Goal: Transaction & Acquisition: Purchase product/service

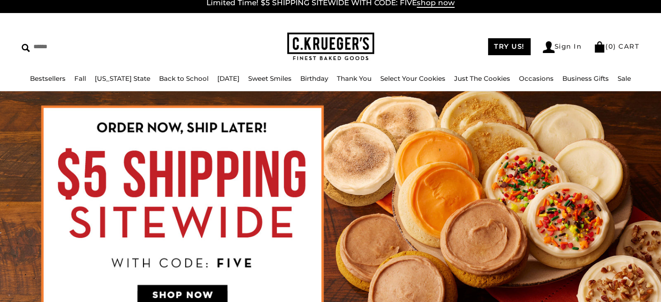
scroll to position [3, 0]
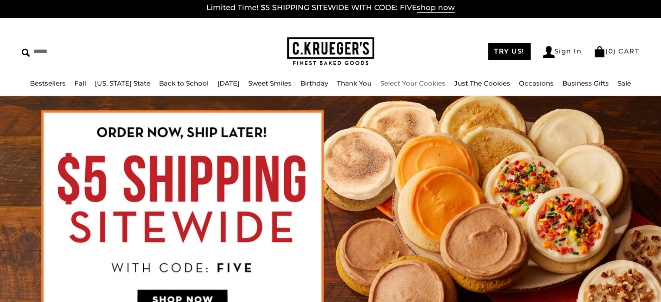
click at [417, 83] on link "Select Your Cookies" at bounding box center [412, 83] width 65 height 8
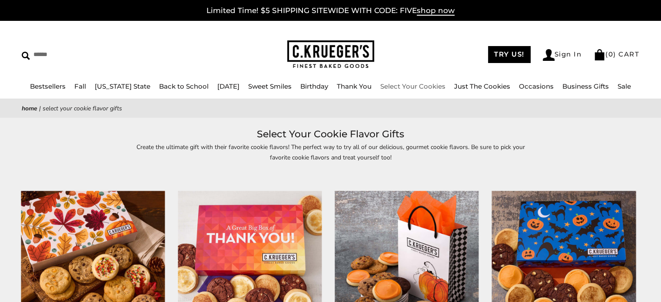
click at [406, 86] on link "Select Your Cookies" at bounding box center [412, 86] width 65 height 8
click at [470, 84] on link "Just The Cookies" at bounding box center [482, 86] width 56 height 8
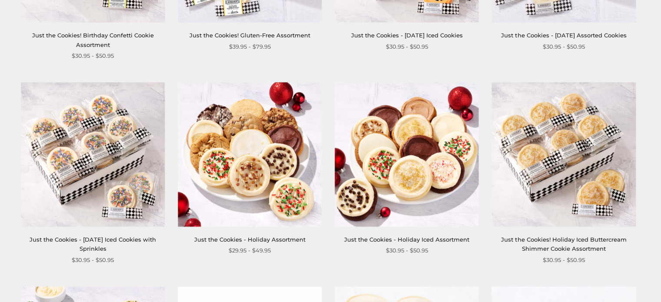
scroll to position [718, 0]
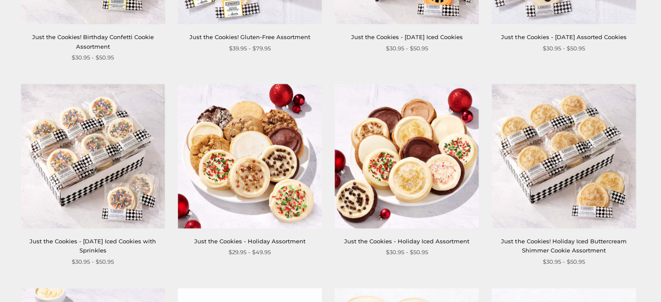
click at [123, 215] on img at bounding box center [93, 156] width 144 height 144
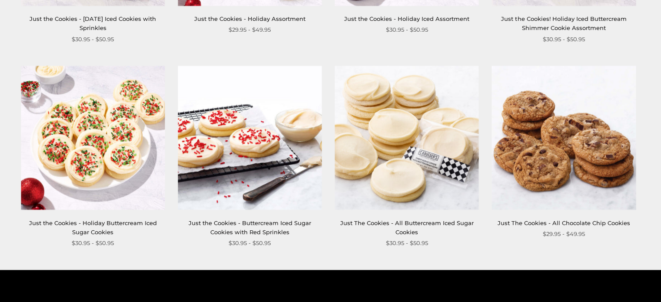
scroll to position [940, 0]
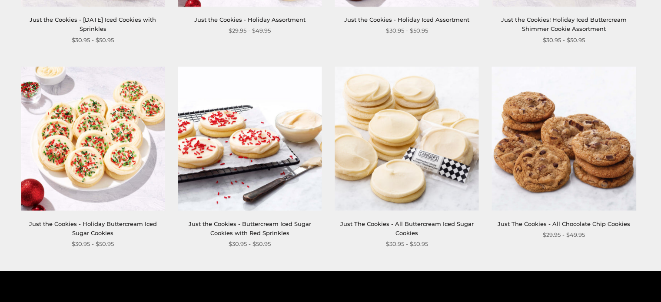
click at [402, 225] on link "Just The Cookies - All Buttercream Iced Sugar Cookies" at bounding box center [406, 228] width 133 height 16
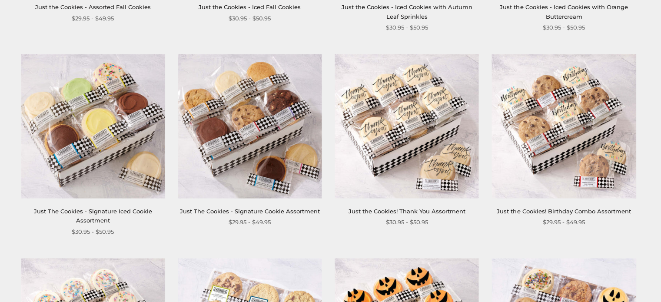
scroll to position [336, 0]
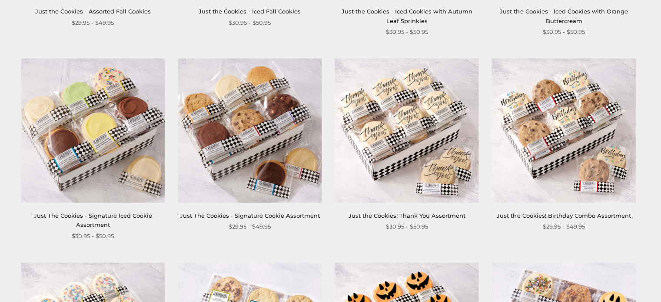
click at [401, 217] on link "Just the Cookies! Thank You Assortment" at bounding box center [406, 215] width 117 height 7
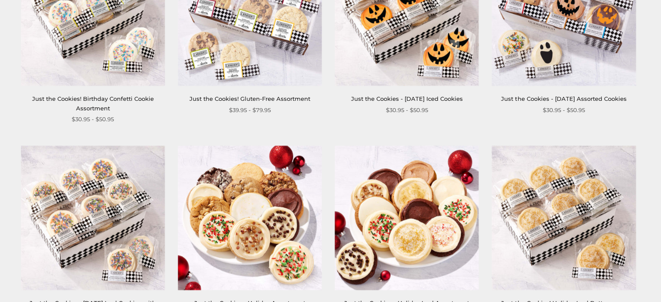
scroll to position [617, 0]
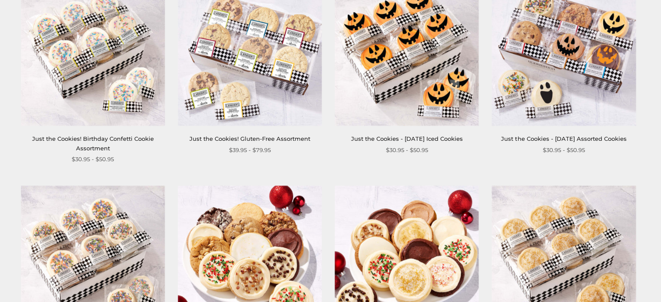
click at [104, 116] on img at bounding box center [93, 54] width 144 height 144
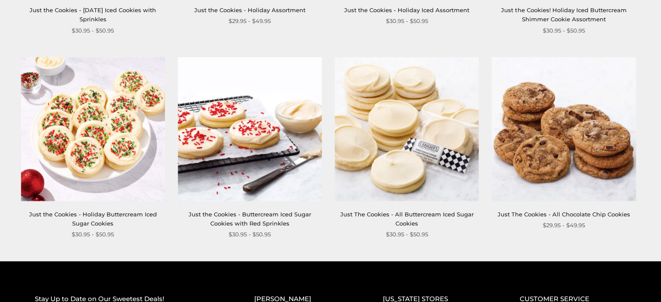
scroll to position [950, 0]
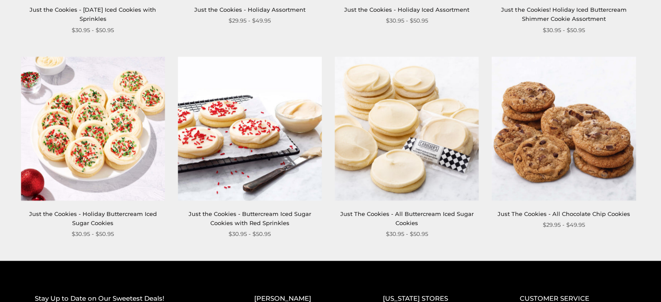
click at [416, 211] on link "Just The Cookies - All Buttercream Iced Sugar Cookies" at bounding box center [406, 218] width 133 height 16
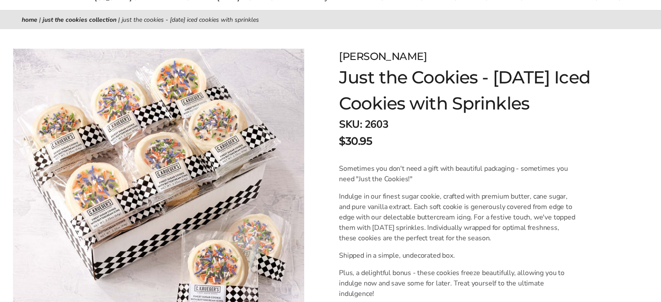
scroll to position [90, 0]
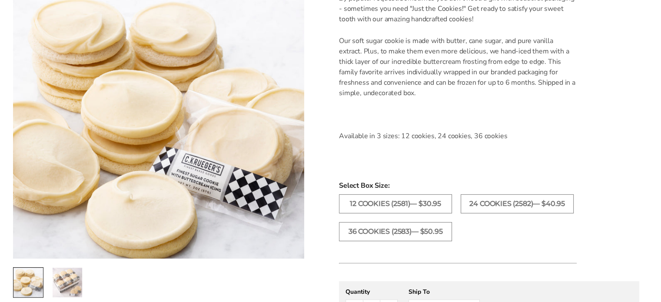
scroll to position [260, 0]
click at [416, 229] on label "36 COOKIES (2583)— $50.95" at bounding box center [395, 230] width 113 height 19
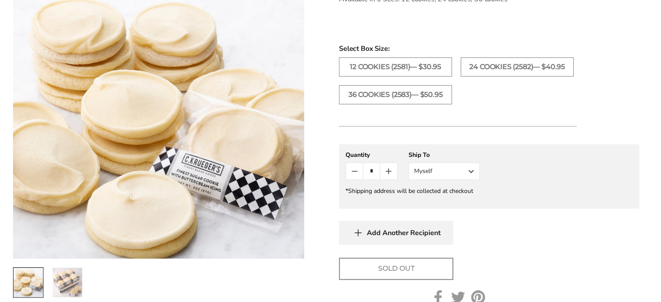
scroll to position [404, 0]
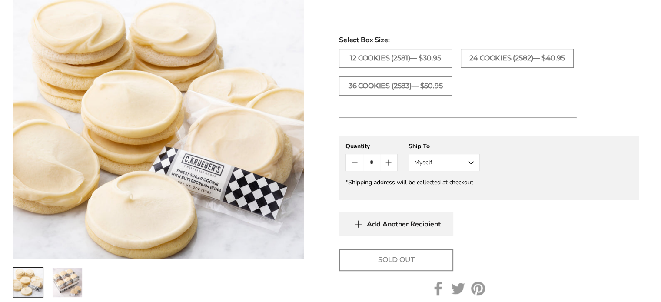
click at [393, 159] on icon "Count plus" at bounding box center [388, 162] width 10 height 10
type input "*"
click at [426, 160] on button "Myself" at bounding box center [443, 162] width 71 height 17
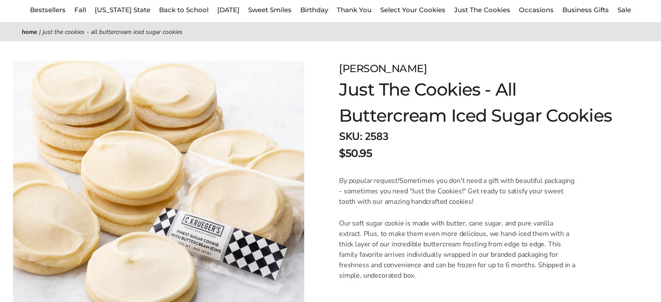
scroll to position [78, 0]
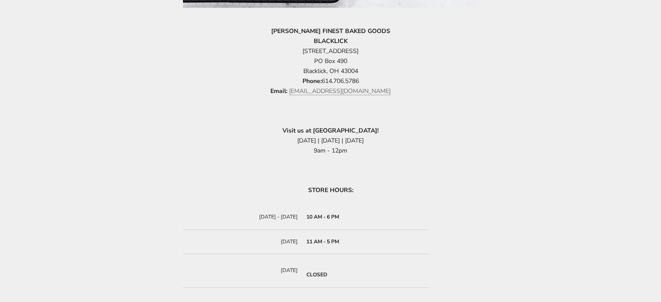
scroll to position [287, 0]
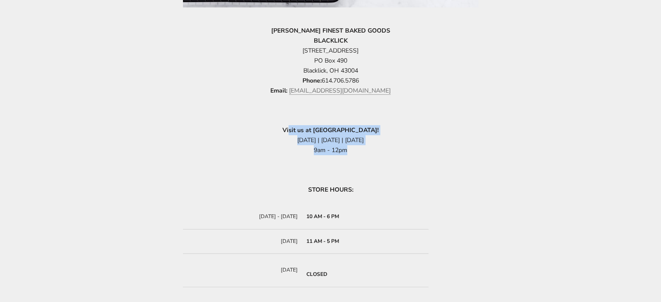
drag, startPoint x: 365, startPoint y: 151, endPoint x: 283, endPoint y: 126, distance: 85.4
click at [283, 126] on p "Visit us at Dublin Bridge Park Market! August 23rd | September 6th | September …" at bounding box center [330, 140] width 295 height 30
click at [294, 134] on p "Visit us at Dublin Bridge Park Market! August 23rd | September 6th | September …" at bounding box center [330, 140] width 295 height 30
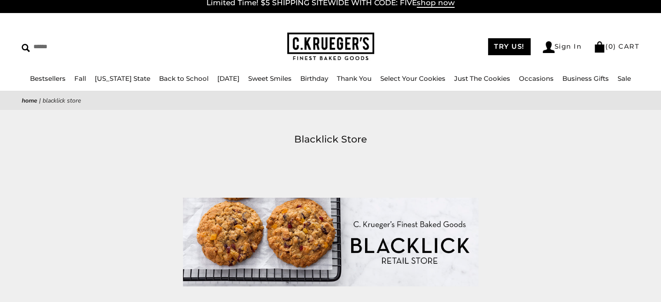
scroll to position [7, 0]
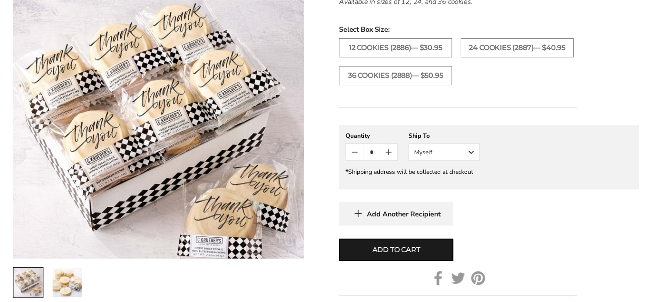
scroll to position [358, 0]
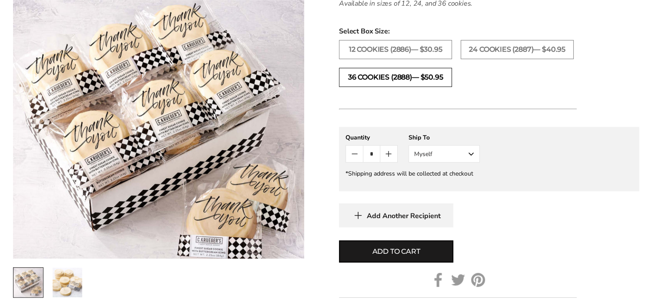
click at [411, 87] on label "36 COOKIES (2888)— $50.95" at bounding box center [395, 77] width 113 height 19
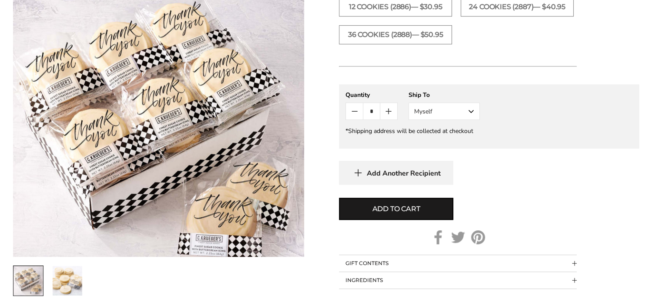
scroll to position [401, 0]
click at [392, 116] on icon "Count plus" at bounding box center [388, 111] width 10 height 10
type input "*"
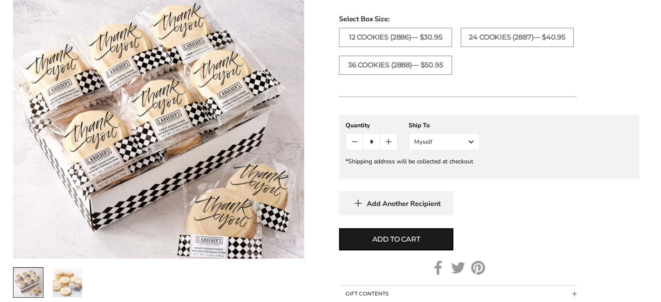
scroll to position [365, 0]
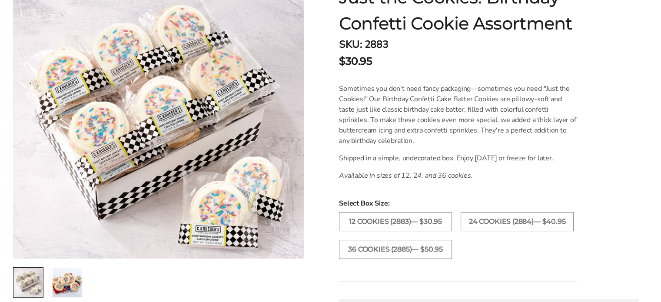
scroll to position [174, 0]
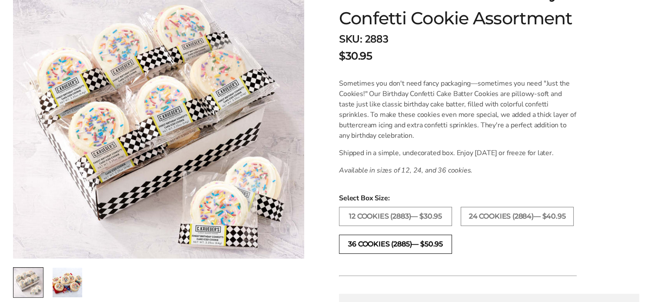
click at [375, 246] on label "36 COOKIES (2885)— $50.95" at bounding box center [395, 244] width 113 height 19
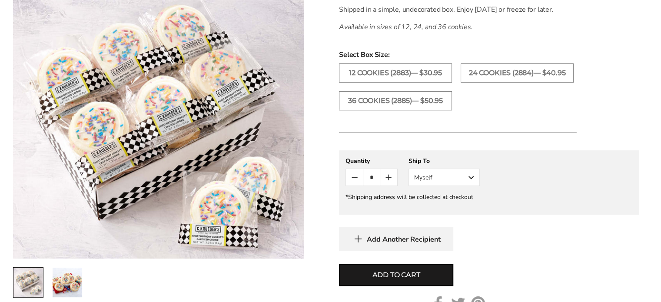
scroll to position [307, 0]
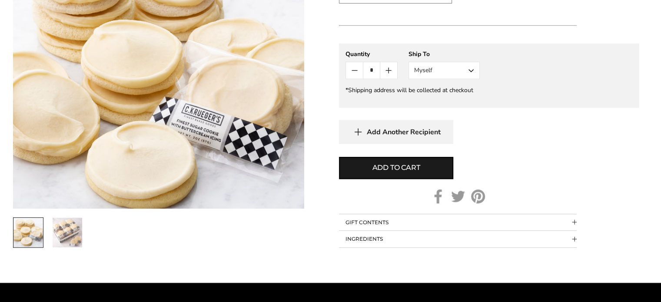
scroll to position [497, 0]
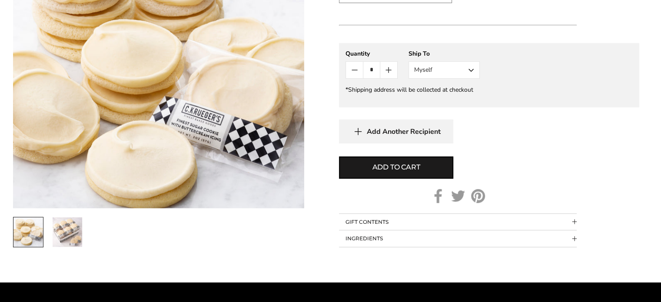
click at [387, 68] on icon "Count plus" at bounding box center [388, 70] width 10 height 10
type input "*"
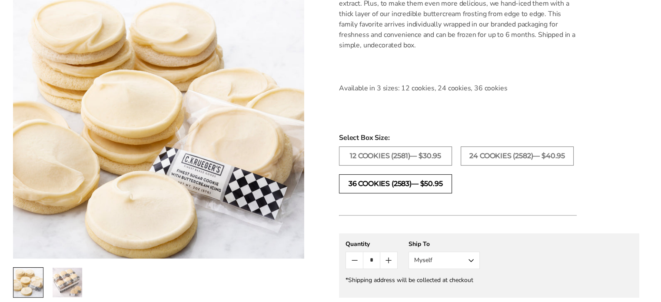
click at [403, 182] on label "36 COOKIES (2583)— $50.95" at bounding box center [395, 183] width 113 height 19
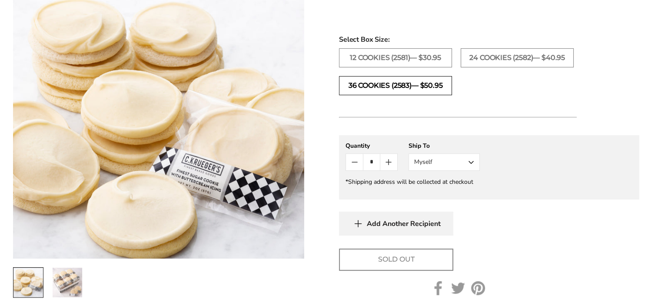
scroll to position [399, 0]
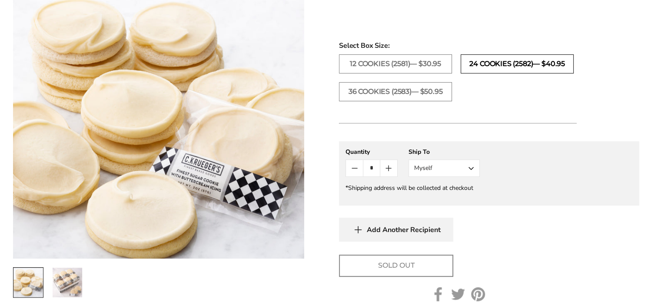
click at [522, 63] on label "24 COOKIES (2582)— $40.95" at bounding box center [516, 63] width 113 height 19
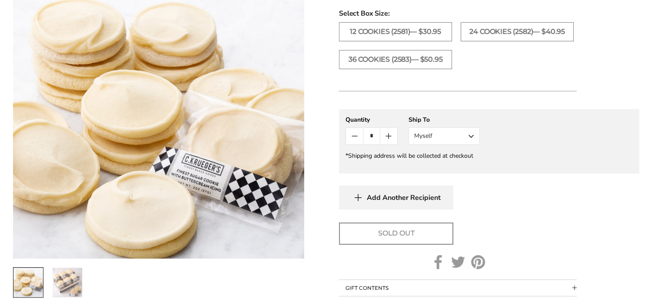
scroll to position [429, 0]
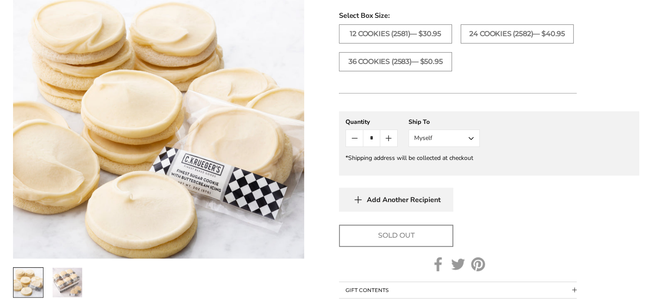
click at [425, 22] on div "Select Box Size: 12 COOKIES (2581)— $30.95 24 COOKIES (2582)— $40.95 36 COOKIES…" at bounding box center [489, 44] width 300 height 69
click at [426, 30] on label "12 COOKIES (2581)— $30.95" at bounding box center [395, 33] width 113 height 19
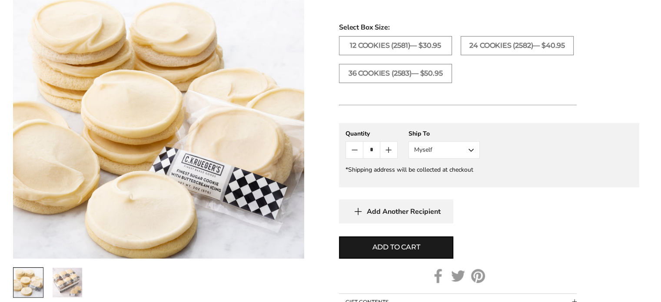
scroll to position [416, 0]
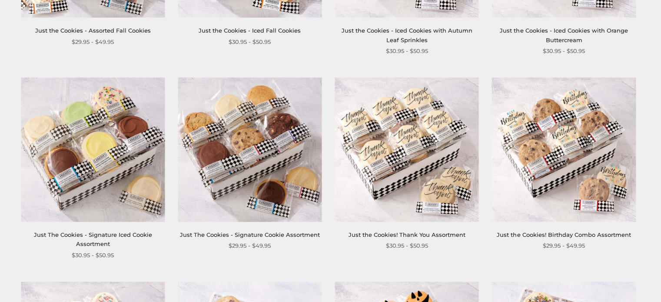
scroll to position [317, 0]
click at [401, 164] on img at bounding box center [406, 150] width 144 height 144
click at [387, 152] on img at bounding box center [406, 150] width 144 height 144
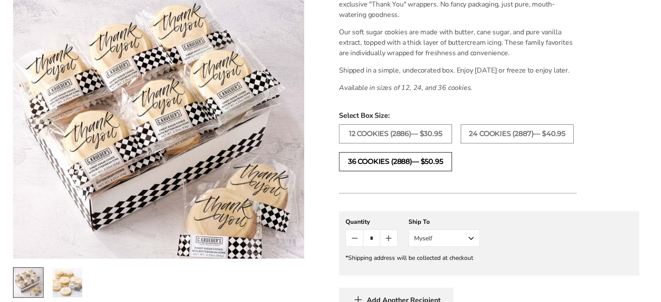
click at [401, 165] on label "36 COOKIES (2888)— $50.95" at bounding box center [395, 161] width 113 height 19
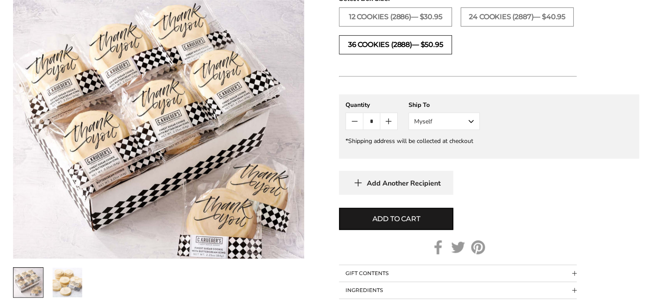
scroll to position [392, 0]
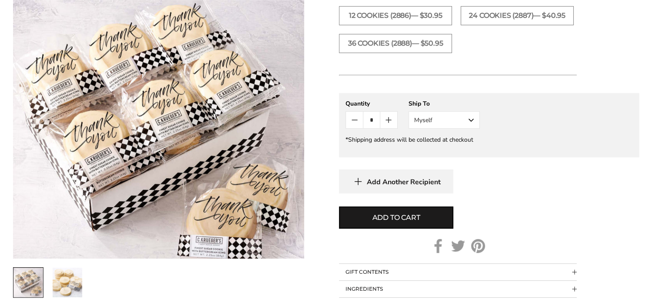
click at [390, 125] on icon "Count plus" at bounding box center [388, 120] width 10 height 10
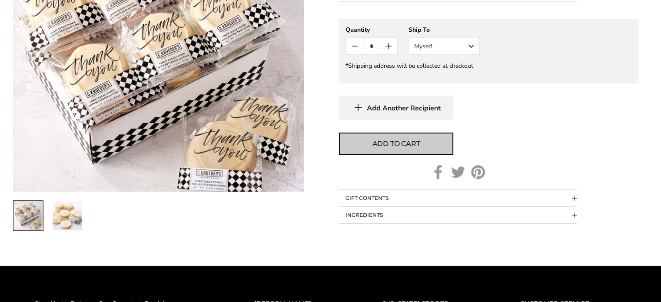
scroll to position [466, 0]
click at [401, 149] on span "Add to cart" at bounding box center [396, 144] width 48 height 10
type input "*"
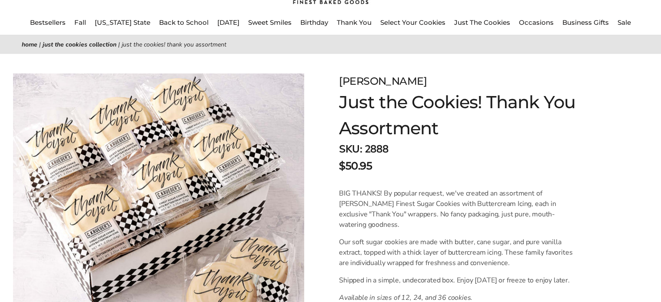
scroll to position [38, 0]
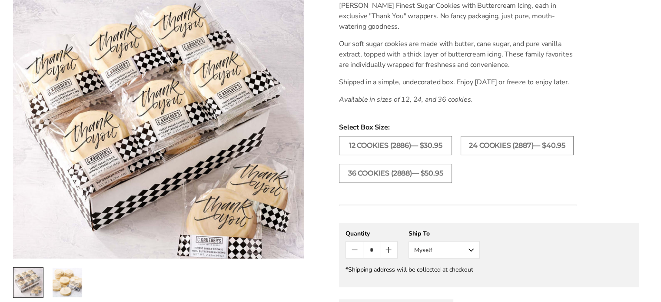
scroll to position [274, 0]
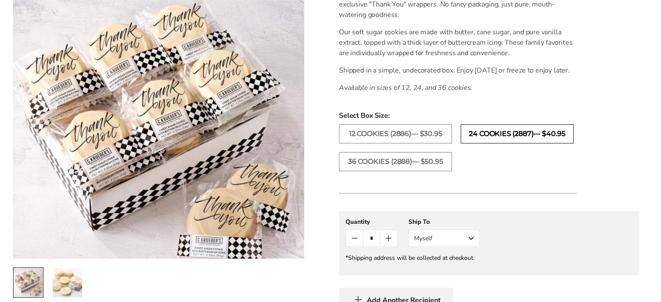
click at [479, 143] on label "24 COOKIES (2887)— $40.95" at bounding box center [516, 133] width 113 height 19
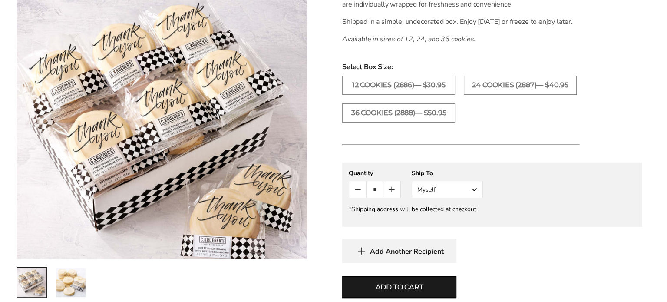
scroll to position [325, 0]
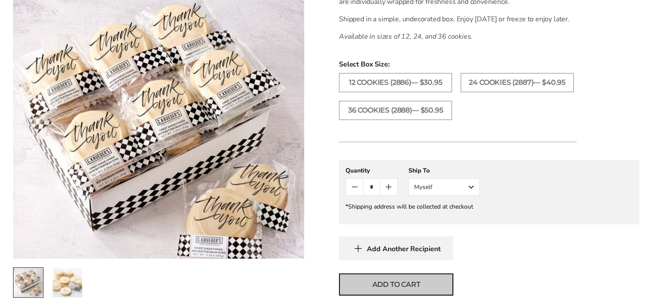
click at [407, 284] on button "Add to cart" at bounding box center [396, 284] width 114 height 22
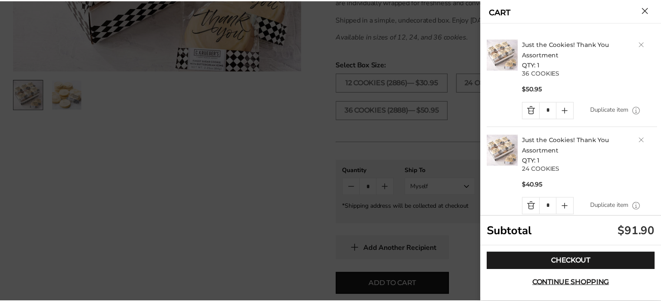
scroll to position [0, 0]
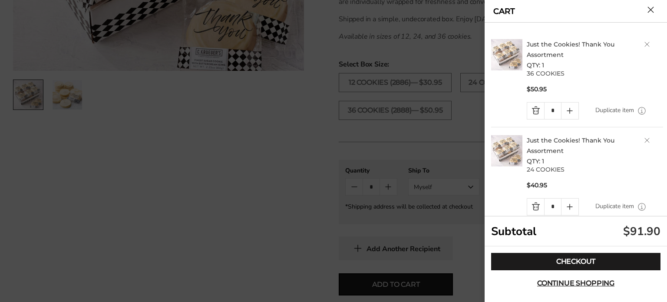
click at [437, 150] on div at bounding box center [333, 151] width 667 height 302
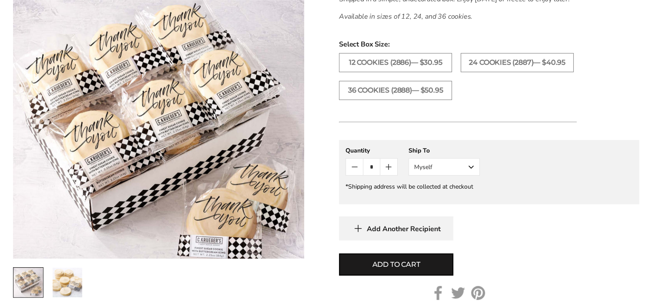
scroll to position [347, 0]
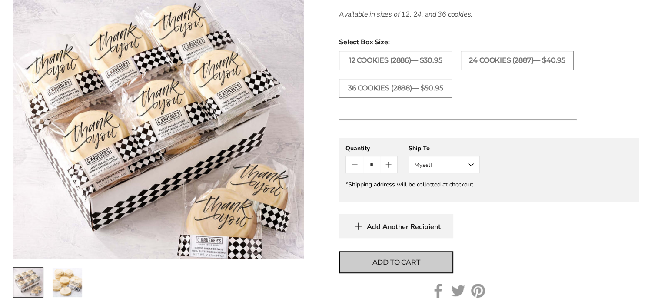
click at [403, 268] on span "Add to cart" at bounding box center [396, 262] width 48 height 10
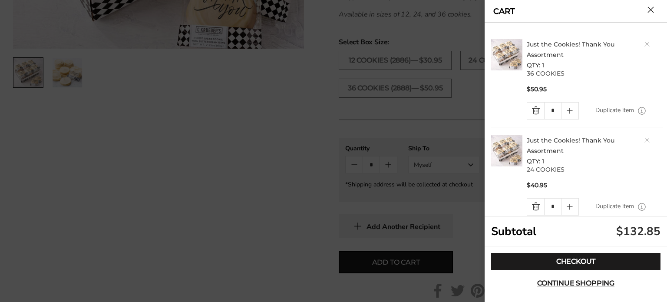
click at [431, 124] on div at bounding box center [333, 151] width 667 height 302
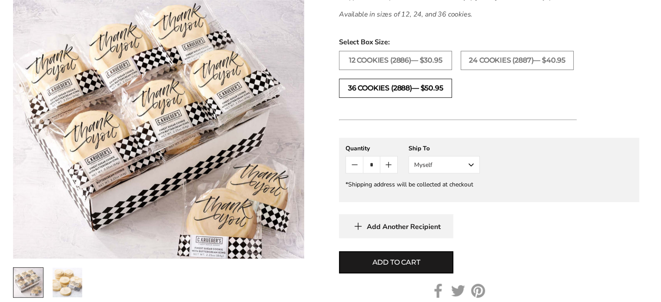
click at [421, 98] on label "36 COOKIES (2888)— $50.95" at bounding box center [395, 88] width 113 height 19
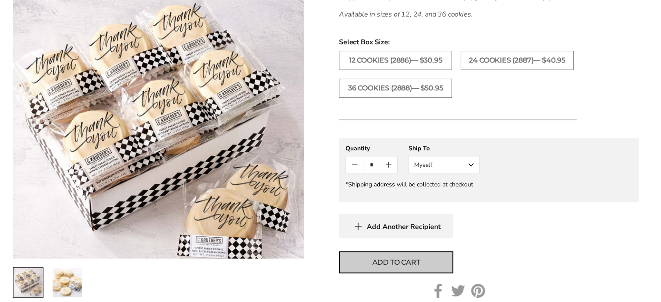
click at [399, 268] on span "Add to cart" at bounding box center [396, 262] width 48 height 10
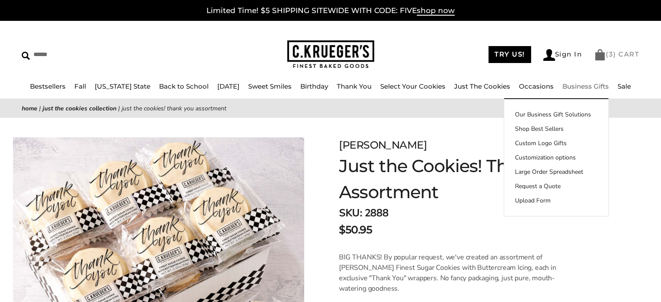
click at [614, 57] on link "( 3 ) CART" at bounding box center [616, 54] width 45 height 8
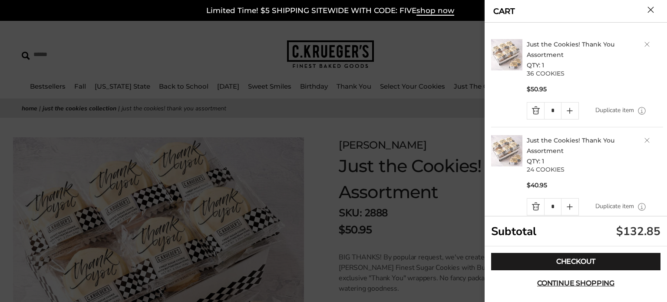
click at [247, 45] on div at bounding box center [333, 151] width 667 height 302
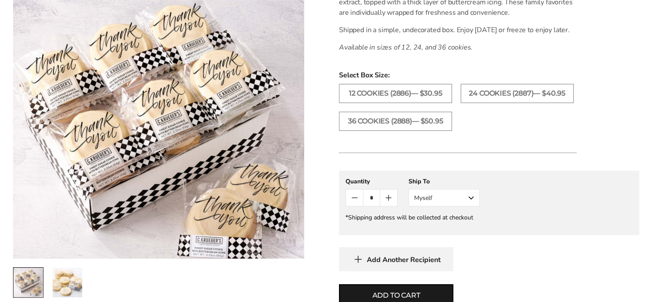
scroll to position [314, 0]
click at [503, 263] on div "Add Another Recipient" at bounding box center [489, 259] width 300 height 24
click at [493, 102] on label "24 COOKIES (2887)— $40.95" at bounding box center [516, 92] width 113 height 19
click at [391, 202] on icon "Count plus" at bounding box center [388, 197] width 10 height 10
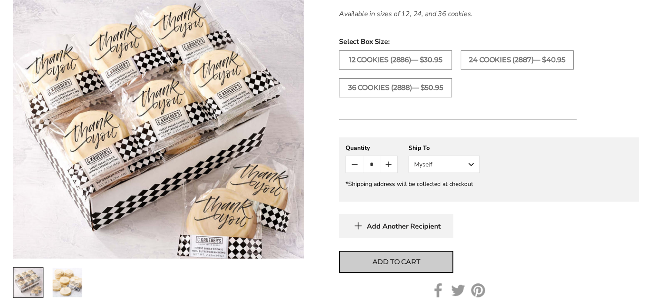
click at [397, 267] on span "Add to cart" at bounding box center [396, 262] width 48 height 10
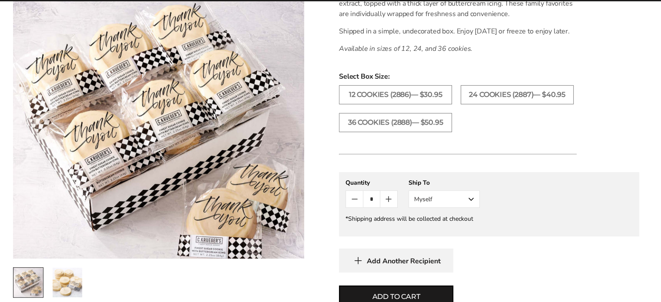
scroll to position [309, 0]
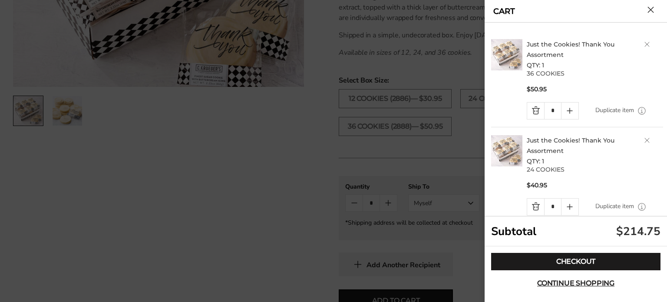
click at [432, 83] on div at bounding box center [333, 151] width 667 height 302
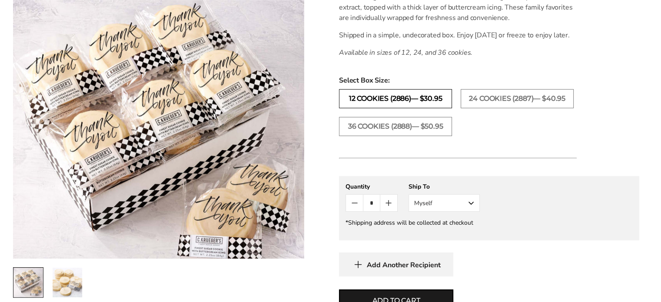
click at [417, 106] on label "12 COOKIES (2886)— $30.95" at bounding box center [395, 98] width 113 height 19
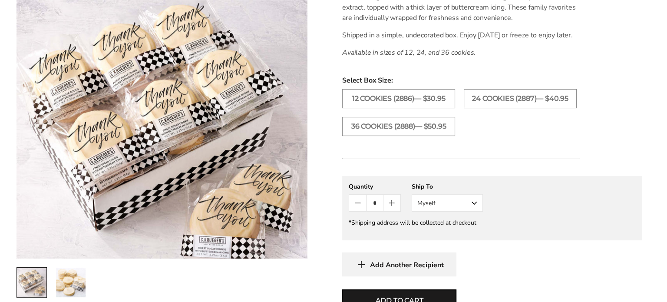
scroll to position [377, 0]
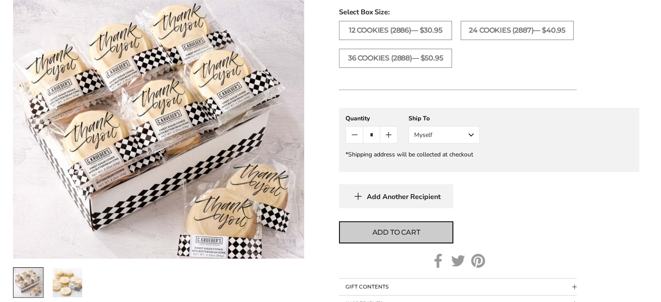
click at [410, 238] on span "Add to cart" at bounding box center [396, 232] width 48 height 10
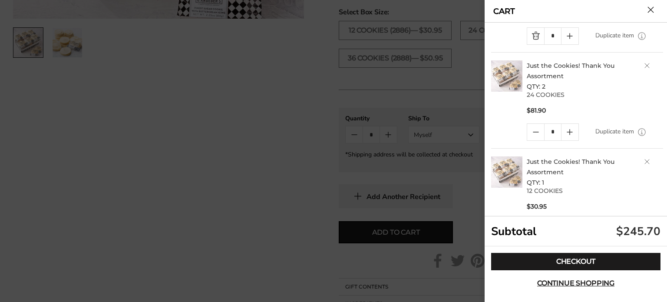
scroll to position [276, 0]
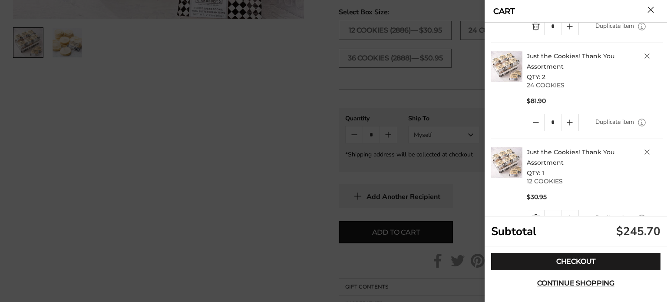
click at [644, 152] on link "Delete product" at bounding box center [646, 151] width 5 height 5
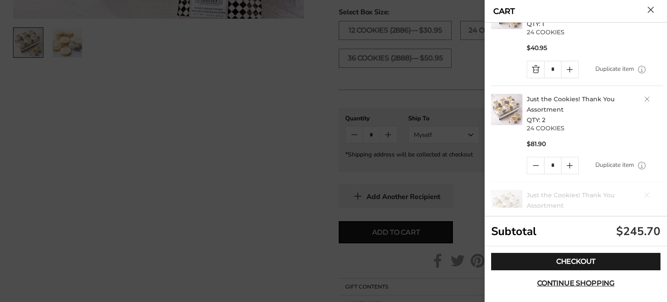
click at [642, 57] on div "Just the Cookies! Thank You Assortment QTY: 1 36 COOKIES $50.95 * Duplicate ite…" at bounding box center [577, 3] width 172 height 410
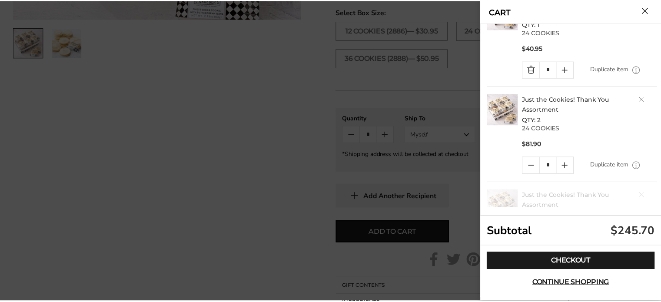
scroll to position [222, 0]
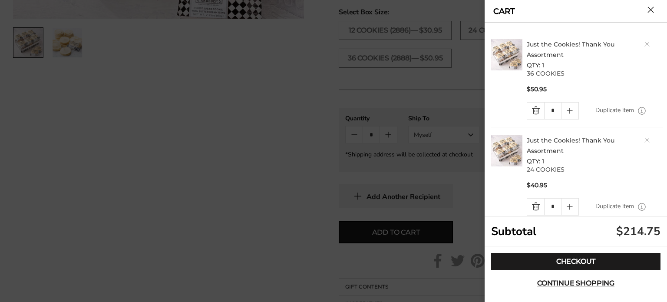
click at [644, 142] on link "Delete product" at bounding box center [646, 140] width 5 height 5
click at [644, 140] on link "Delete product" at bounding box center [646, 140] width 5 height 5
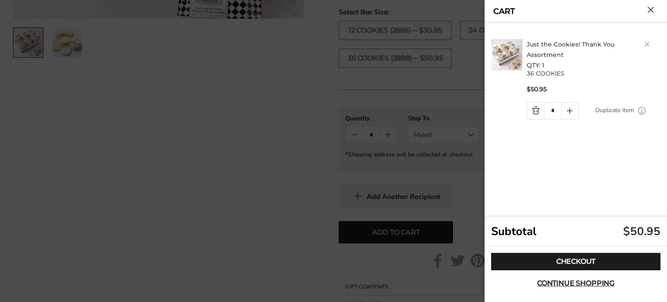
click at [324, 162] on div at bounding box center [333, 151] width 667 height 302
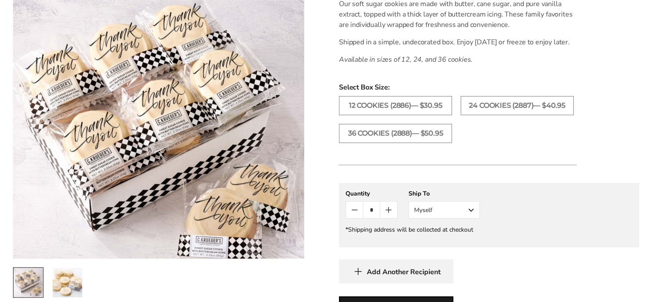
scroll to position [297, 0]
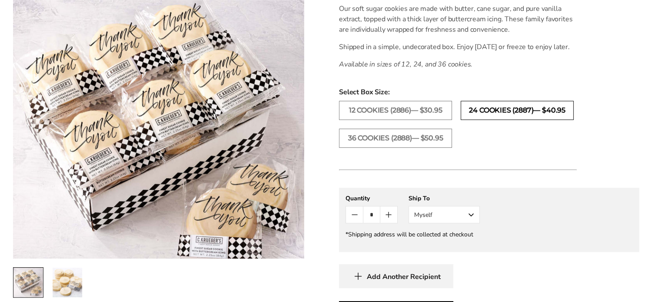
click at [512, 111] on label "24 COOKIES (2887)— $40.95" at bounding box center [516, 110] width 113 height 19
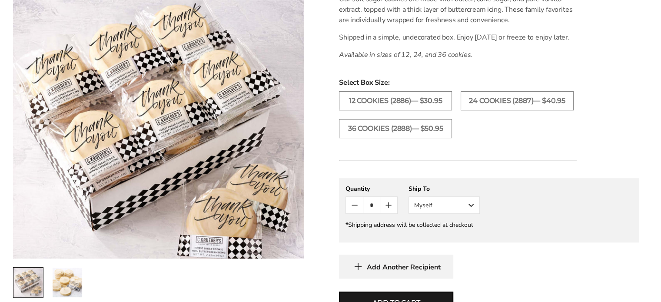
click at [521, 257] on div "**********" at bounding box center [489, 228] width 300 height 100
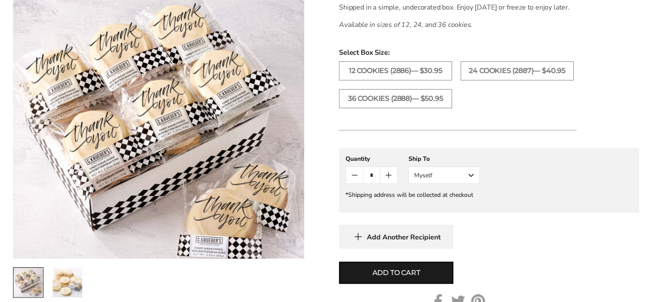
scroll to position [338, 0]
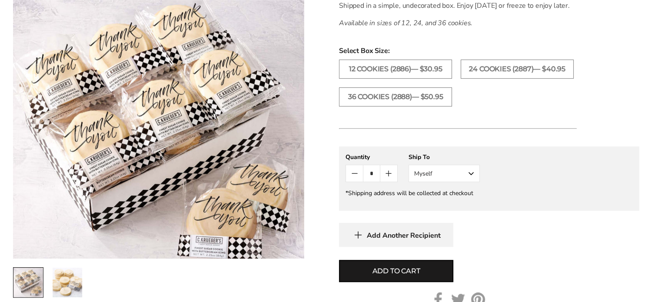
click at [389, 178] on icon "Count plus" at bounding box center [388, 173] width 10 height 10
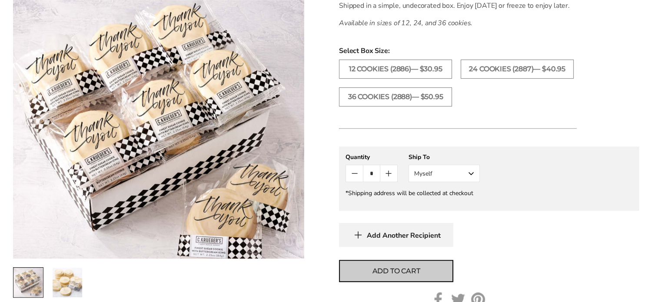
click at [418, 276] on span "Add to cart" at bounding box center [396, 271] width 48 height 10
type input "*"
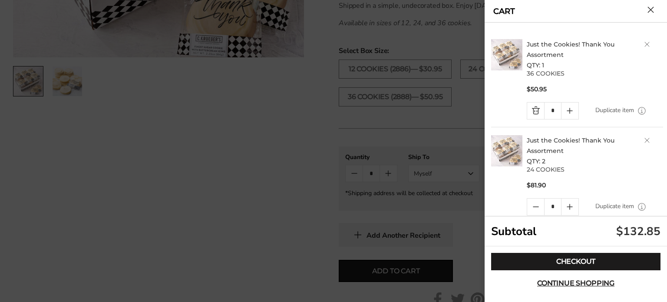
click at [226, 155] on div at bounding box center [333, 151] width 667 height 302
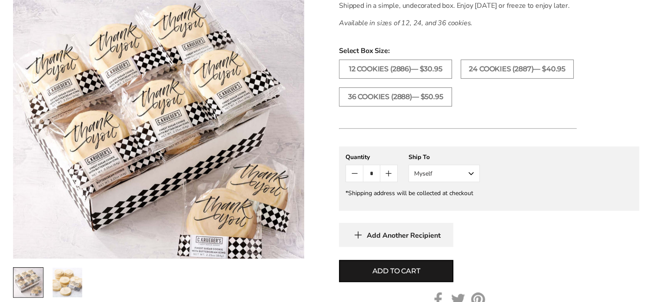
click at [484, 261] on form "C.KRUEGER'S Just the Cookies! Thank You Assortment SKU: 2887 $40.95 / BIG THANK…" at bounding box center [489, 75] width 300 height 552
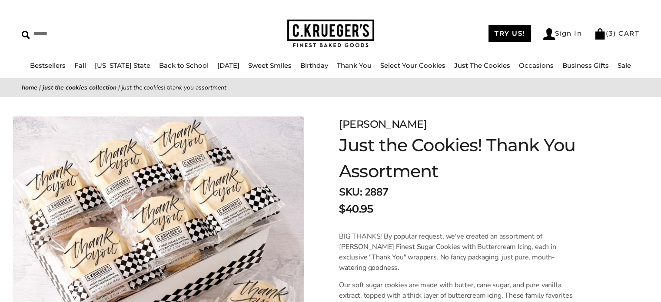
scroll to position [20, 0]
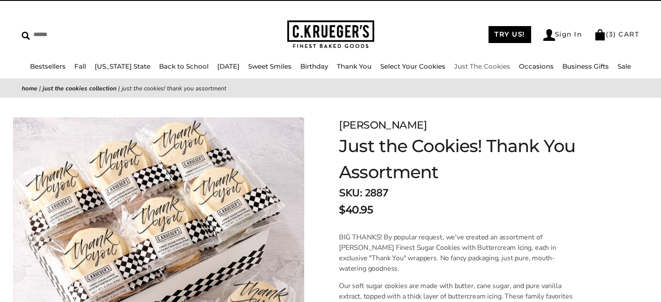
click at [457, 66] on link "Just The Cookies" at bounding box center [482, 66] width 56 height 8
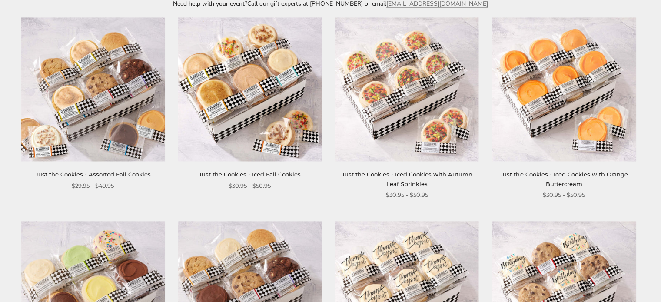
scroll to position [174, 0]
click at [422, 106] on img at bounding box center [406, 89] width 144 height 144
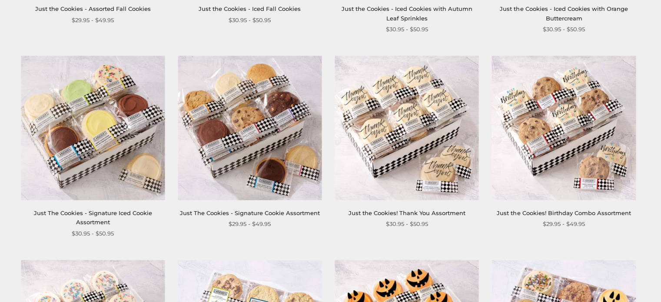
scroll to position [344, 0]
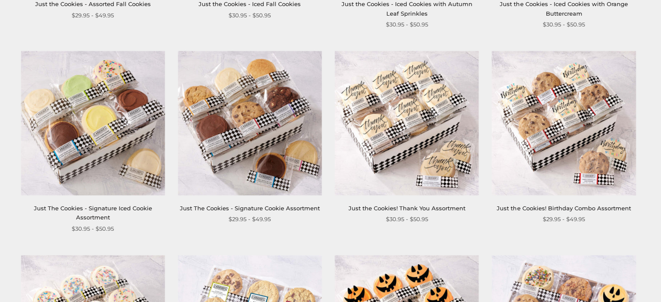
click at [245, 135] on img at bounding box center [250, 123] width 144 height 144
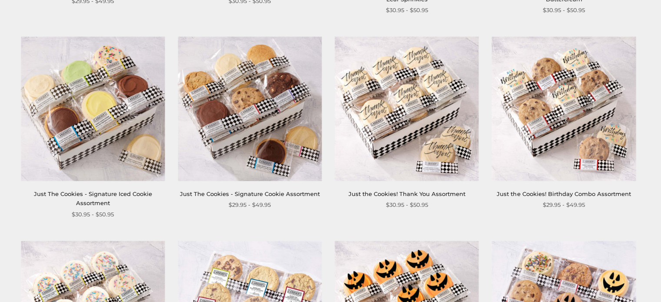
scroll to position [360, 0]
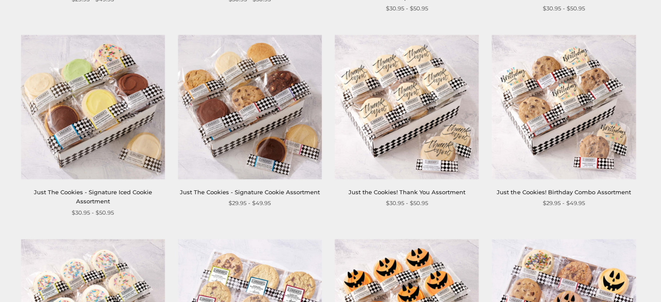
click at [571, 119] on img at bounding box center [564, 107] width 144 height 144
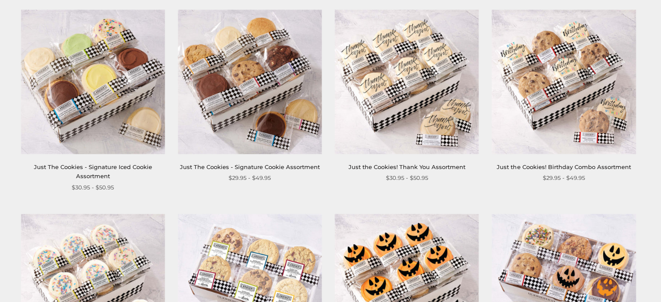
scroll to position [386, 0]
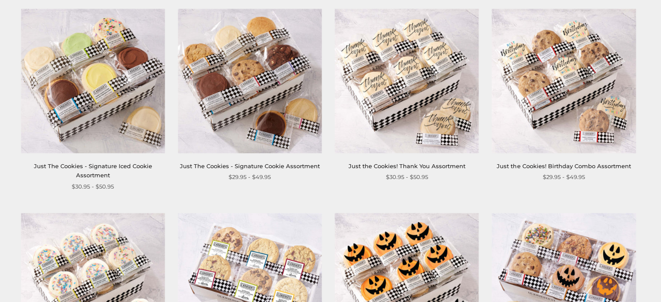
click at [102, 67] on img at bounding box center [93, 81] width 144 height 144
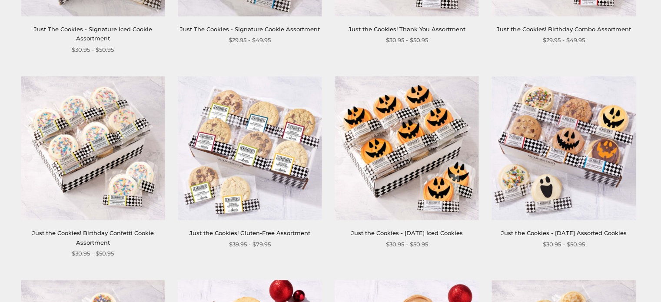
scroll to position [523, 0]
click at [406, 135] on img at bounding box center [406, 148] width 144 height 144
click at [271, 134] on img at bounding box center [250, 148] width 144 height 144
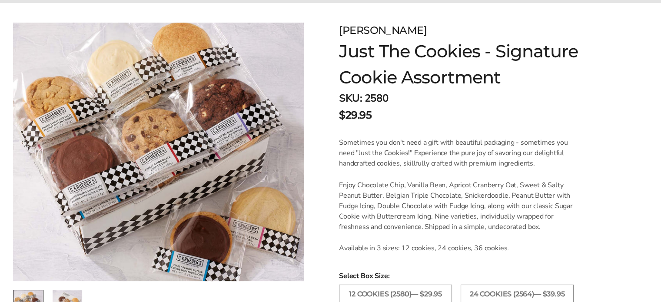
scroll to position [116, 0]
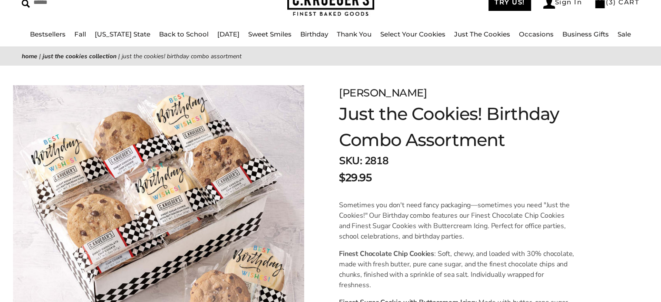
scroll to position [53, 0]
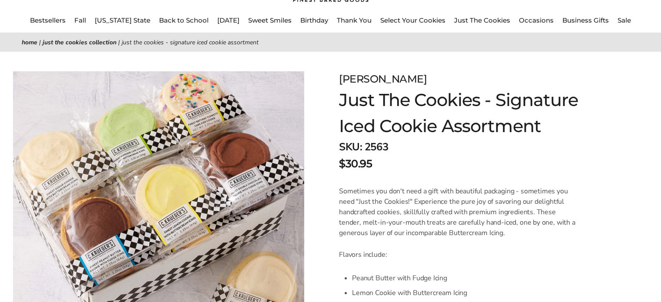
scroll to position [69, 0]
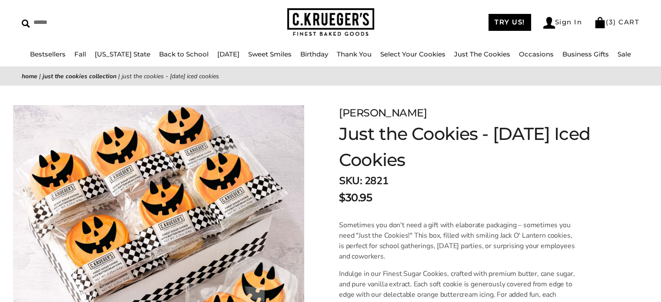
scroll to position [38, 0]
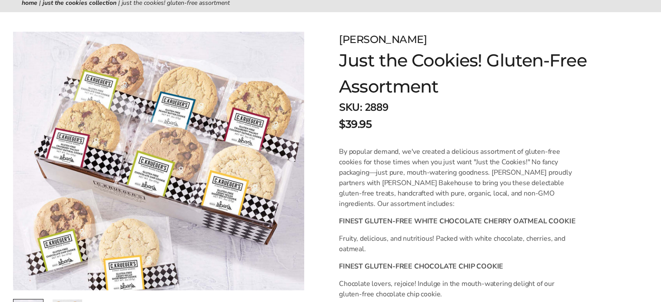
scroll to position [104, 0]
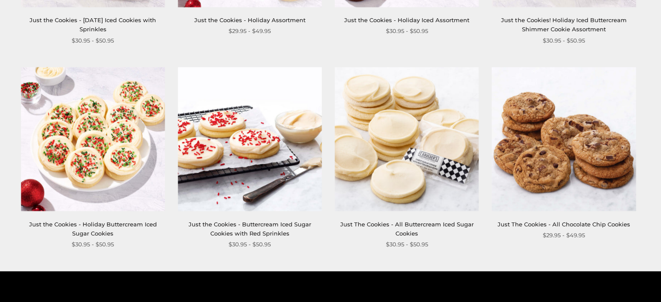
scroll to position [938, 0]
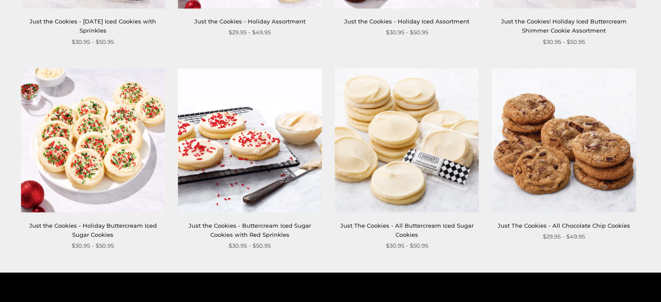
click at [577, 159] on img at bounding box center [564, 140] width 144 height 144
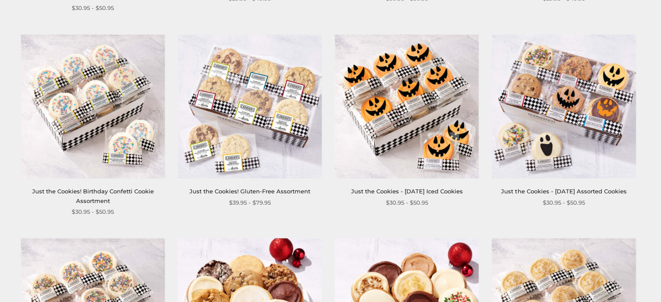
scroll to position [562, 0]
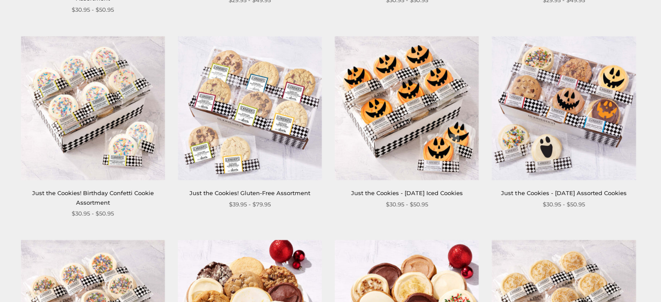
click at [252, 131] on img at bounding box center [250, 108] width 144 height 144
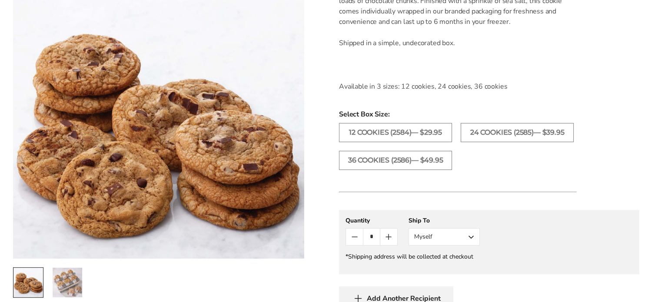
scroll to position [334, 0]
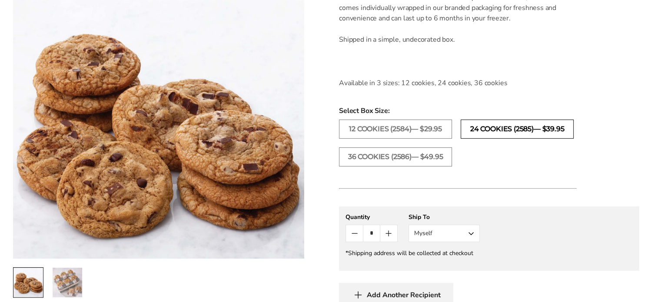
click at [478, 129] on label "24 COOKIES (2585)— $39.95" at bounding box center [516, 128] width 113 height 19
click at [388, 232] on icon "Count plus" at bounding box center [388, 233] width 0 height 5
click at [646, 19] on div "C.KRUEGER'S Just The Cookies - All Chocolate Chip Cookies SKU: 2585 $39.95 / By…" at bounding box center [489, 97] width 344 height 626
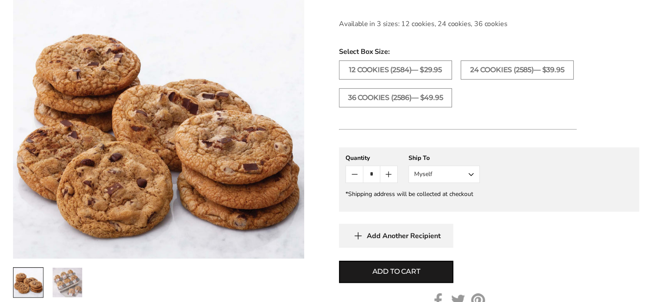
scroll to position [393, 0]
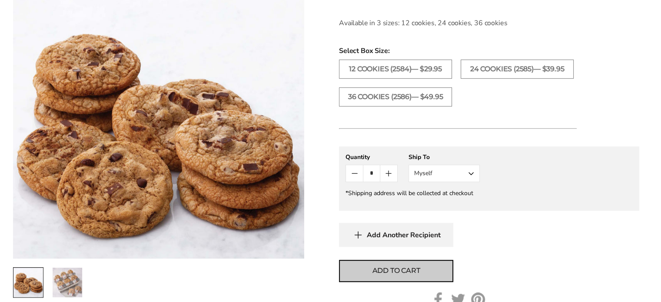
click at [442, 267] on button "Add to cart" at bounding box center [396, 271] width 114 height 22
type input "*"
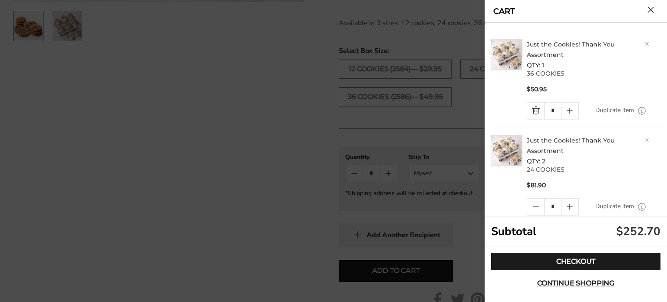
click at [446, 114] on div at bounding box center [333, 151] width 667 height 302
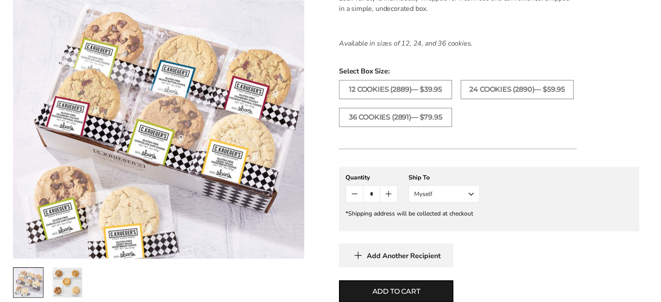
scroll to position [535, 0]
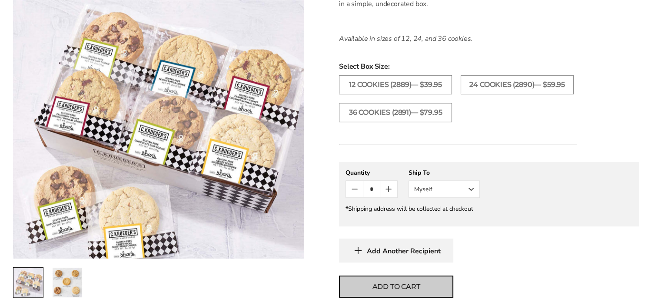
click at [421, 281] on button "Add to cart" at bounding box center [396, 286] width 114 height 22
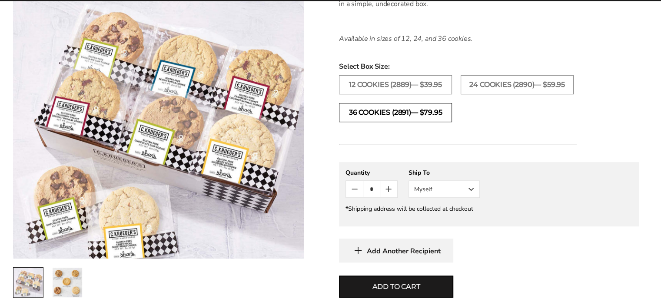
scroll to position [331, 0]
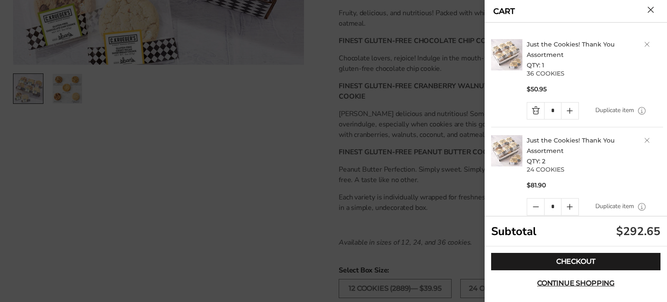
click at [304, 92] on div at bounding box center [333, 151] width 667 height 302
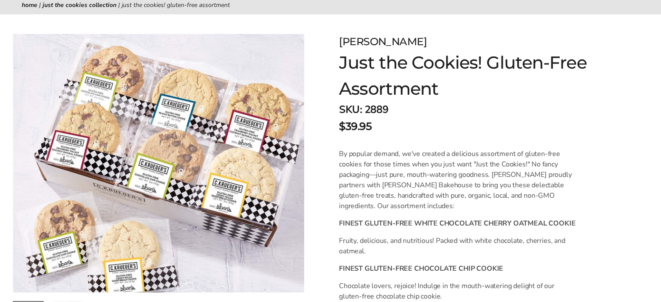
scroll to position [0, 0]
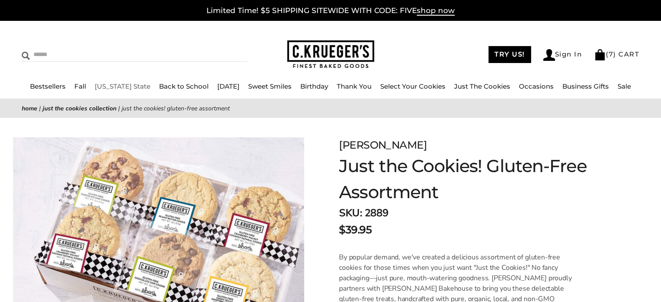
click at [65, 56] on input "Search" at bounding box center [95, 54] width 146 height 13
type input "**********"
click at [224, 48] on input "******" at bounding box center [235, 54] width 23 height 12
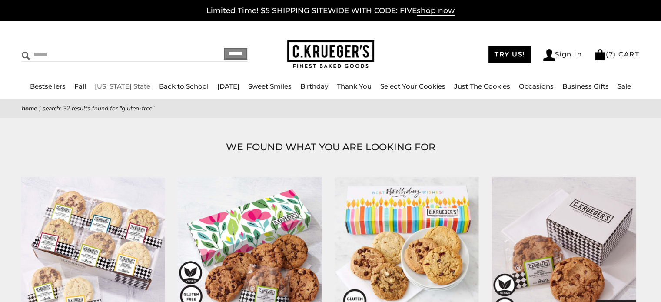
click at [74, 51] on input "Search" at bounding box center [95, 54] width 146 height 13
click at [74, 51] on input "*" at bounding box center [95, 54] width 146 height 13
type input "*****"
click at [224, 48] on input "******" at bounding box center [235, 54] width 23 height 12
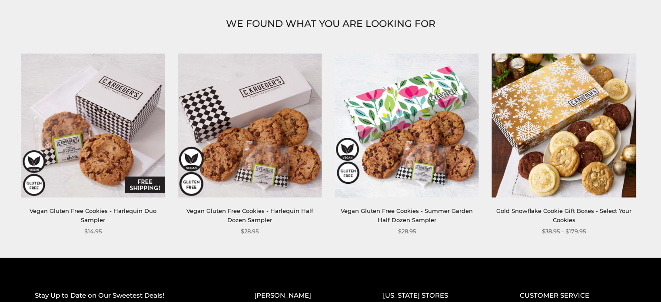
scroll to position [130, 0]
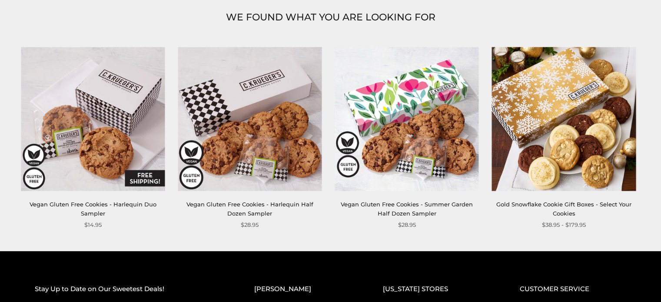
click at [103, 162] on img at bounding box center [93, 119] width 144 height 144
click at [264, 206] on link "Vegan Gluten Free Cookies - Harlequin Half Dozen Sampler" at bounding box center [249, 209] width 127 height 16
click at [117, 160] on img at bounding box center [93, 119] width 144 height 144
click at [528, 131] on img at bounding box center [564, 119] width 144 height 144
click at [396, 145] on img at bounding box center [406, 119] width 144 height 144
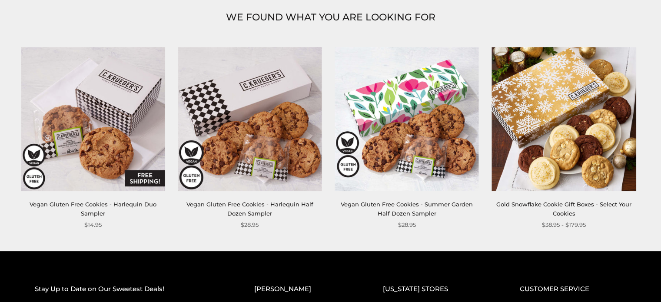
click at [268, 138] on img at bounding box center [250, 119] width 144 height 144
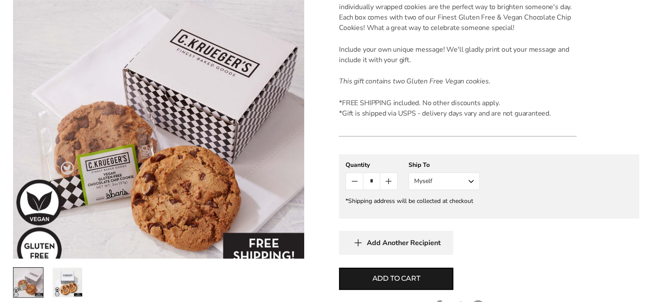
scroll to position [281, 0]
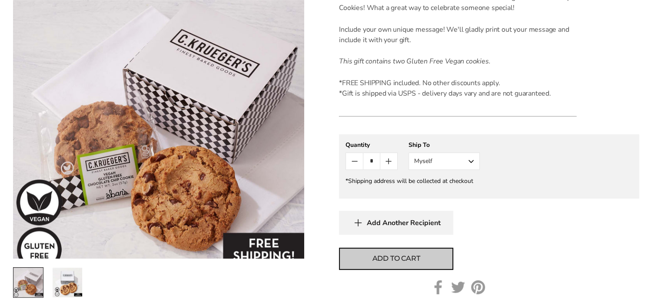
click at [424, 262] on button "Add to cart" at bounding box center [396, 259] width 114 height 22
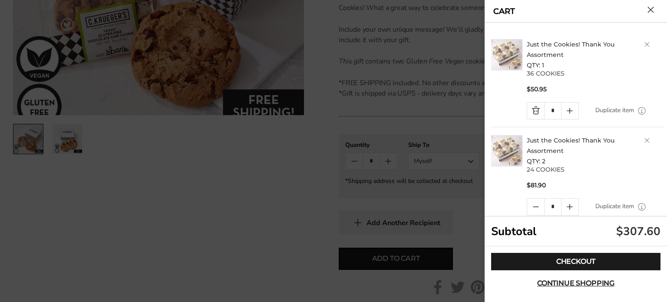
click at [327, 173] on div at bounding box center [333, 151] width 667 height 302
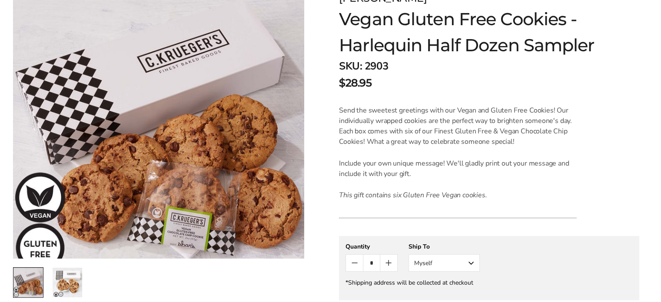
scroll to position [146, 0]
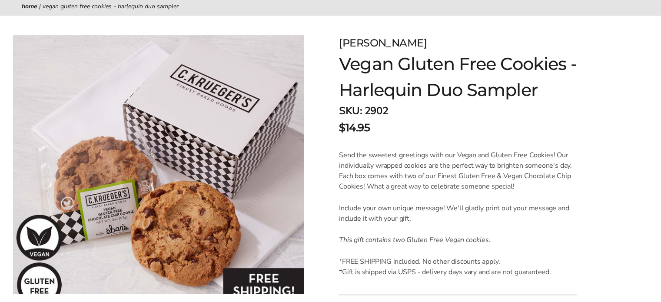
scroll to position [109, 0]
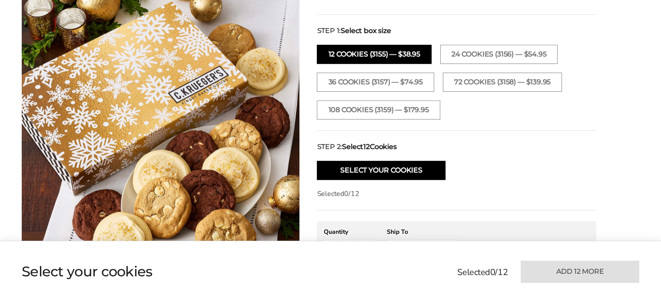
scroll to position [360, 0]
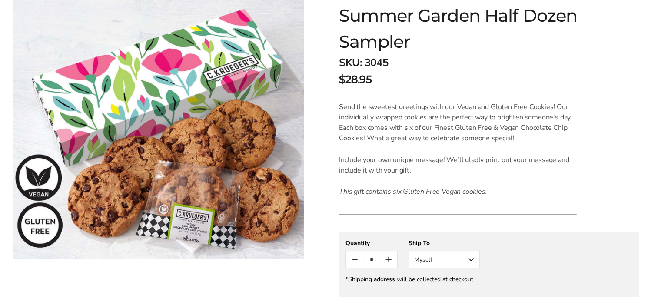
scroll to position [175, 0]
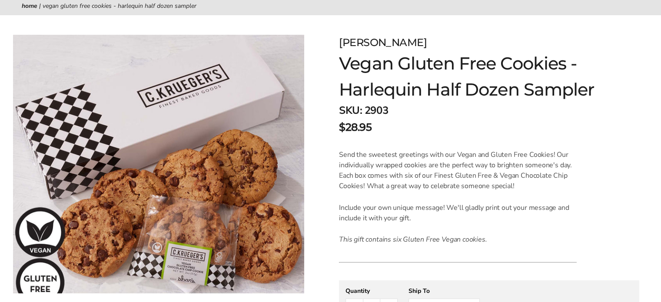
scroll to position [205, 0]
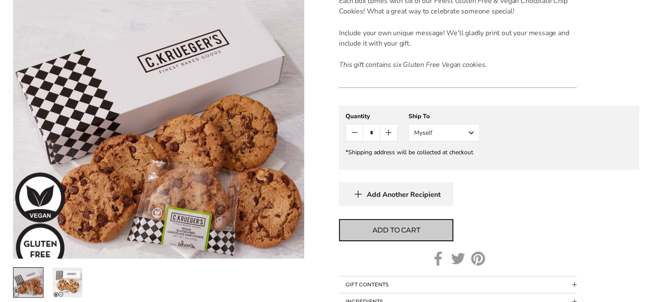
click at [408, 227] on span "Add to cart" at bounding box center [396, 230] width 48 height 10
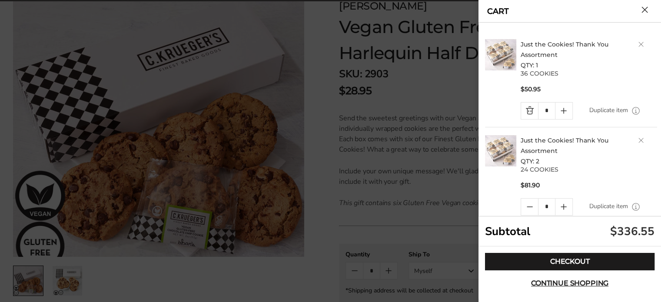
scroll to position [119, 0]
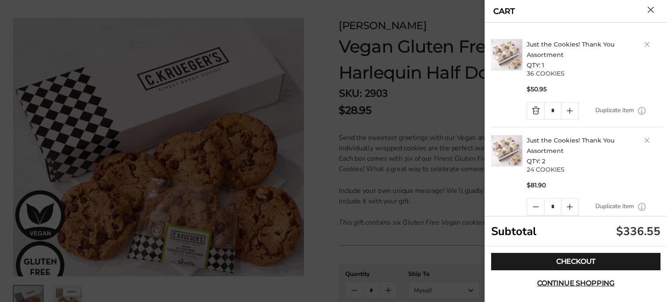
click at [649, 9] on button "Close cart" at bounding box center [651, 10] width 7 height 7
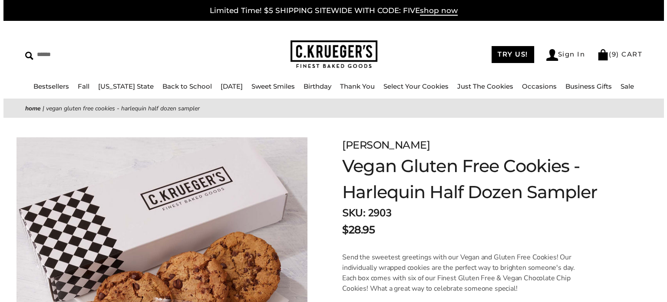
scroll to position [0, 0]
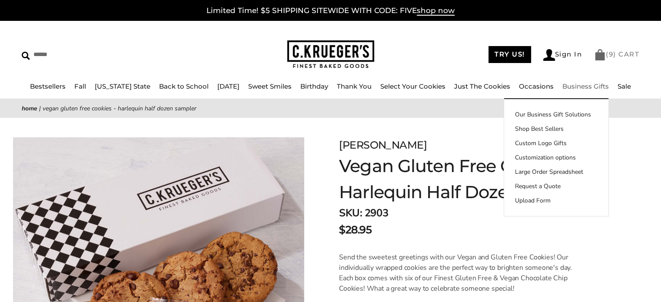
click at [620, 56] on link "( 9 ) CART" at bounding box center [616, 54] width 45 height 8
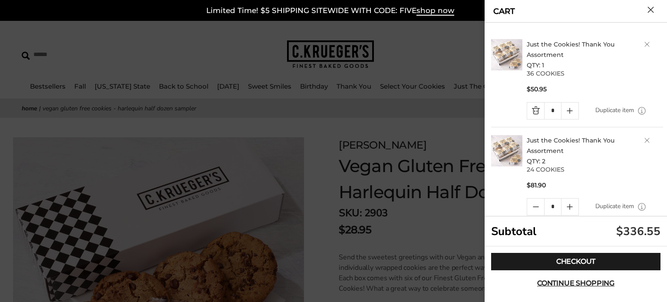
click at [572, 204] on icon "Quantity plus button" at bounding box center [570, 207] width 10 height 10
click at [537, 107] on link "Quantity minus button" at bounding box center [535, 110] width 17 height 17
click at [256, 48] on div at bounding box center [333, 151] width 667 height 302
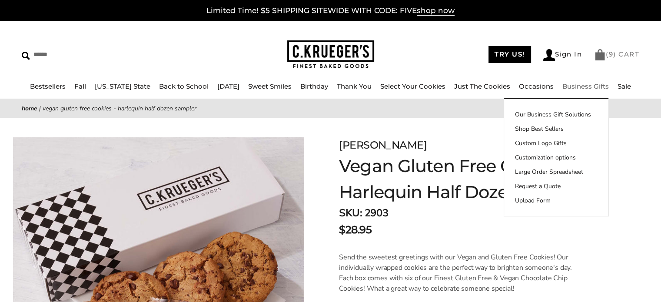
click at [629, 49] on li "( 9 ) CART" at bounding box center [616, 54] width 45 height 11
click at [627, 54] on link "( 9 ) CART" at bounding box center [616, 54] width 45 height 8
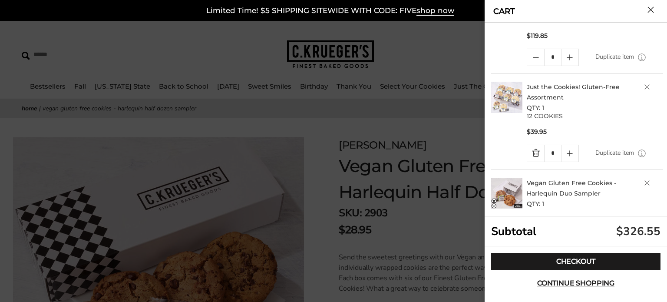
scroll to position [154, 0]
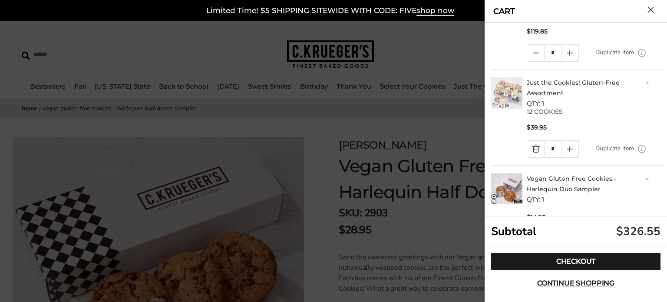
click at [550, 81] on link "Just the Cookies! Gluten-Free Assortment" at bounding box center [573, 88] width 93 height 18
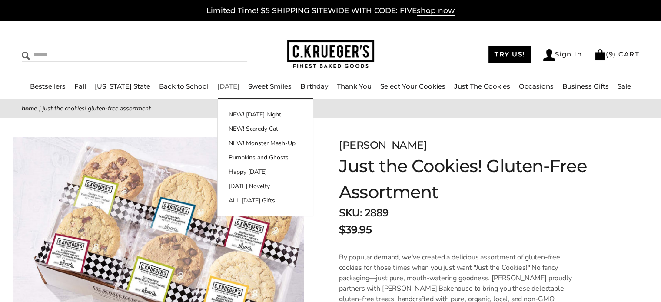
click at [128, 55] on input "Search" at bounding box center [95, 54] width 146 height 13
type input "**********"
click at [224, 48] on input "******" at bounding box center [235, 54] width 23 height 12
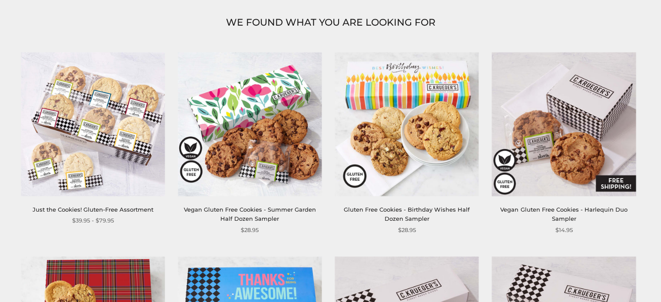
scroll to position [125, 0]
click at [543, 148] on img at bounding box center [564, 124] width 144 height 144
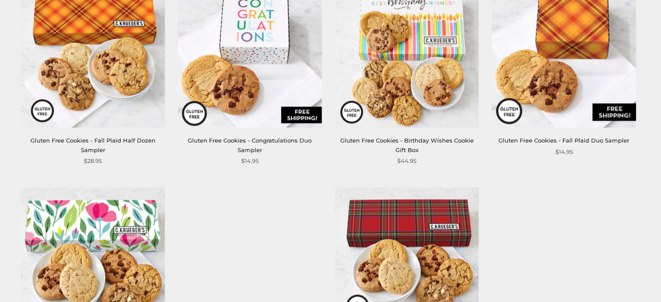
scroll to position [806, 0]
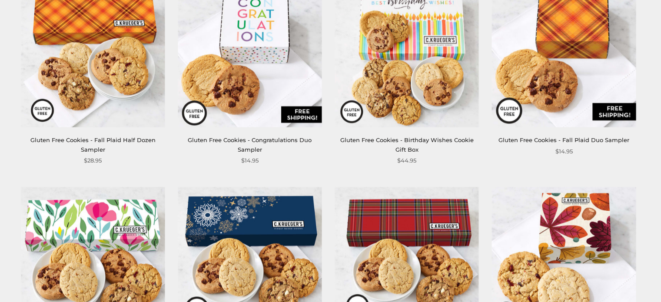
click at [536, 79] on img at bounding box center [564, 55] width 144 height 144
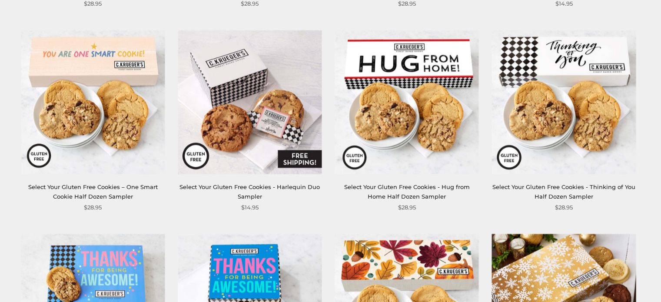
scroll to position [1169, 0]
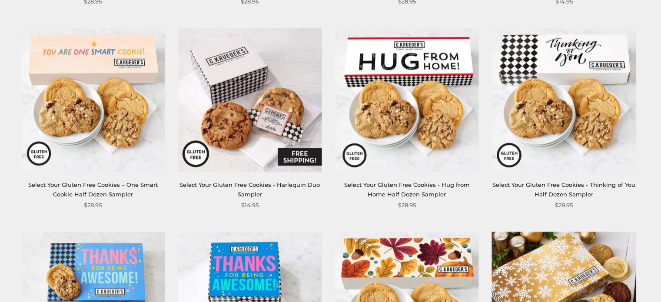
click at [255, 162] on img at bounding box center [250, 100] width 144 height 144
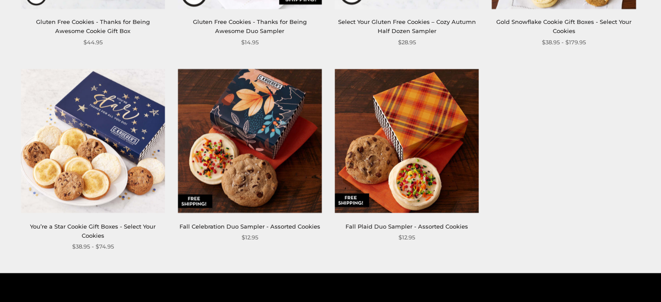
scroll to position [1537, 0]
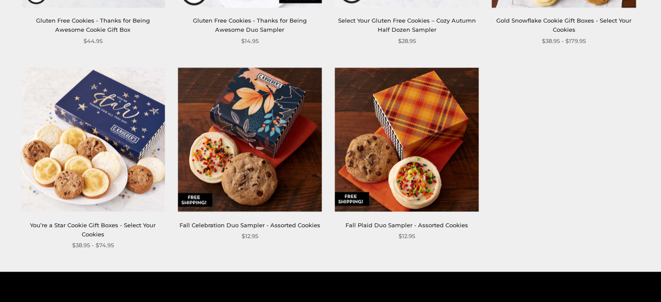
click at [375, 139] on img at bounding box center [406, 139] width 144 height 144
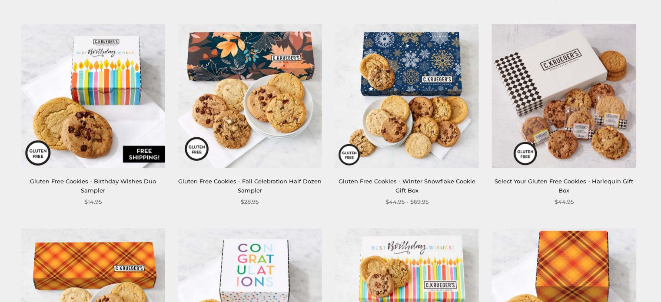
scroll to position [560, 0]
click at [270, 117] on img at bounding box center [250, 97] width 144 height 144
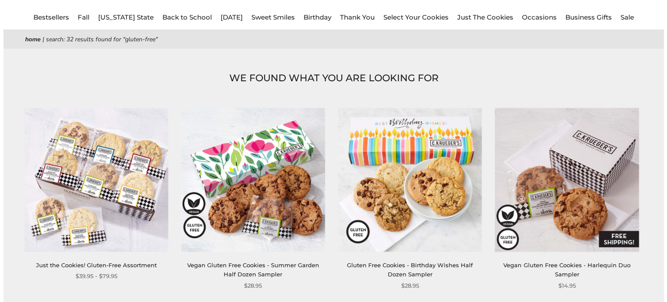
scroll to position [0, 0]
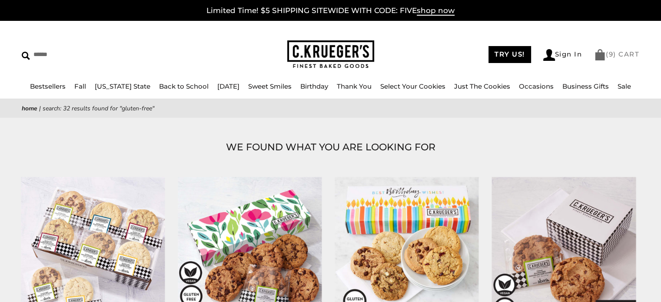
click at [616, 54] on link "( 9 ) CART" at bounding box center [616, 54] width 45 height 8
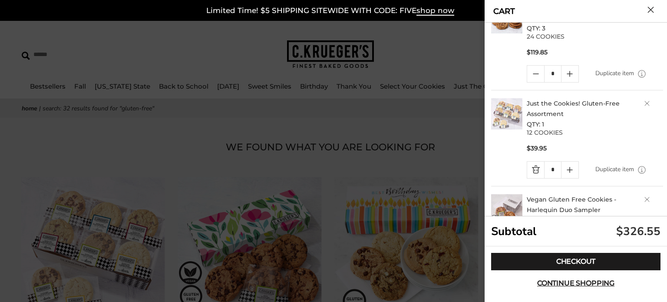
scroll to position [138, 0]
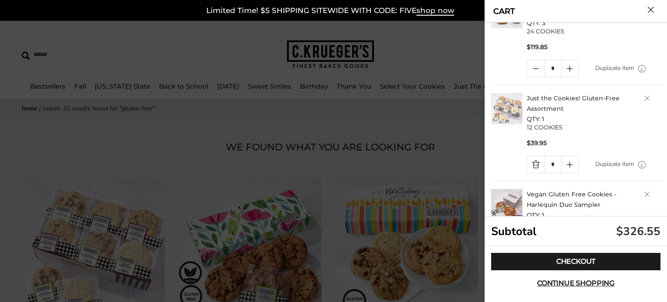
click at [515, 106] on img at bounding box center [506, 108] width 31 height 31
click at [542, 100] on link "Just the Cookies! Gluten-Free Assortment" at bounding box center [573, 103] width 93 height 18
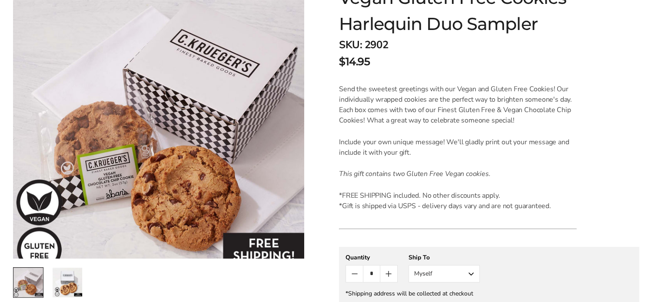
scroll to position [167, 0]
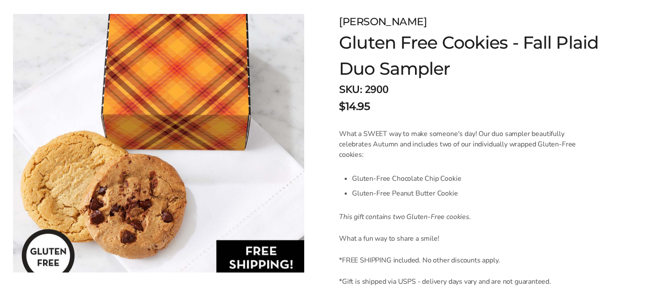
scroll to position [123, 0]
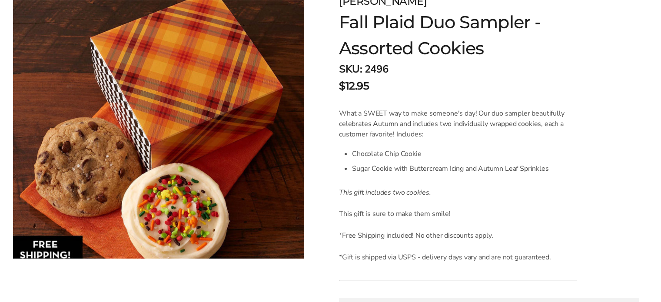
scroll to position [144, 0]
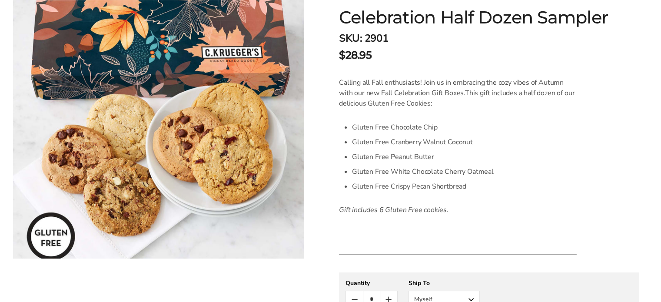
scroll to position [172, 0]
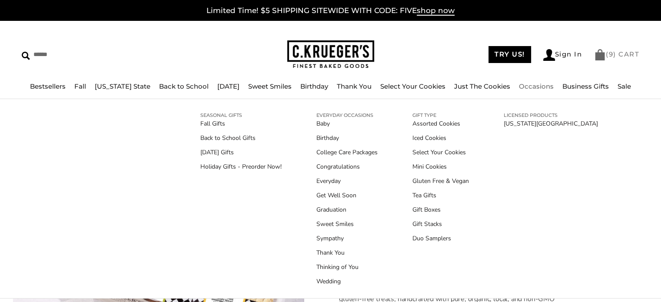
click at [608, 56] on span "9" at bounding box center [610, 54] width 5 height 8
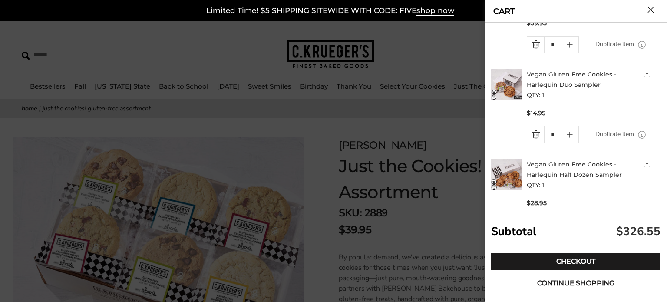
scroll to position [258, 0]
click at [572, 130] on icon "Quantity plus button" at bounding box center [570, 134] width 10 height 10
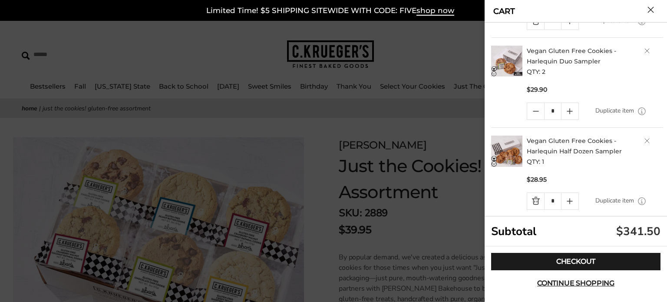
scroll to position [290, 0]
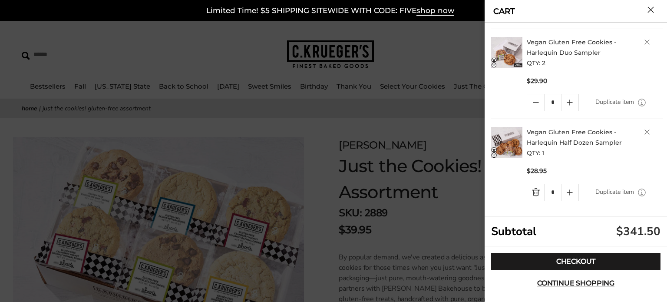
click at [541, 140] on link "Vegan Gluten Free Cookies - Harlequin Half Dozen Sampler" at bounding box center [574, 137] width 95 height 18
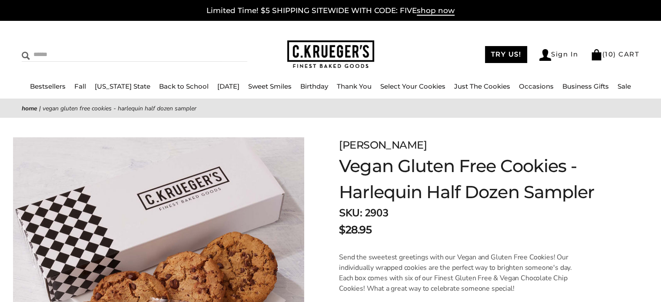
click at [178, 48] on form "******" at bounding box center [134, 55] width 225 height 14
click at [179, 49] on form "******" at bounding box center [134, 55] width 225 height 14
click at [179, 53] on form "******" at bounding box center [134, 55] width 225 height 14
click at [171, 57] on form "******" at bounding box center [134, 55] width 225 height 14
click at [76, 57] on input "Search" at bounding box center [95, 54] width 146 height 13
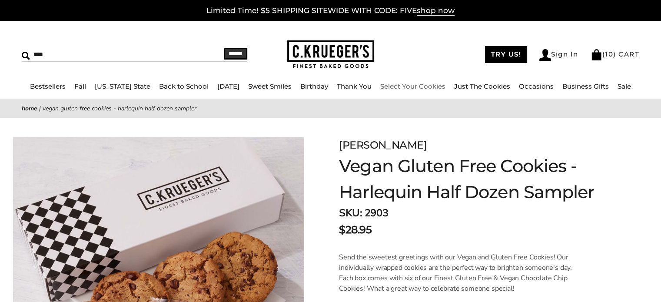
type input "****"
click at [489, 91] on li "Just The Cookies" at bounding box center [482, 86] width 56 height 11
click at [487, 88] on link "Just The Cookies" at bounding box center [482, 86] width 56 height 8
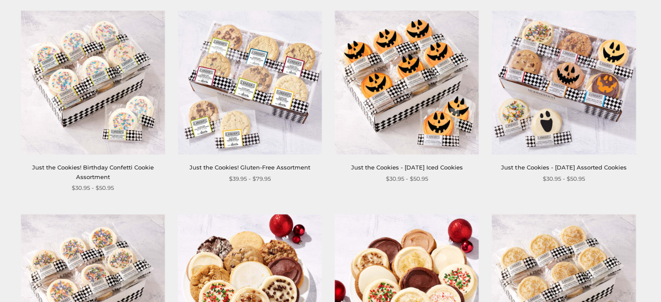
scroll to position [589, 0]
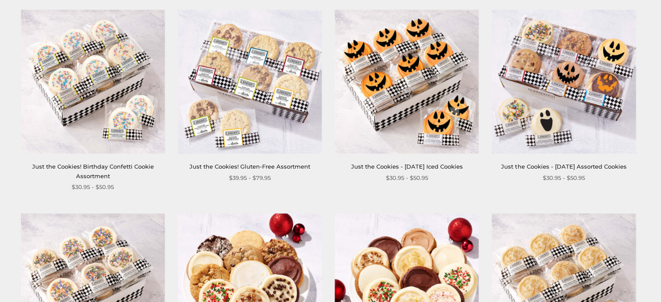
click at [245, 126] on img at bounding box center [250, 82] width 144 height 144
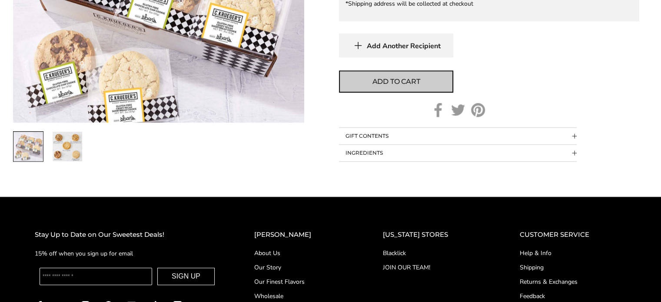
scroll to position [741, 0]
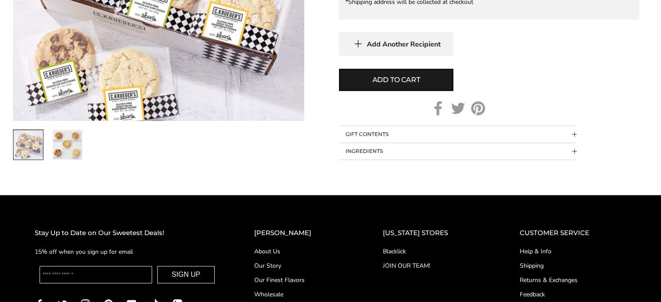
click at [416, 130] on button "GIFT CONTENTS" at bounding box center [458, 134] width 238 height 17
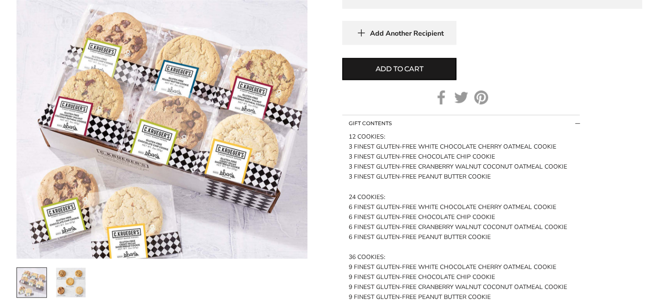
scroll to position [759, 0]
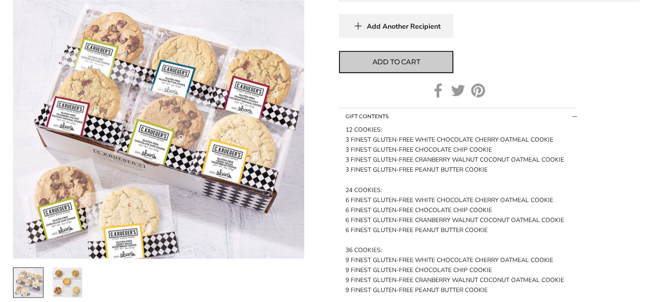
click at [401, 59] on span "Add to cart" at bounding box center [396, 62] width 48 height 10
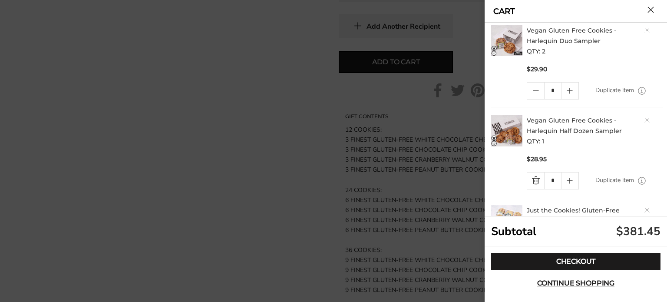
scroll to position [302, 0]
click at [641, 123] on h2 "Vegan Gluten Free Cookies - Harlequin Half Dozen Sampler QTY: 1" at bounding box center [595, 130] width 136 height 31
click at [644, 121] on link "Delete product" at bounding box center [646, 119] width 5 height 5
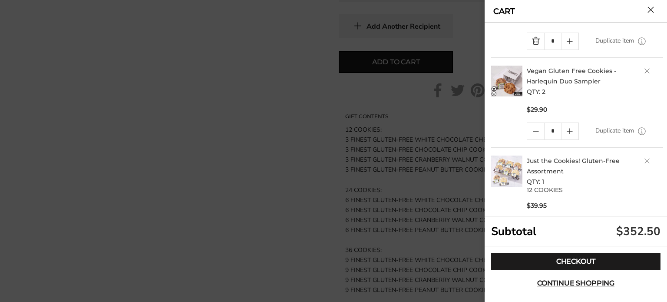
scroll to position [297, 0]
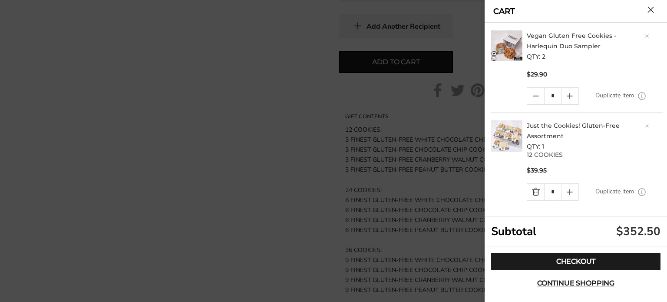
click at [644, 125] on link "Delete product" at bounding box center [646, 125] width 5 height 5
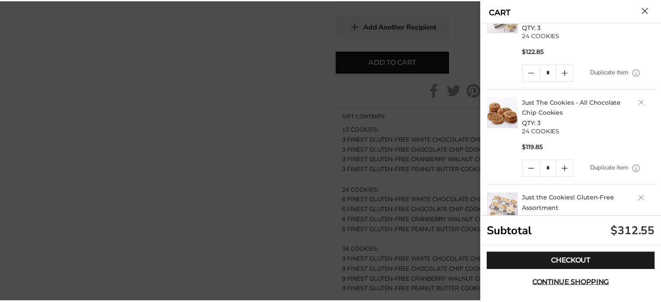
scroll to position [201, 0]
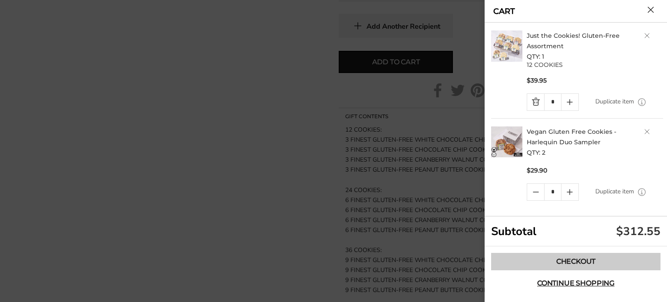
click at [590, 258] on link "Checkout" at bounding box center [575, 261] width 169 height 17
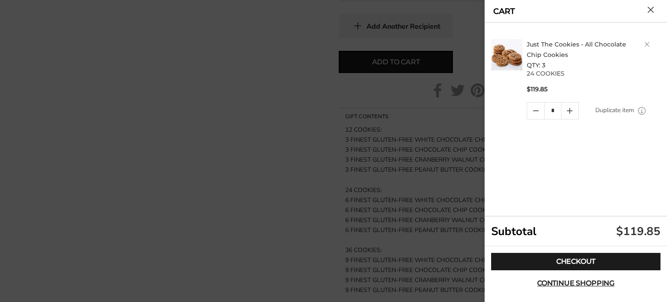
click at [650, 9] on button "Close cart" at bounding box center [651, 10] width 7 height 7
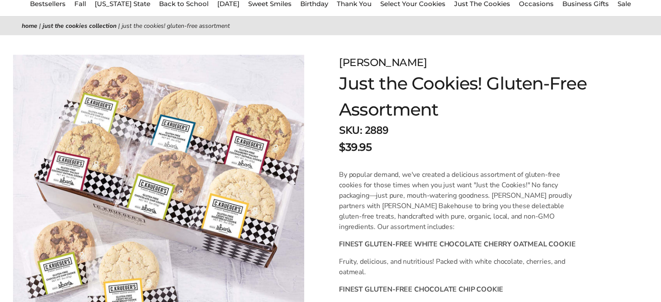
scroll to position [0, 0]
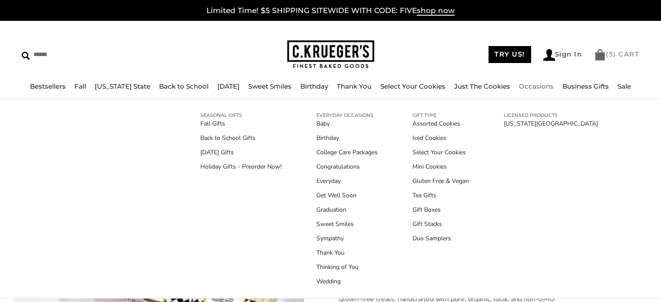
click at [618, 52] on link "( 3 ) CART" at bounding box center [616, 54] width 45 height 8
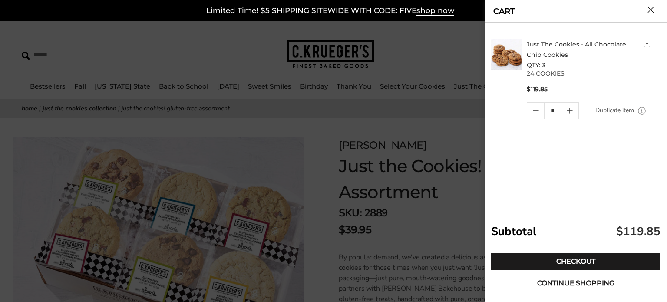
click at [578, 75] on p "24 COOKIES" at bounding box center [595, 73] width 136 height 6
click at [454, 125] on div at bounding box center [333, 151] width 667 height 302
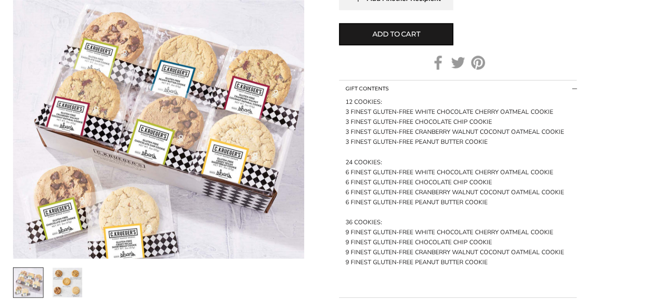
scroll to position [1084, 0]
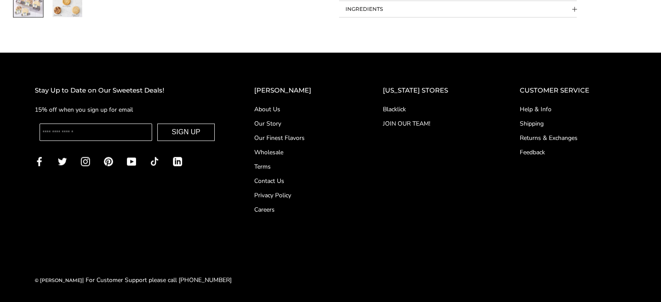
click at [280, 180] on link "Contact Us" at bounding box center [301, 180] width 94 height 9
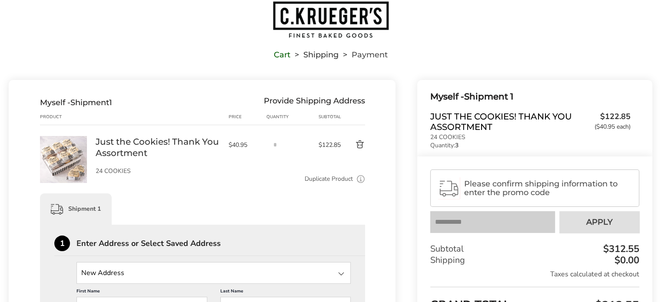
scroll to position [27, 0]
click at [499, 187] on span "Please confirm shipping information to enter the promo code" at bounding box center [547, 186] width 167 height 17
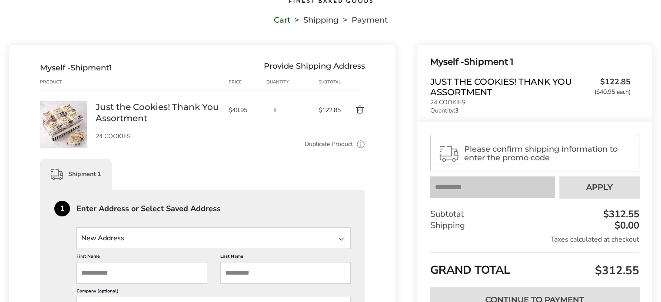
scroll to position [66, 0]
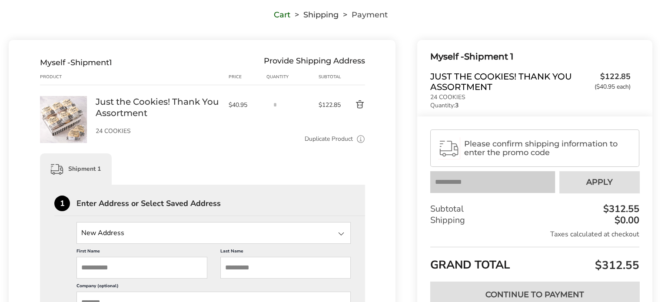
click at [158, 274] on input "First Name" at bounding box center [141, 268] width 131 height 22
type input "******"
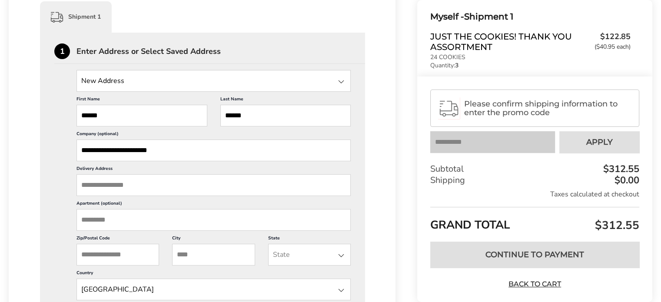
scroll to position [233, 0]
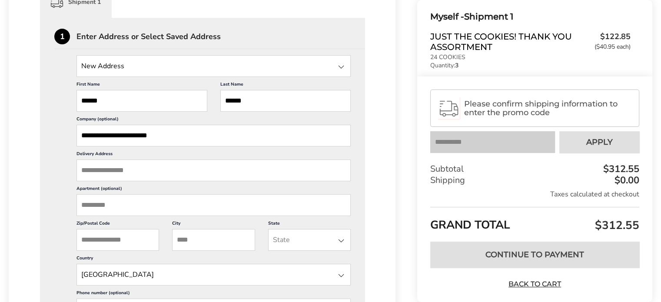
type input "**********"
click at [137, 171] on input "Delivery Address" at bounding box center [213, 170] width 274 height 22
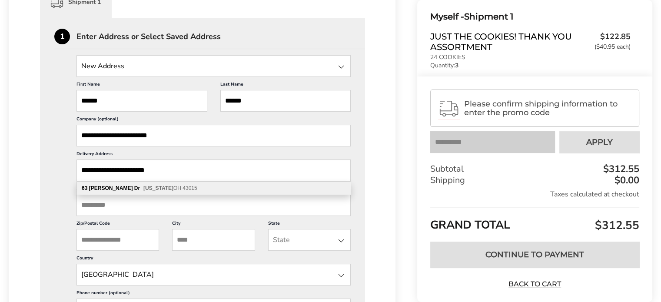
click at [148, 185] on span "Delaware OH 43015" at bounding box center [170, 188] width 54 height 6
type input "**********"
type input "********"
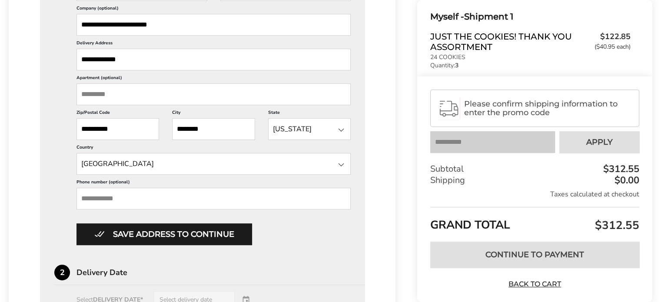
scroll to position [345, 0]
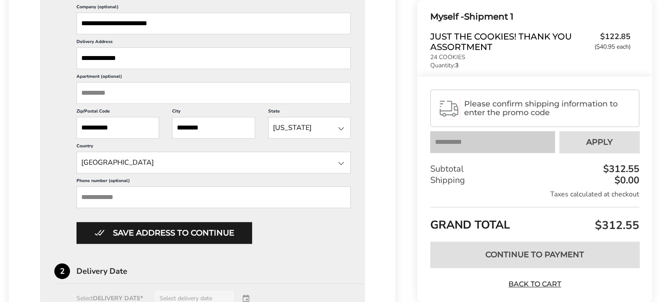
click at [143, 196] on input "Phone number (optional)" at bounding box center [213, 197] width 274 height 22
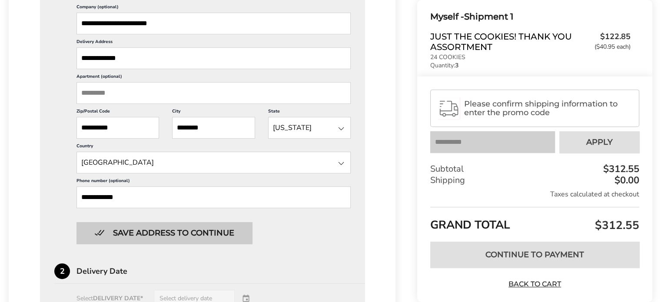
type input "**********"
click at [154, 222] on button "Save address to continue" at bounding box center [163, 233] width 175 height 22
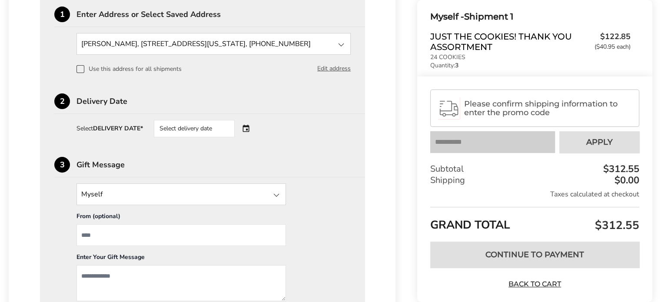
scroll to position [254, 0]
click at [219, 124] on div "Select delivery date" at bounding box center [194, 128] width 81 height 17
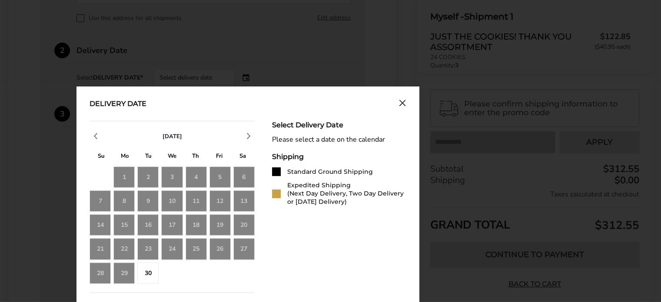
scroll to position [307, 0]
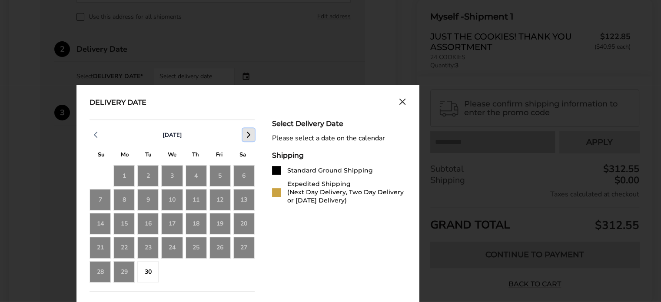
click at [250, 130] on icon "button" at bounding box center [248, 134] width 10 height 10
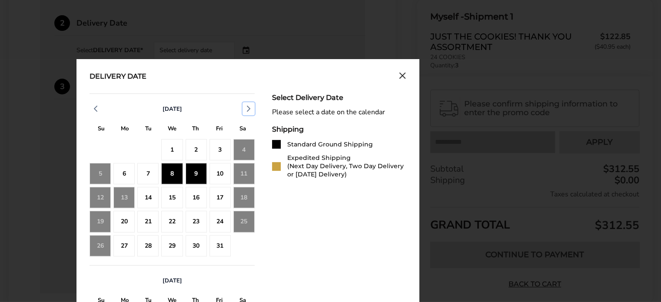
scroll to position [334, 0]
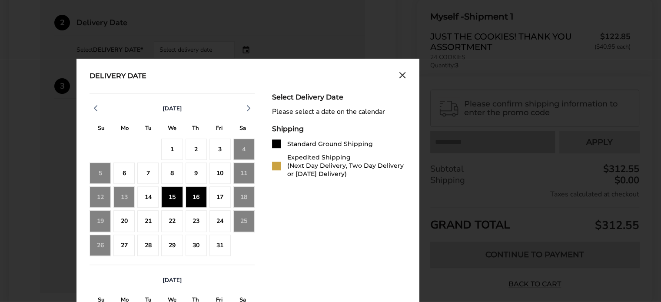
click at [197, 195] on div "16" at bounding box center [195, 196] width 21 height 21
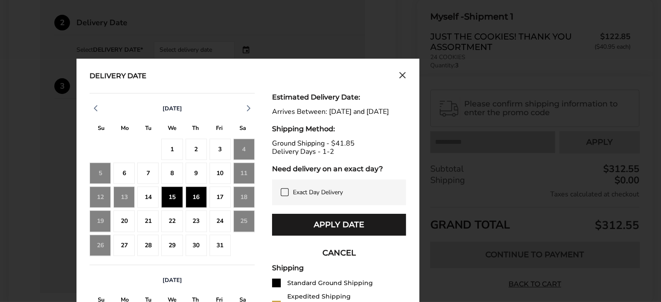
click at [171, 194] on div "15" at bounding box center [171, 196] width 21 height 21
click at [191, 193] on div "16" at bounding box center [195, 196] width 21 height 21
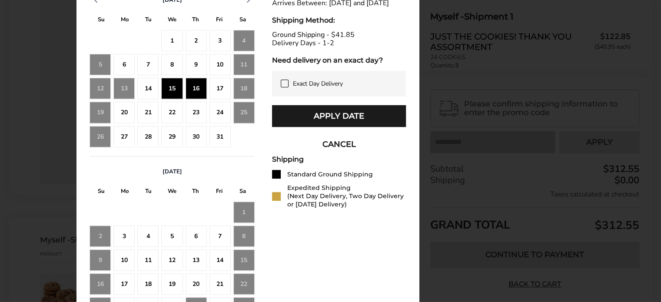
scroll to position [443, 0]
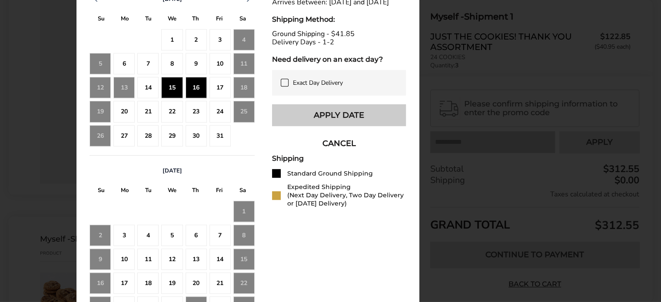
click at [357, 125] on button "Apply Date" at bounding box center [339, 115] width 134 height 22
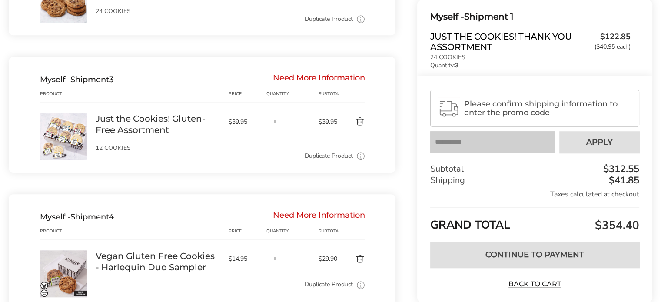
scroll to position [730, 0]
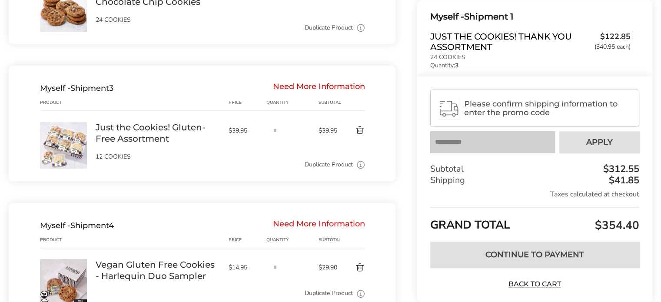
click at [502, 106] on span "Please confirm shipping information to enter the promo code" at bounding box center [547, 107] width 167 height 17
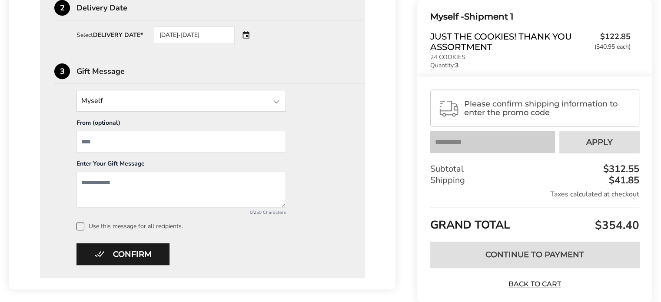
scroll to position [349, 0]
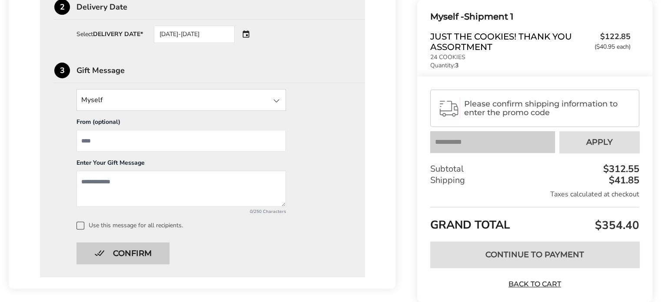
click at [134, 248] on button "Confirm" at bounding box center [122, 253] width 93 height 22
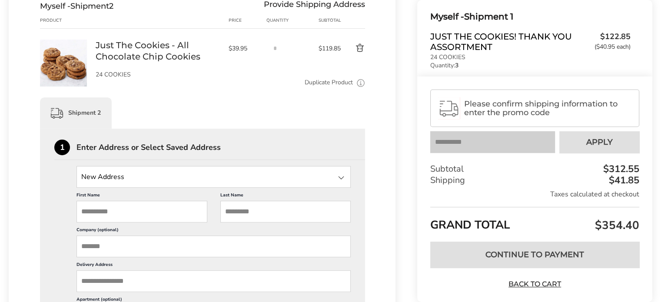
scroll to position [321, 0]
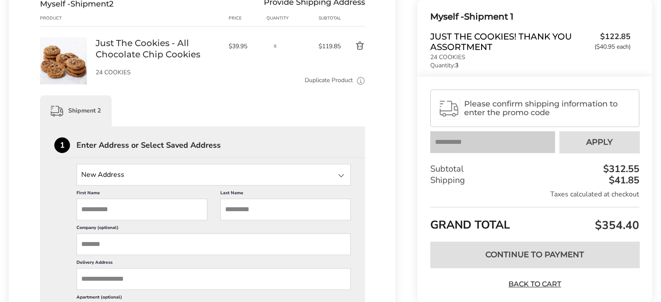
click at [232, 184] on input "State" at bounding box center [213, 175] width 274 height 22
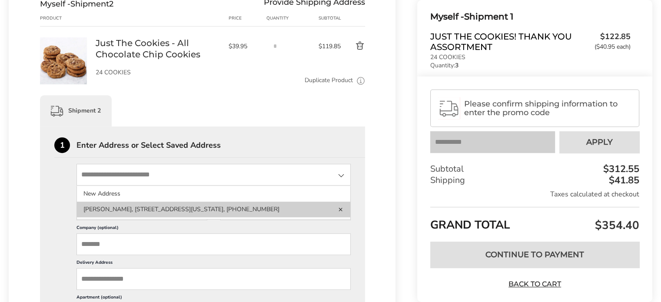
click at [190, 217] on li "Amanda Jurden, 63 Heather Dr, Delaware, OH, 43015-2857, United States, 330-705-…" at bounding box center [213, 210] width 273 height 16
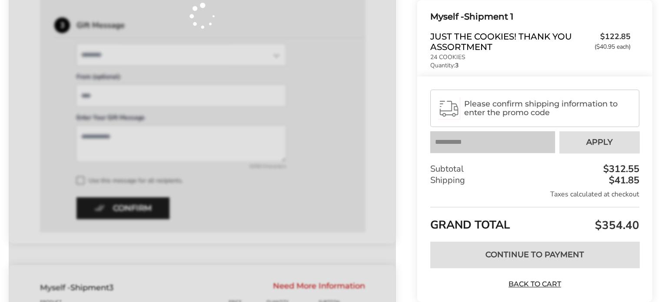
scroll to position [591, 0]
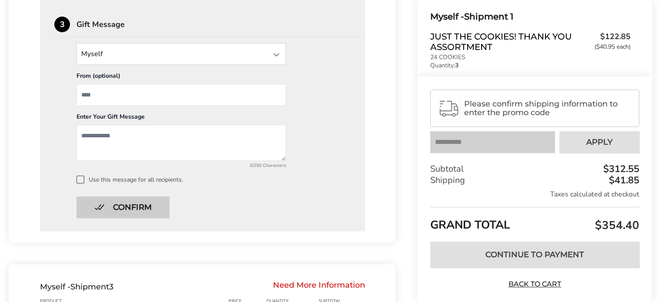
click at [149, 214] on button "Confirm" at bounding box center [122, 207] width 93 height 22
click at [144, 211] on button "Confirm" at bounding box center [122, 207] width 93 height 22
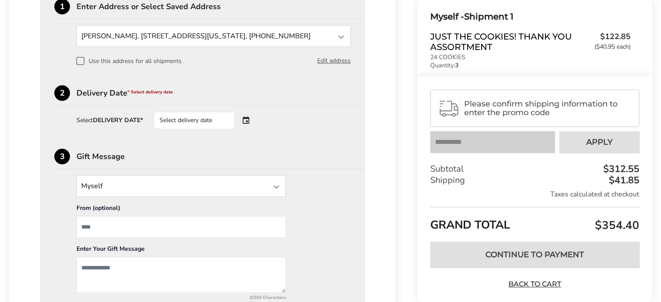
scroll to position [411, 0]
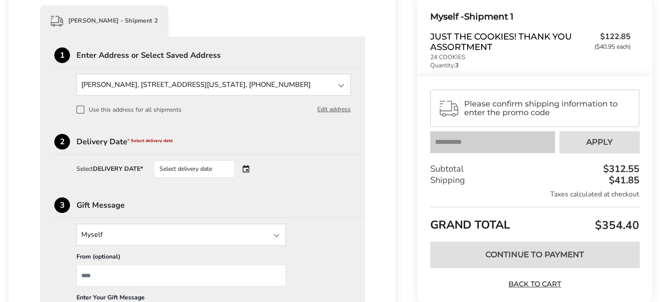
click at [209, 178] on div "Select delivery date" at bounding box center [194, 168] width 81 height 17
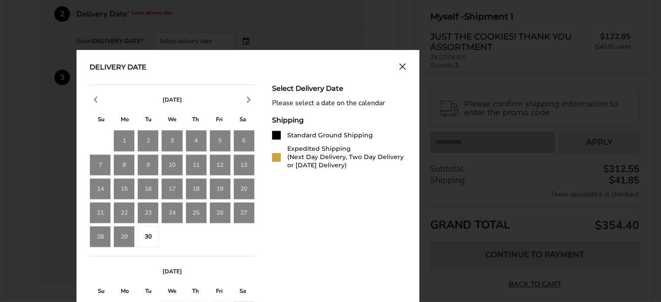
scroll to position [540, 0]
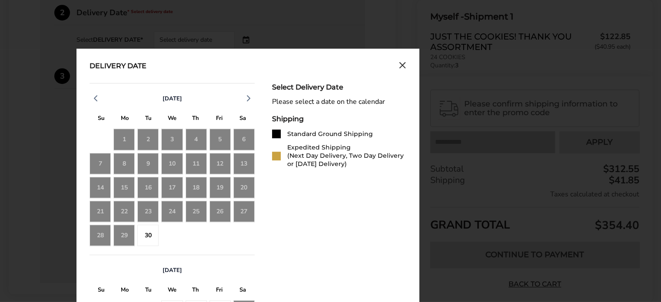
click at [238, 150] on div "6" at bounding box center [243, 139] width 21 height 21
click at [247, 103] on icon "button" at bounding box center [248, 98] width 10 height 10
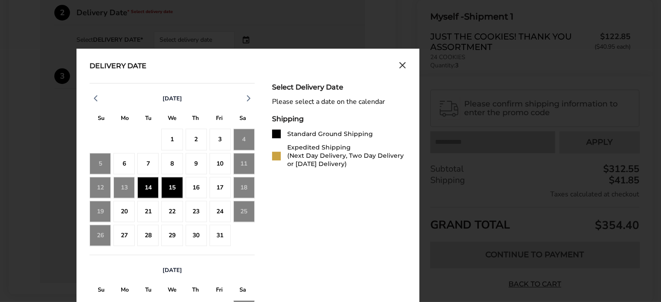
click at [175, 194] on div "15" at bounding box center [171, 187] width 21 height 21
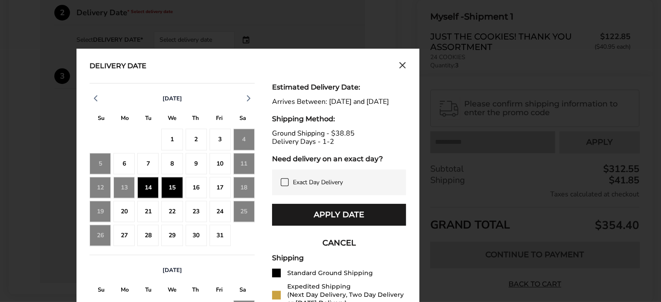
click at [182, 194] on div "15" at bounding box center [171, 187] width 21 height 21
click at [186, 195] on div "16" at bounding box center [195, 187] width 21 height 21
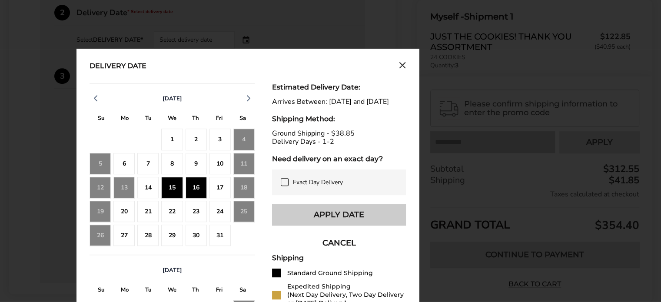
click at [291, 222] on button "Apply Date" at bounding box center [339, 215] width 134 height 22
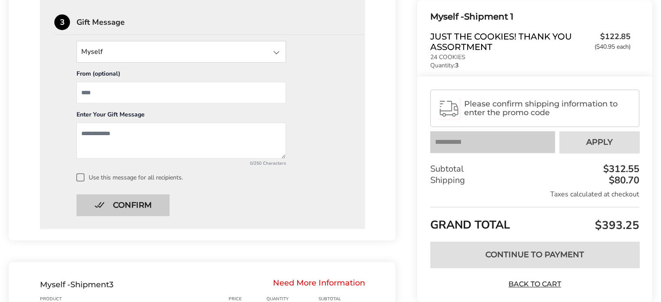
click at [157, 209] on button "Confirm" at bounding box center [122, 205] width 93 height 22
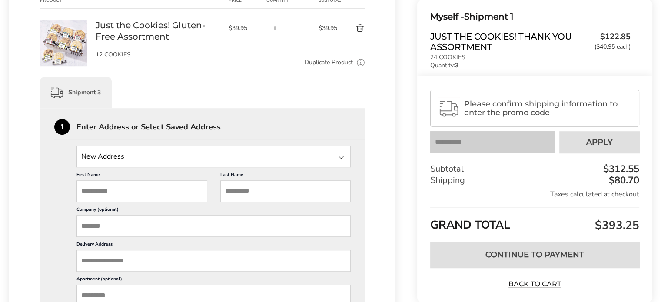
scroll to position [529, 0]
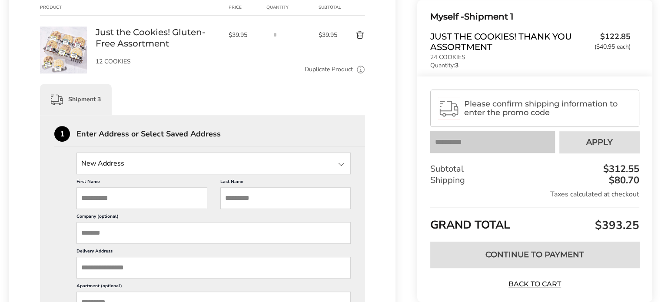
click at [221, 171] on input "State" at bounding box center [213, 163] width 274 height 22
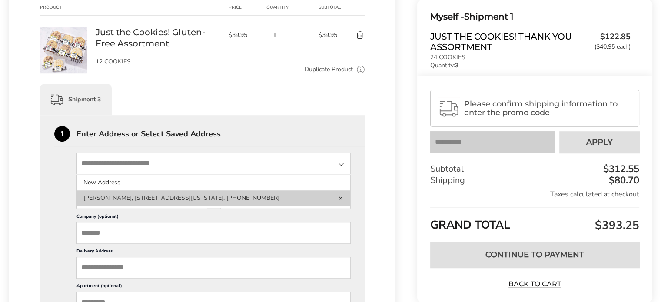
click at [197, 202] on li "Amanda Jurden, 63 Heather Dr, Delaware, OH, 43015-2857, United States, 330-705-…" at bounding box center [213, 198] width 273 height 16
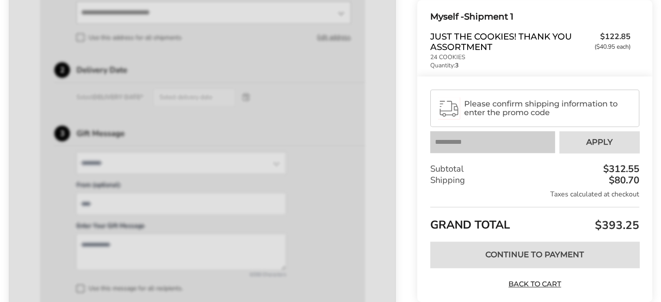
scroll to position [683, 0]
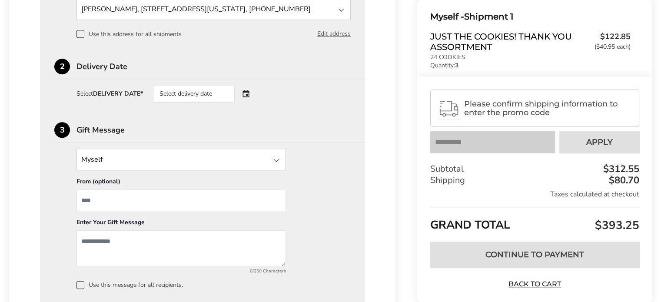
click at [212, 102] on div "Select delivery date" at bounding box center [194, 93] width 81 height 17
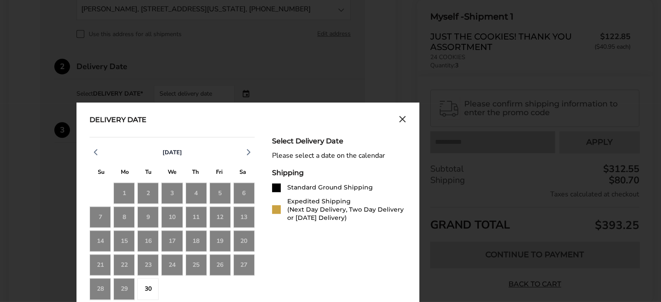
click at [240, 159] on div "September 2025" at bounding box center [171, 152] width 165 height 13
click at [245, 157] on icon "button" at bounding box center [248, 152] width 10 height 10
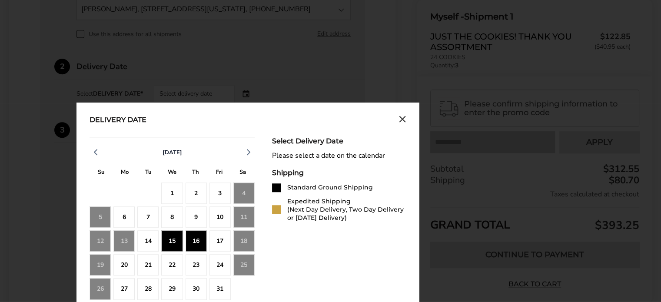
click at [196, 246] on div "16" at bounding box center [195, 240] width 21 height 21
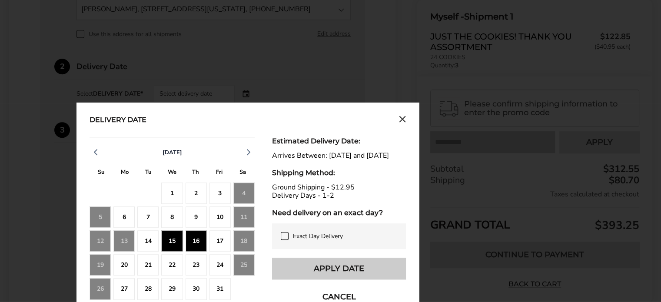
click at [314, 279] on button "Apply Date" at bounding box center [339, 269] width 134 height 22
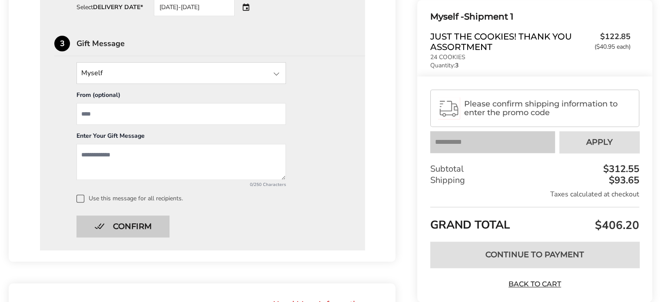
click at [152, 235] on button "Confirm" at bounding box center [122, 226] width 93 height 22
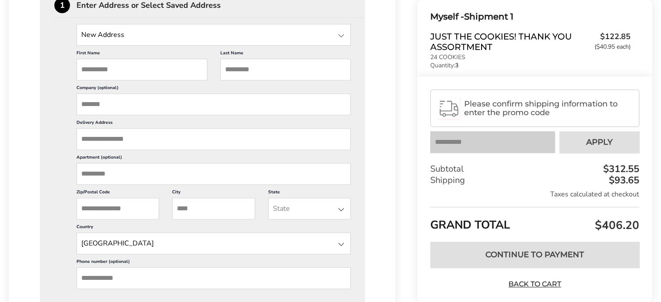
scroll to position [853, 0]
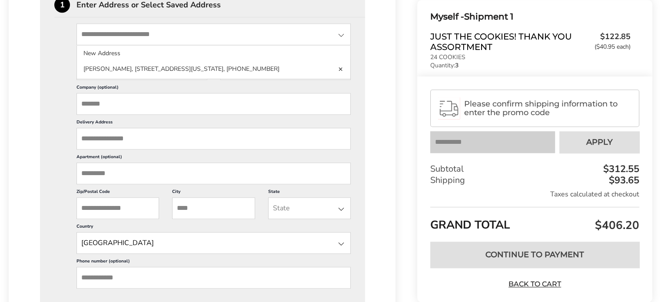
click at [185, 44] on input "State" at bounding box center [213, 34] width 274 height 22
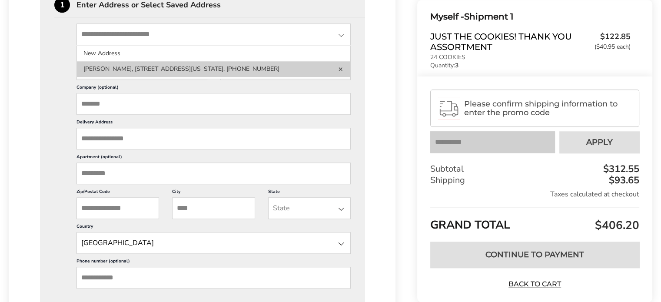
click at [177, 77] on li "Amanda Jurden, 63 Heather Dr, Delaware, OH, 43015-2857, United States, 330-705-…" at bounding box center [213, 69] width 273 height 16
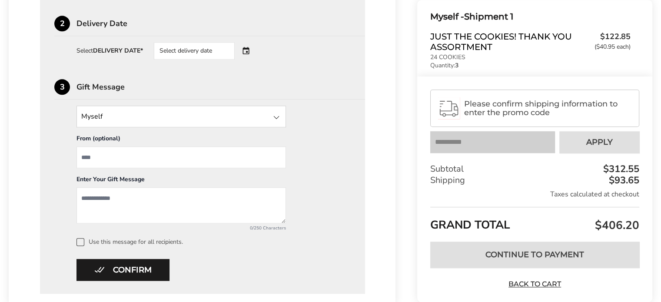
scroll to position [913, 0]
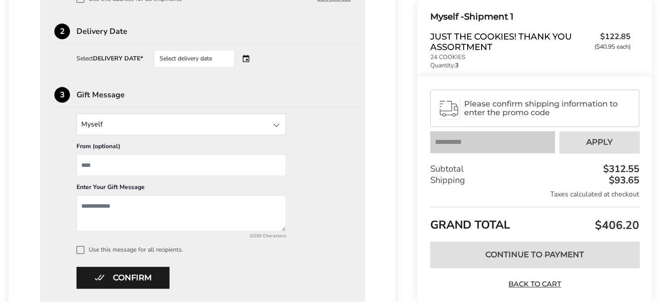
click at [205, 67] on div "Select delivery date" at bounding box center [194, 58] width 81 height 17
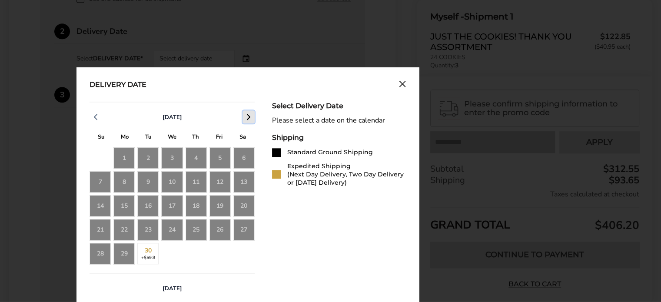
click at [245, 122] on icon "button" at bounding box center [248, 117] width 10 height 10
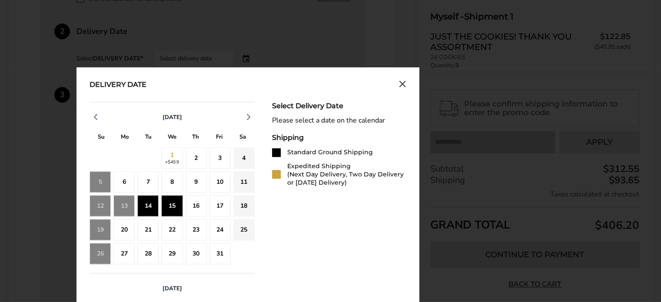
click at [179, 216] on div "15" at bounding box center [171, 205] width 21 height 21
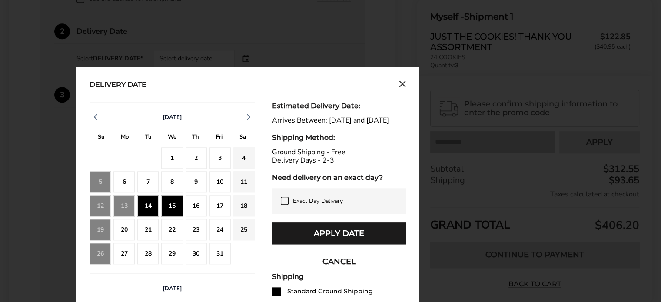
click at [195, 216] on div "16" at bounding box center [195, 205] width 21 height 21
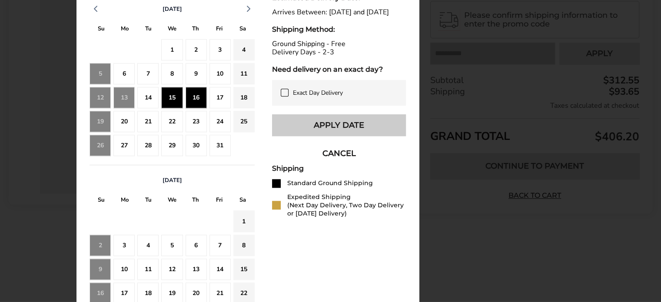
click at [350, 136] on button "Apply Date" at bounding box center [339, 125] width 134 height 22
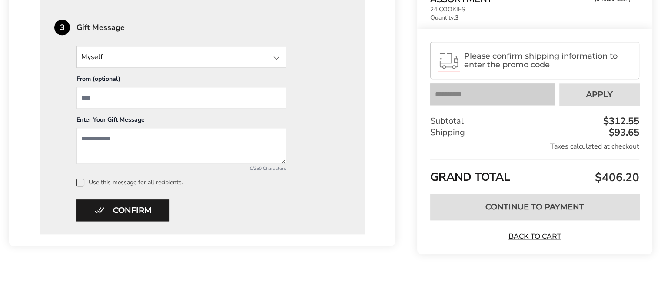
click at [129, 223] on div "1 Enter Address or Select Saved Address Amanda Jurden, 63 Heather Dr, Delaware,…" at bounding box center [202, 45] width 325 height 375
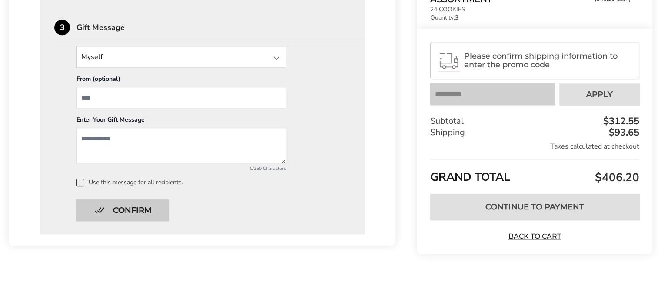
click at [137, 213] on button "Confirm" at bounding box center [122, 210] width 93 height 22
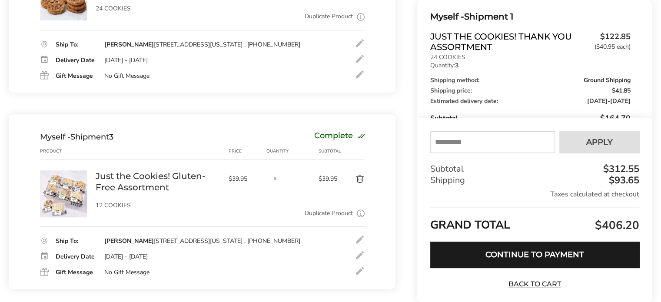
scroll to position [384, 0]
click at [524, 140] on input "text" at bounding box center [492, 142] width 125 height 22
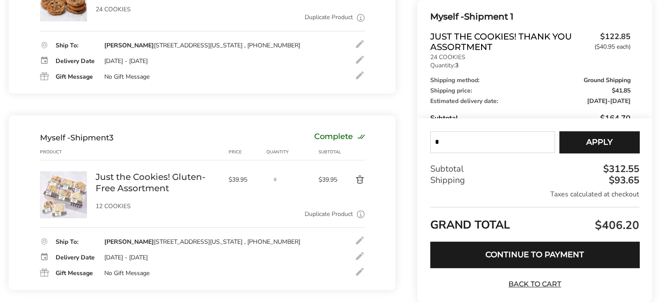
click at [524, 140] on input "*" at bounding box center [492, 142] width 125 height 22
type input "*"
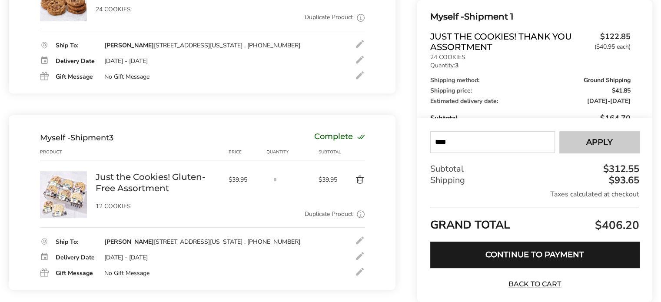
type input "****"
click at [591, 138] on span "Apply" at bounding box center [599, 142] width 26 height 8
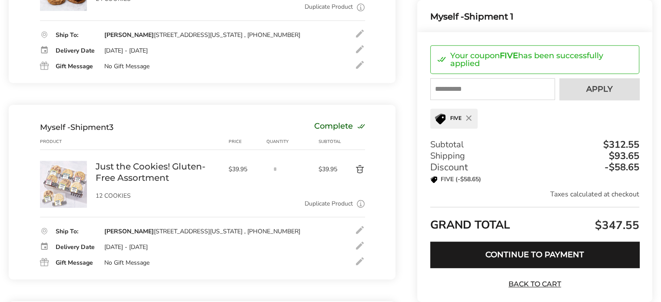
scroll to position [394, 0]
click at [512, 248] on button "Continue to Payment" at bounding box center [534, 254] width 209 height 26
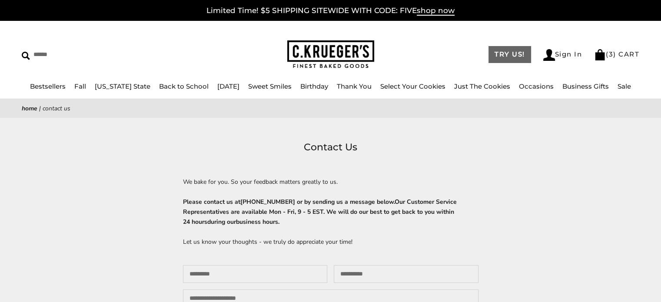
click at [499, 54] on link "TRY US!" at bounding box center [509, 54] width 43 height 17
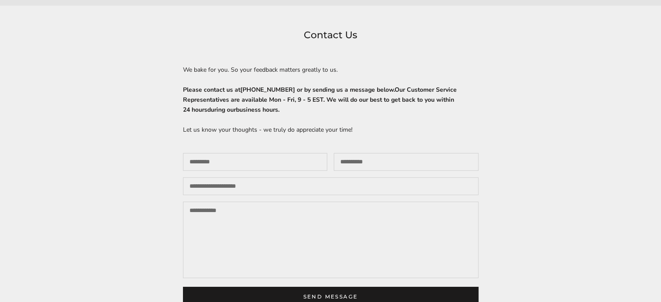
scroll to position [112, 0]
click at [281, 161] on input "Your name" at bounding box center [255, 161] width 145 height 18
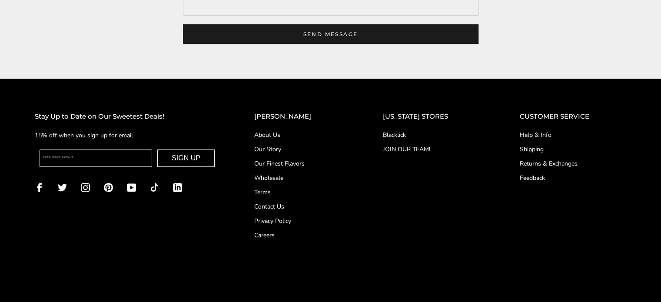
scroll to position [375, 0]
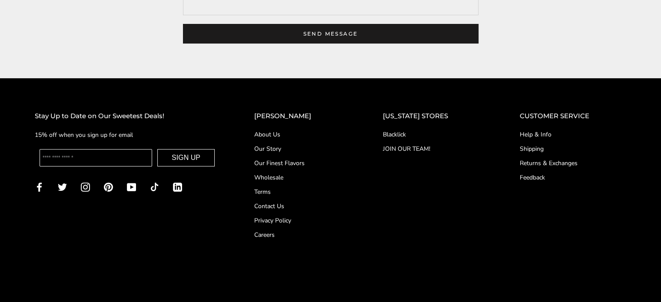
click at [298, 211] on link "Contact Us" at bounding box center [301, 206] width 94 height 9
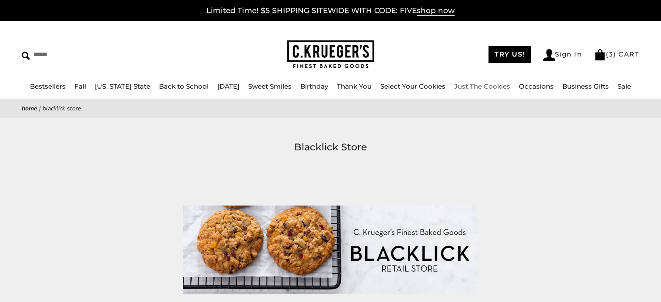
click at [478, 85] on link "Just The Cookies" at bounding box center [482, 86] width 56 height 8
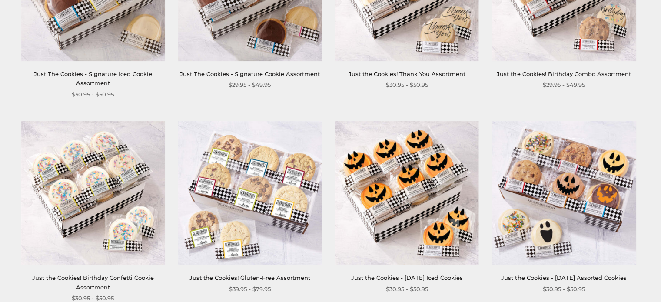
scroll to position [479, 0]
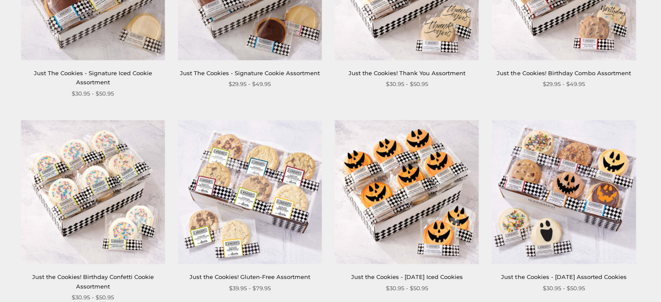
drag, startPoint x: 386, startPoint y: 64, endPoint x: 337, endPoint y: 97, distance: 59.0
click at [337, 97] on div "**********" at bounding box center [321, 222] width 645 height 1020
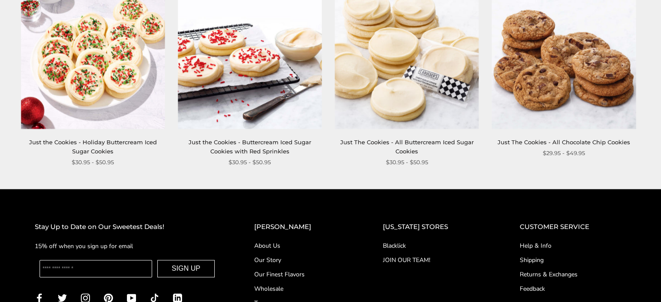
scroll to position [1017, 0]
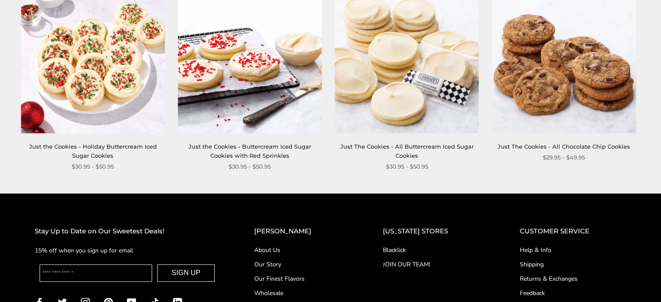
click at [382, 82] on img at bounding box center [406, 61] width 144 height 144
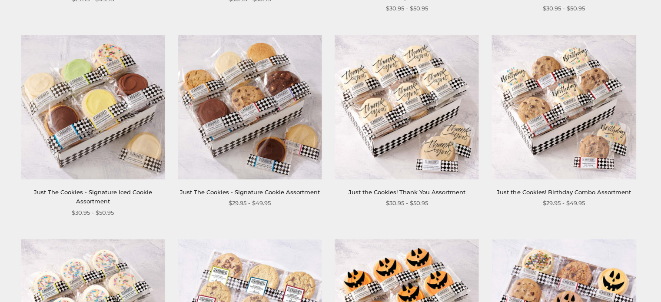
scroll to position [355, 0]
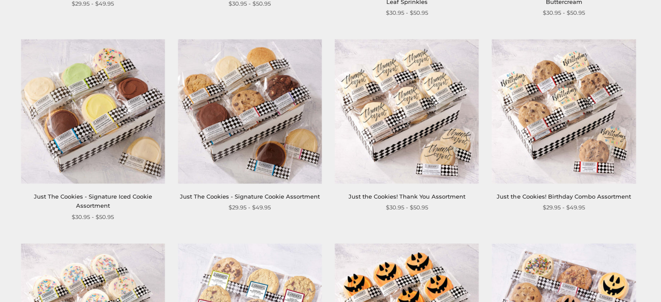
click at [391, 123] on img at bounding box center [406, 112] width 144 height 144
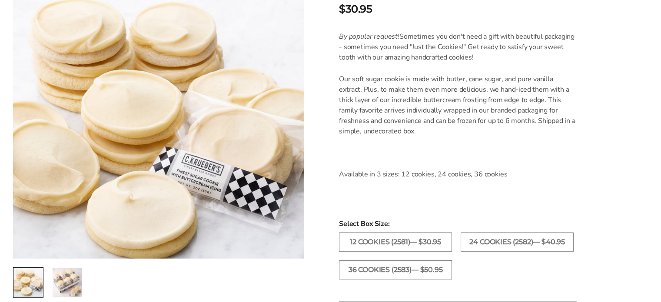
scroll to position [336, 0]
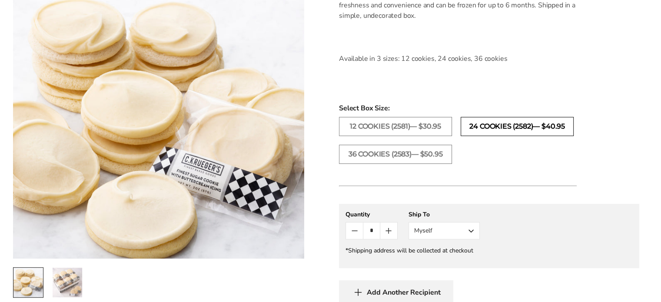
click at [483, 124] on label "24 COOKIES (2582)— $40.95" at bounding box center [516, 126] width 113 height 19
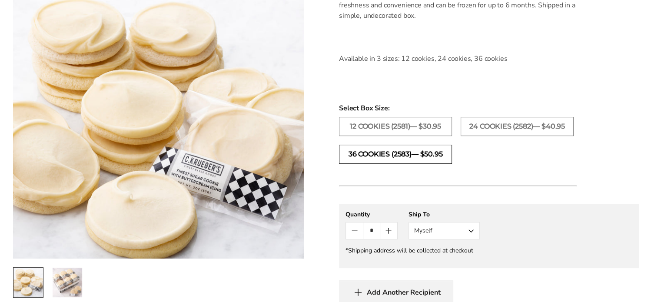
click at [423, 153] on label "36 COOKIES (2583)— $50.95" at bounding box center [395, 154] width 113 height 19
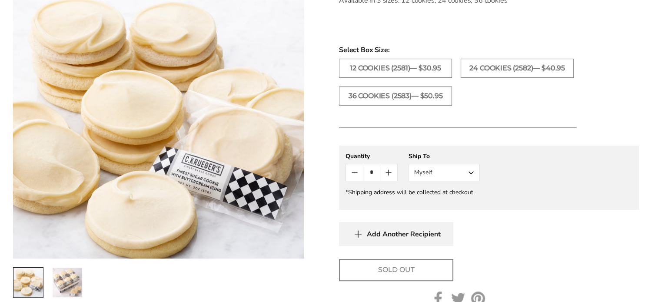
scroll to position [394, 0]
click at [499, 65] on label "24 COOKIES (2582)— $40.95" at bounding box center [516, 68] width 113 height 19
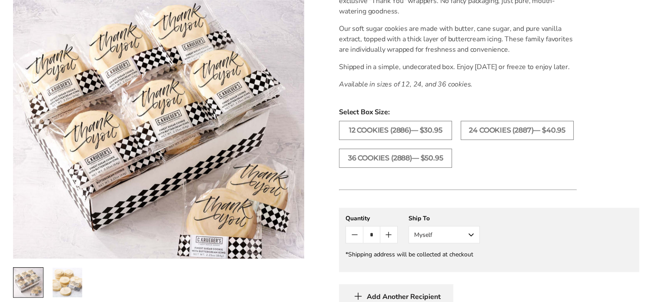
scroll to position [279, 0]
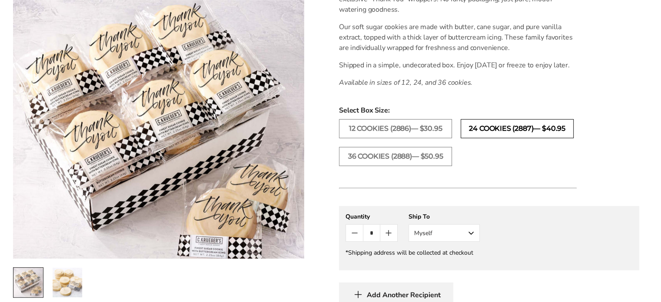
click at [486, 138] on label "24 COOKIES (2887)— $40.95" at bounding box center [516, 128] width 113 height 19
click at [396, 237] on button "Count plus" at bounding box center [388, 233] width 17 height 17
click at [395, 237] on button "Count plus" at bounding box center [388, 233] width 17 height 17
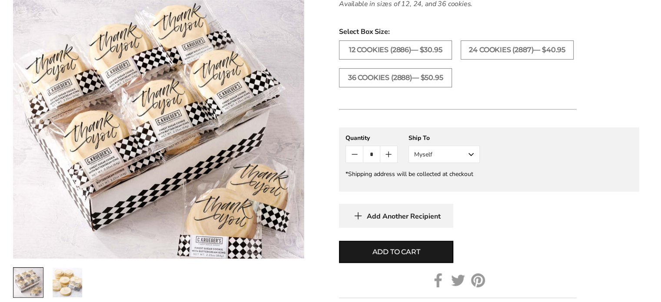
scroll to position [358, 0]
click at [475, 160] on button "Myself" at bounding box center [443, 153] width 71 height 17
click at [474, 161] on button "Myself" at bounding box center [443, 153] width 71 height 17
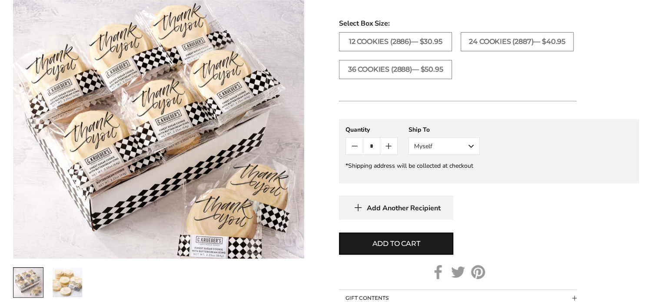
scroll to position [367, 0]
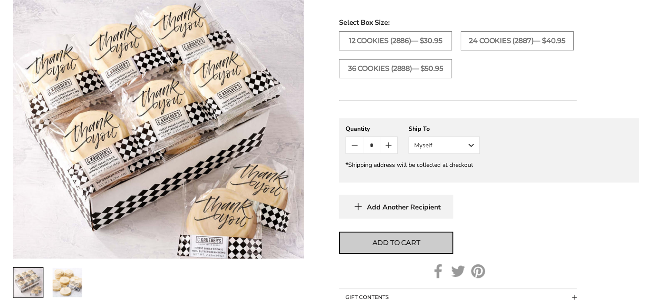
click at [413, 248] on span "Add to cart" at bounding box center [396, 243] width 48 height 10
type input "*"
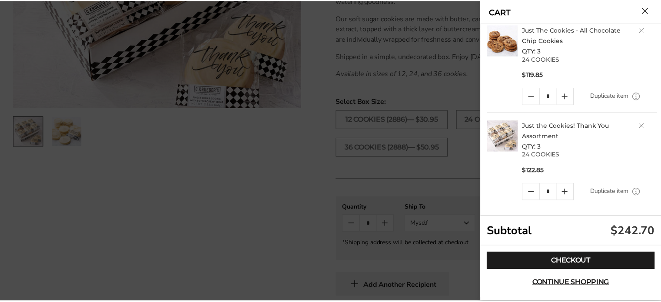
scroll to position [0, 0]
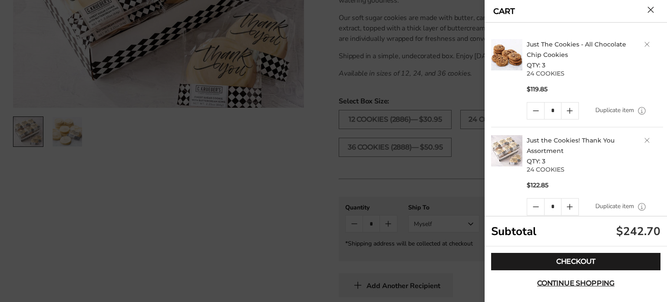
click at [332, 95] on div at bounding box center [333, 151] width 667 height 302
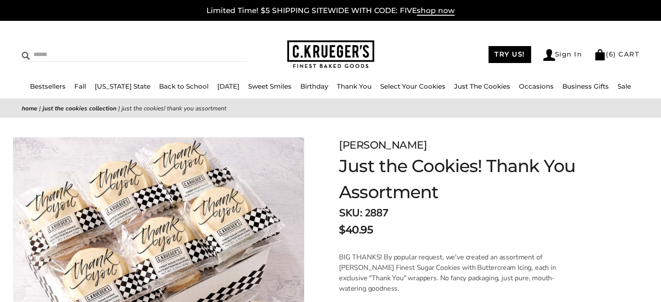
click at [153, 58] on input "Search" at bounding box center [95, 54] width 146 height 13
type input "******"
click at [462, 88] on link "Just The Cookies" at bounding box center [482, 86] width 56 height 8
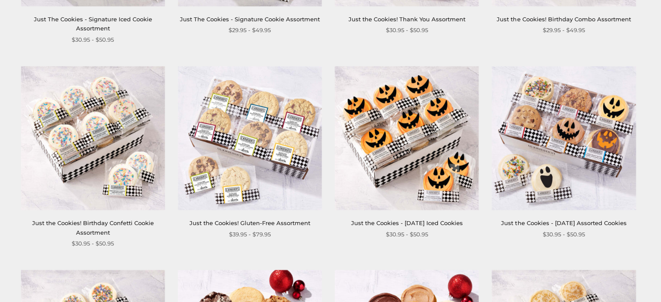
scroll to position [479, 0]
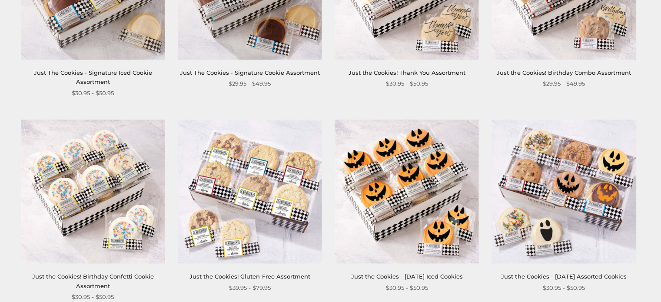
click at [276, 191] on img at bounding box center [250, 191] width 144 height 144
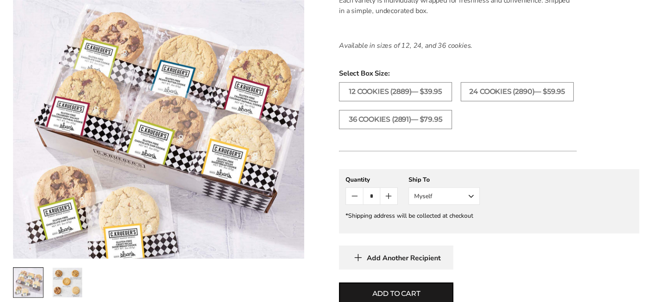
scroll to position [528, 0]
click at [416, 292] on span "Add to cart" at bounding box center [396, 293] width 48 height 10
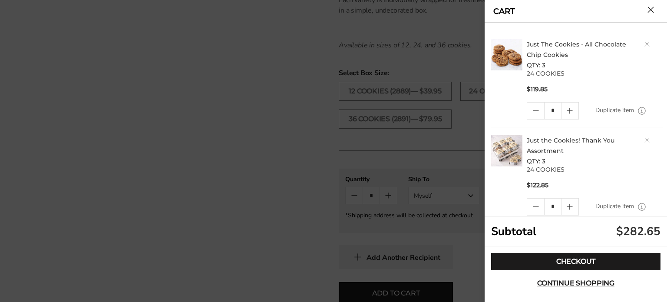
click at [247, 98] on div at bounding box center [333, 151] width 667 height 302
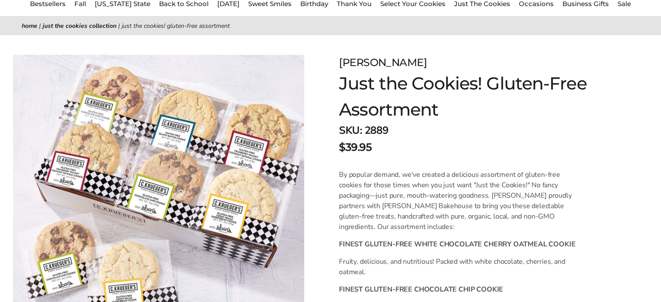
scroll to position [0, 0]
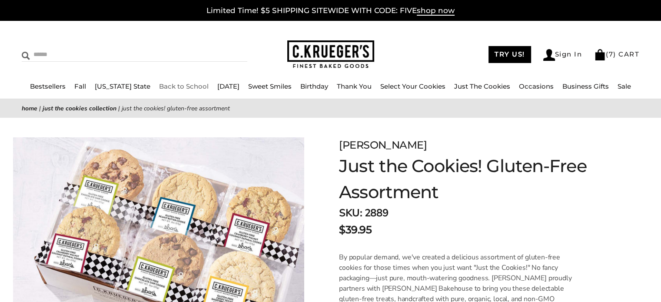
click at [118, 53] on input "Search" at bounding box center [95, 54] width 146 height 13
type input "*****"
click at [224, 48] on input "******" at bounding box center [235, 54] width 23 height 12
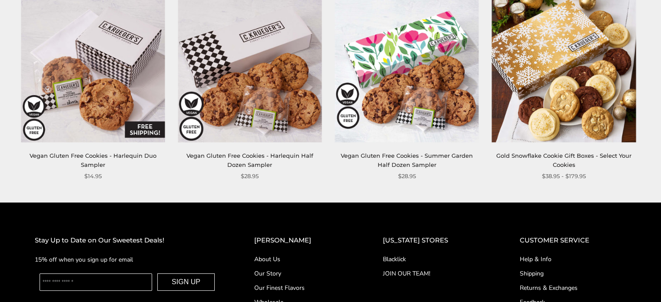
scroll to position [195, 0]
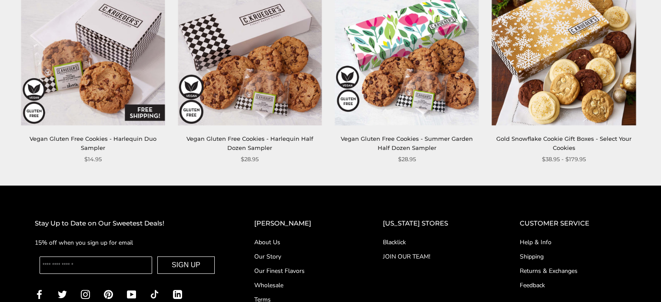
click at [94, 99] on img at bounding box center [93, 53] width 144 height 144
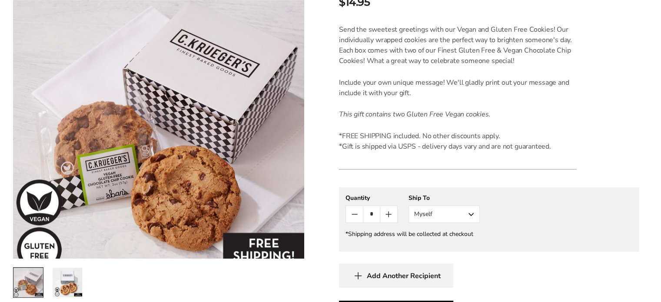
scroll to position [228, 0]
click at [389, 211] on icon "Count plus" at bounding box center [388, 213] width 10 height 10
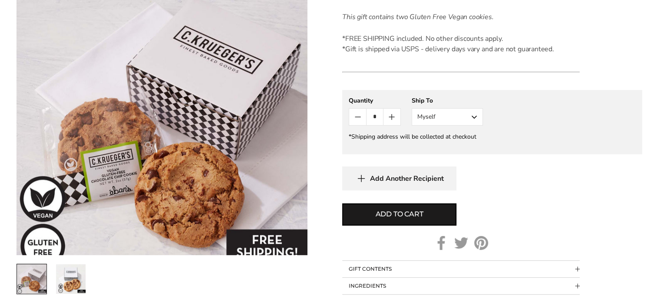
scroll to position [328, 0]
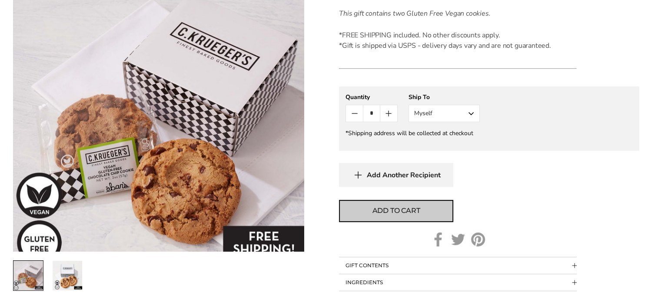
click at [406, 218] on button "Add to cart" at bounding box center [396, 211] width 114 height 22
type input "*"
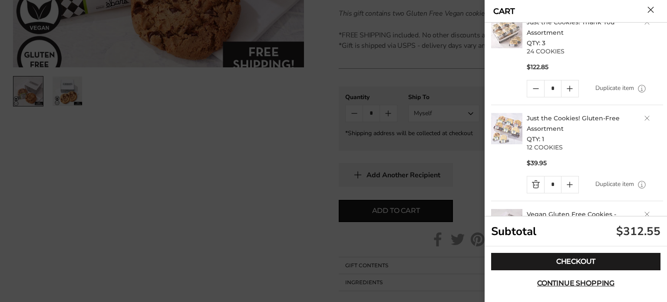
scroll to position [201, 0]
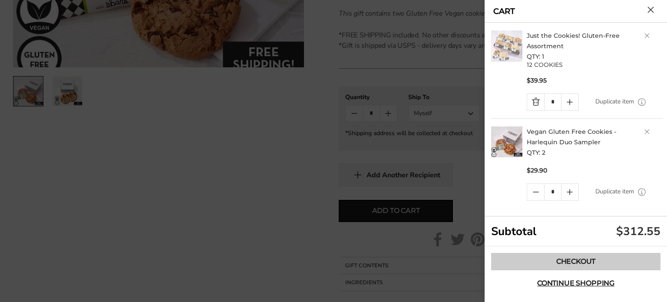
click at [573, 260] on link "Checkout" at bounding box center [575, 261] width 169 height 17
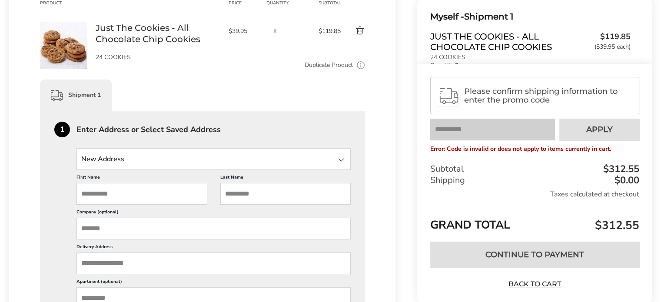
scroll to position [141, 0]
click at [195, 159] on input "State" at bounding box center [213, 158] width 274 height 22
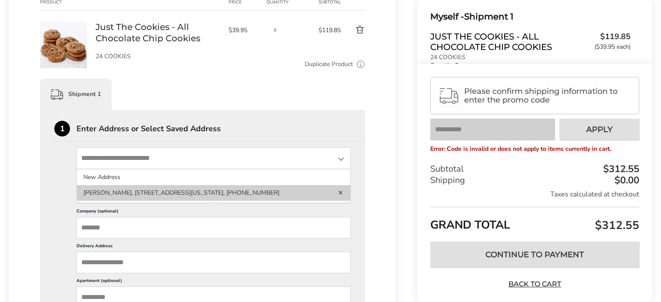
click at [143, 198] on li "Amanda Jurden, 63 Heather Dr, Delaware, OH, 43015-2857, United States, 330-705-…" at bounding box center [213, 193] width 273 height 16
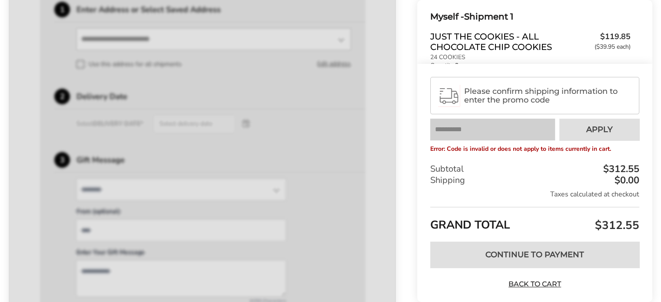
scroll to position [267, 0]
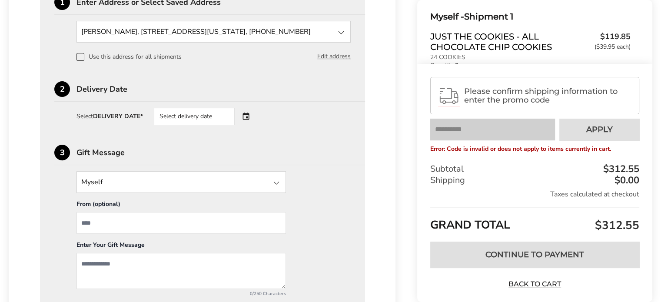
click at [241, 117] on div "Select delivery date" at bounding box center [206, 116] width 105 height 17
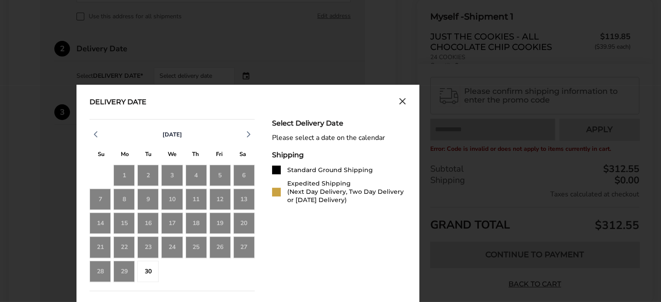
scroll to position [307, 0]
click at [251, 133] on icon "button" at bounding box center [248, 134] width 10 height 10
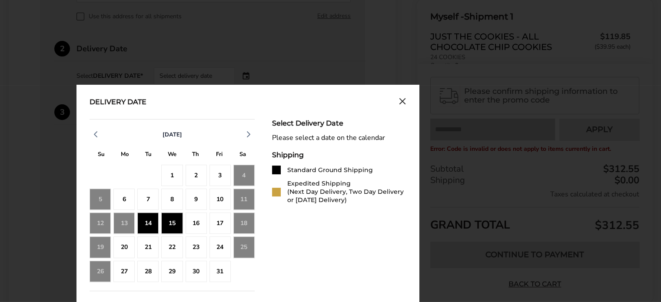
click at [177, 223] on div "15" at bounding box center [171, 222] width 21 height 21
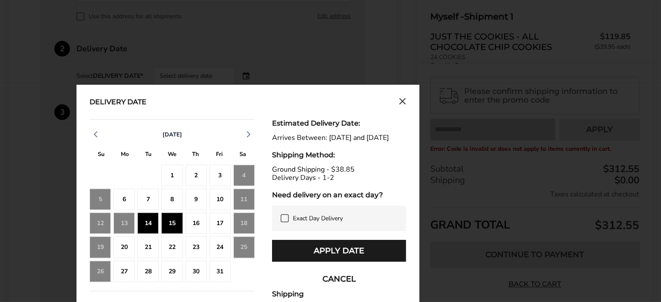
click at [193, 221] on div "16" at bounding box center [195, 222] width 21 height 21
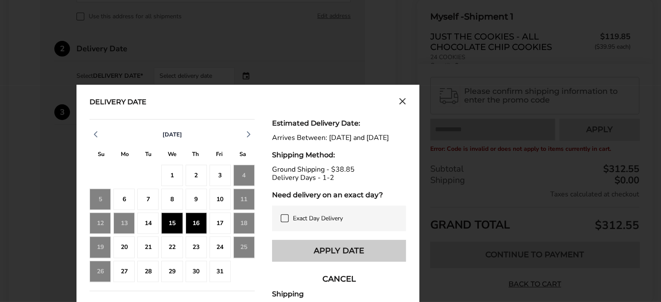
click at [348, 252] on button "Apply Date" at bounding box center [339, 251] width 134 height 22
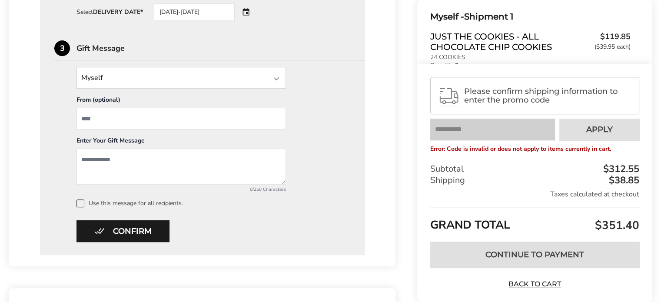
scroll to position [375, 0]
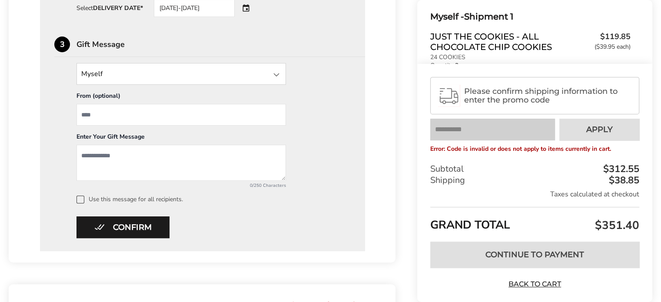
click at [155, 75] on input "State" at bounding box center [180, 74] width 209 height 22
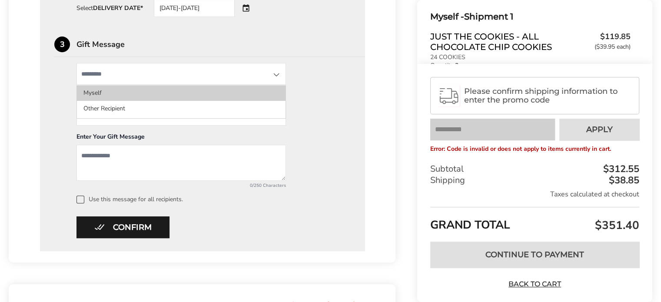
click at [155, 90] on li "Myself" at bounding box center [181, 93] width 208 height 16
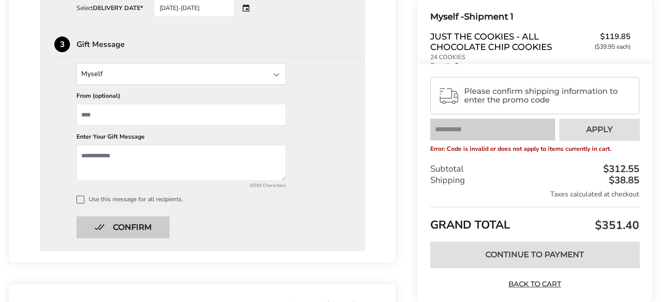
click at [129, 220] on button "Confirm" at bounding box center [122, 227] width 93 height 22
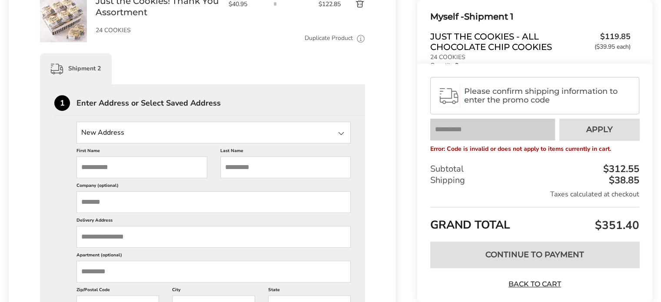
scroll to position [365, 0]
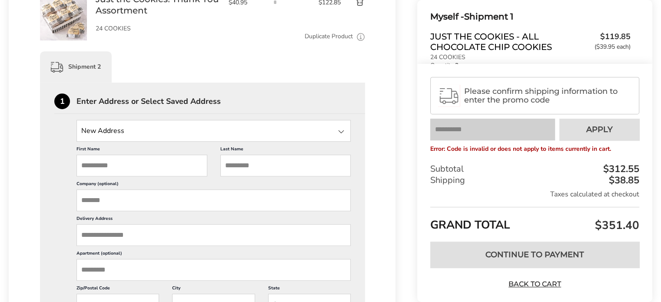
click at [200, 132] on input "State" at bounding box center [213, 131] width 274 height 22
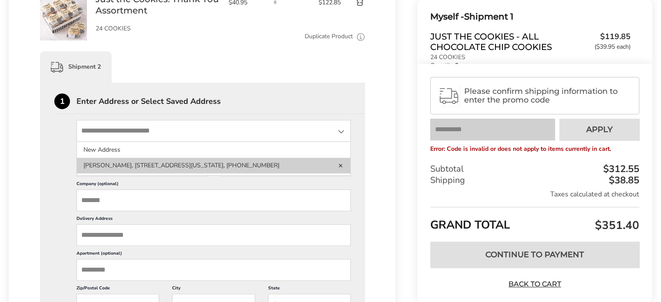
click at [183, 168] on li "Amanda Jurden, 63 Heather Dr, Delaware, OH, 43015-2857, United States, 330-705-…" at bounding box center [213, 166] width 273 height 16
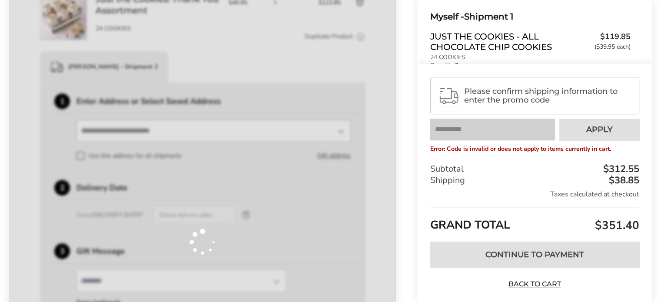
scroll to position [394, 0]
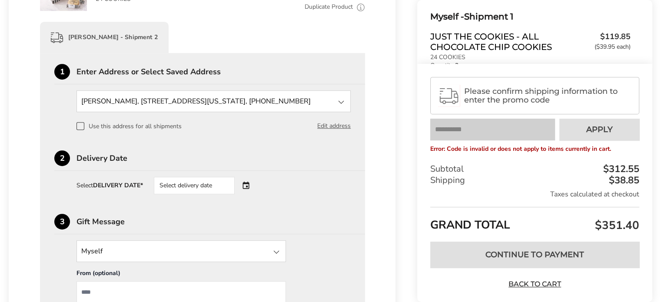
click at [152, 130] on label "Use this address for all shipments" at bounding box center [128, 126] width 105 height 8
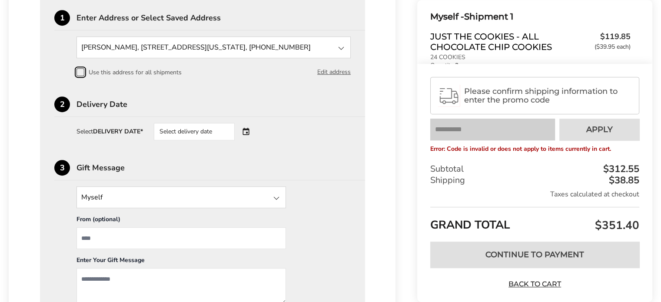
scroll to position [450, 0]
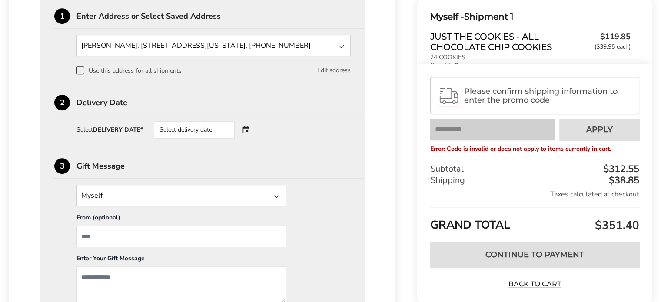
click at [202, 137] on div "Select delivery date" at bounding box center [194, 129] width 81 height 17
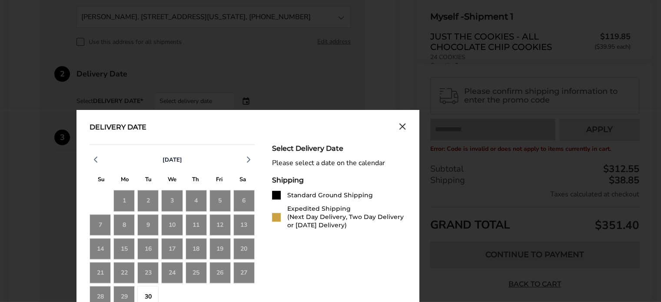
scroll to position [482, 0]
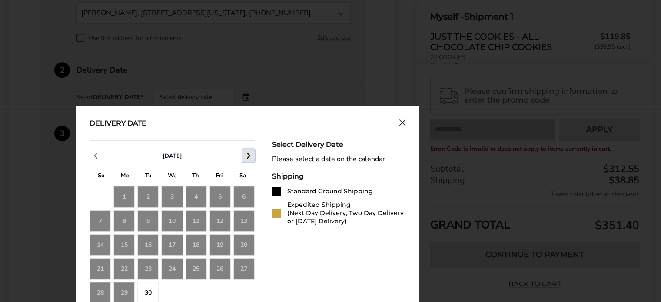
click at [248, 161] on icon "button" at bounding box center [248, 155] width 10 height 10
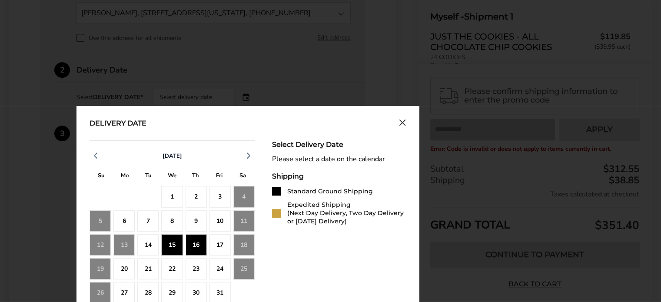
click at [202, 250] on div "16" at bounding box center [195, 244] width 21 height 21
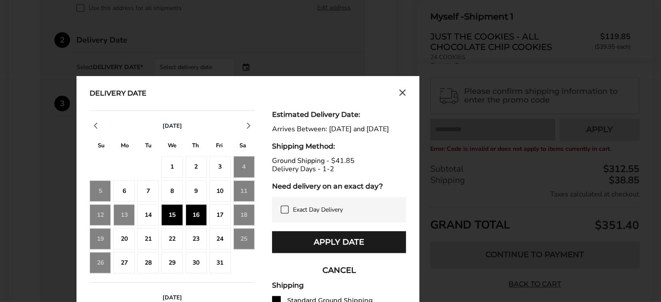
scroll to position [514, 0]
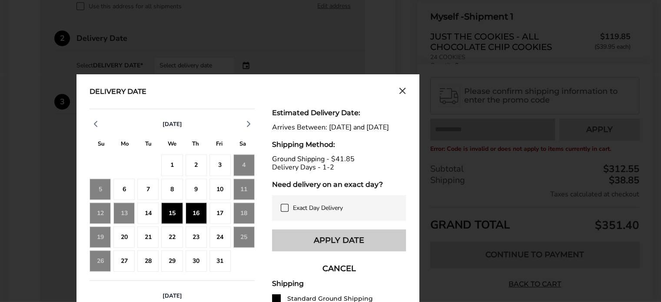
click at [339, 251] on button "Apply Date" at bounding box center [339, 240] width 134 height 22
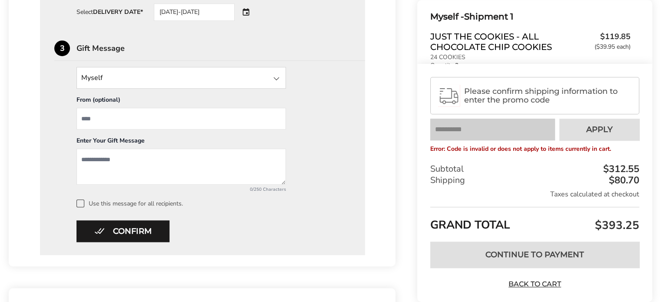
scroll to position [568, 0]
click at [149, 207] on label "Use this message for all recipients." at bounding box center [213, 203] width 274 height 8
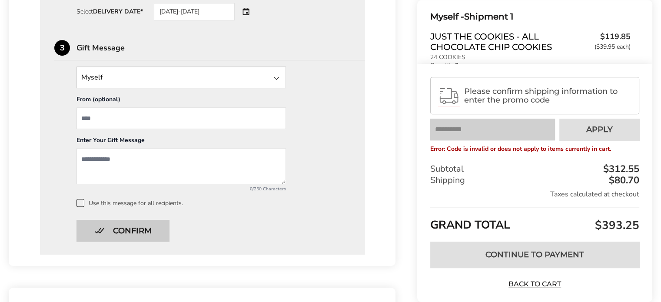
click at [132, 232] on button "Confirm" at bounding box center [122, 231] width 93 height 22
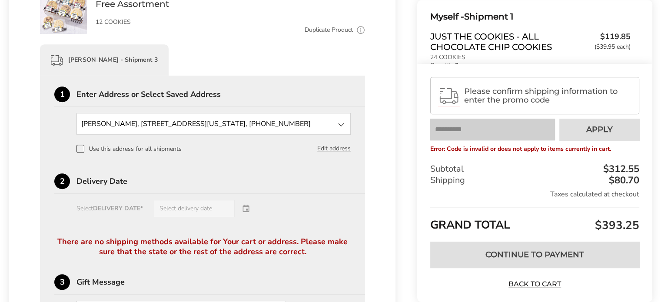
scroll to position [633, 0]
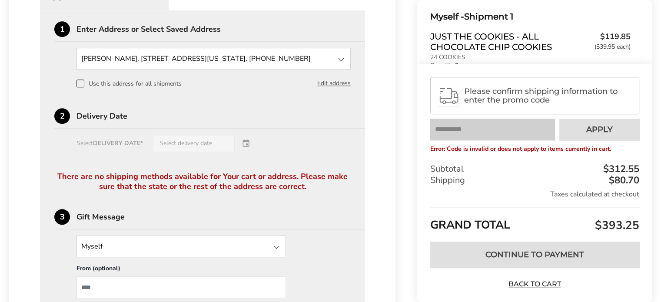
click at [210, 146] on div "Select DELIVERY DATE* Select delivery date" at bounding box center [202, 143] width 296 height 17
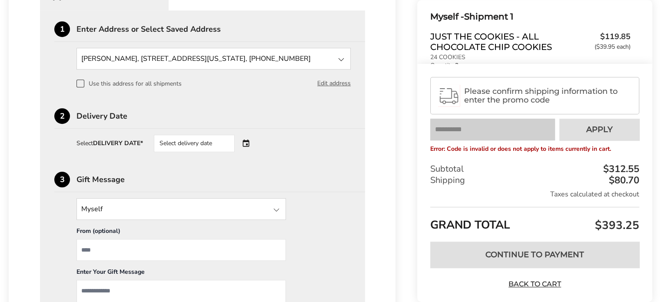
click at [195, 145] on div "Select delivery date" at bounding box center [194, 143] width 81 height 17
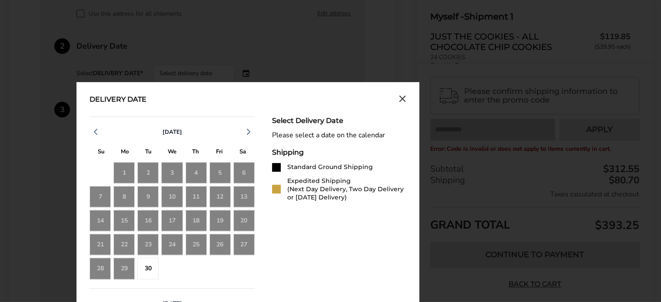
scroll to position [704, 0]
click at [250, 134] on button "button" at bounding box center [248, 131] width 12 height 13
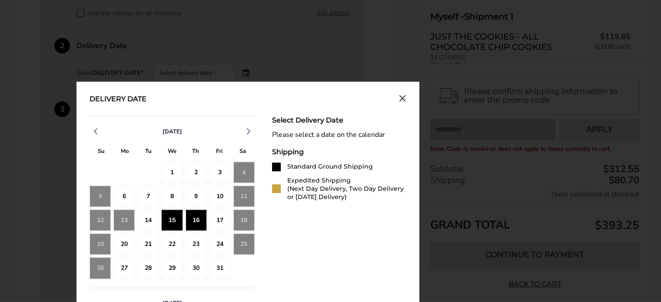
click at [207, 224] on div "16" at bounding box center [195, 219] width 21 height 21
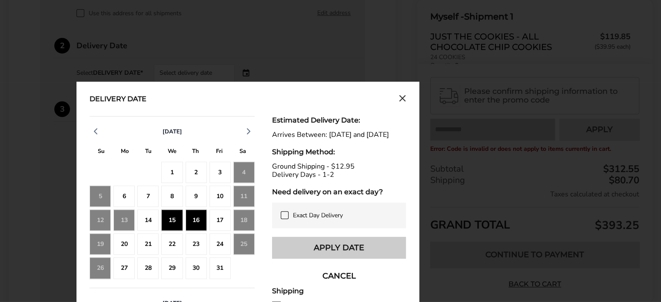
click at [331, 258] on button "Apply Date" at bounding box center [339, 248] width 134 height 22
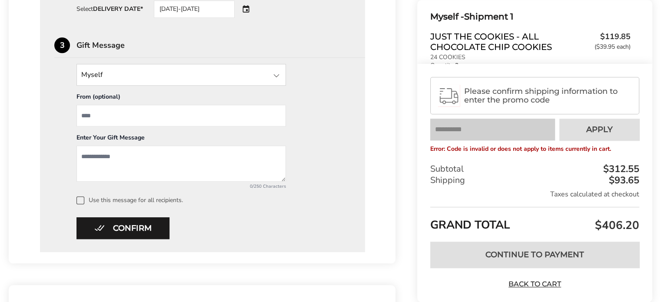
scroll to position [768, 0]
click at [164, 204] on label "Use this message for all recipients." at bounding box center [213, 200] width 274 height 8
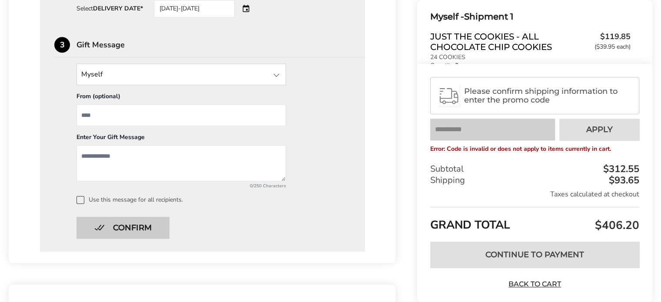
click at [148, 238] on button "Confirm" at bounding box center [122, 228] width 93 height 22
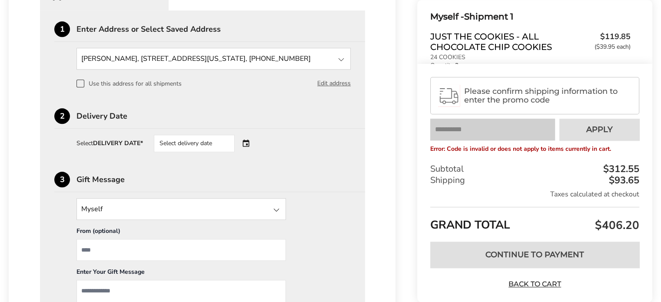
scroll to position [829, 0]
click at [208, 152] on div "Select delivery date" at bounding box center [194, 143] width 81 height 17
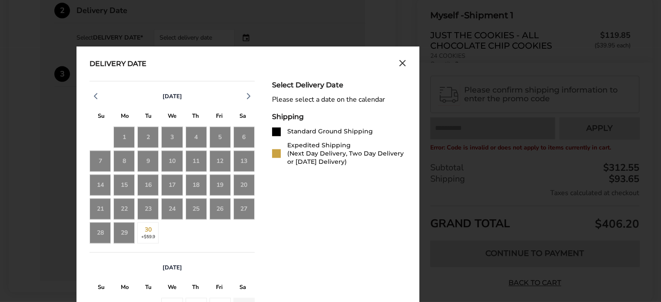
scroll to position [936, 0]
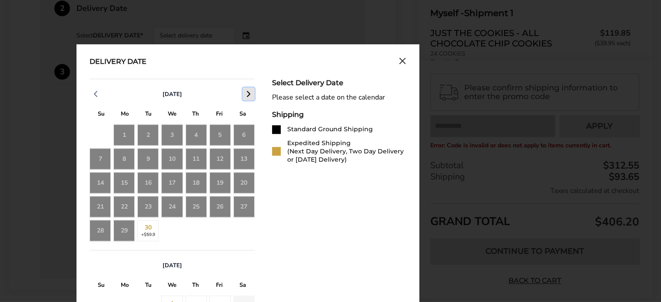
click at [248, 96] on polyline "button" at bounding box center [248, 93] width 3 height 5
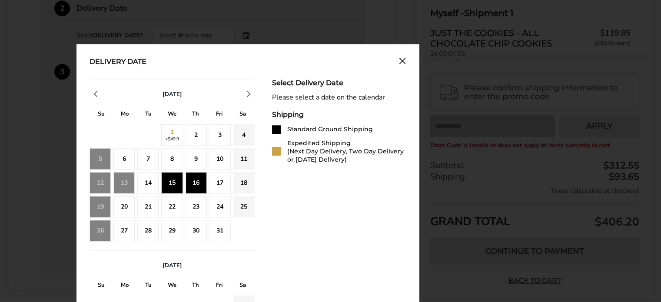
click at [200, 193] on div "16" at bounding box center [195, 182] width 21 height 21
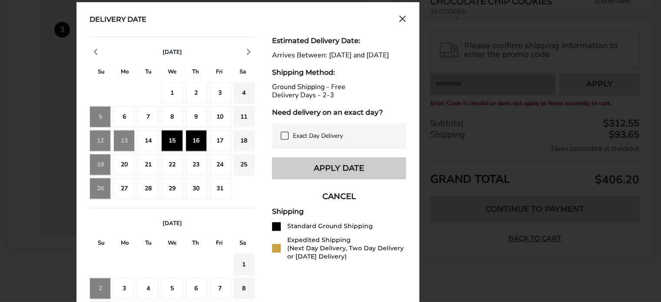
click at [302, 179] on button "Apply Date" at bounding box center [339, 168] width 134 height 22
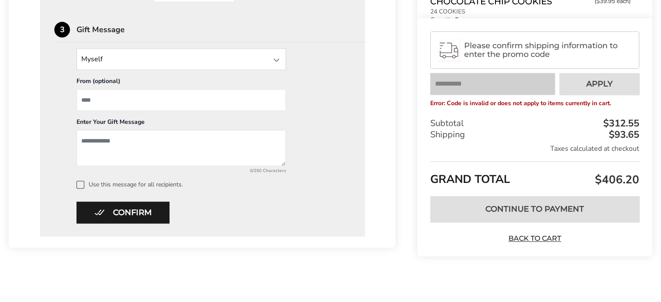
scroll to position [995, 0]
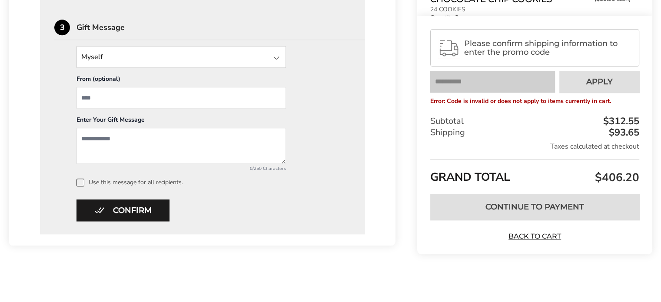
click at [134, 185] on label "Use this message for all recipients." at bounding box center [213, 182] width 274 height 8
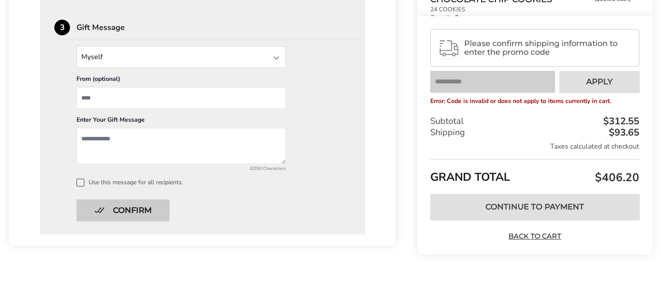
click at [159, 213] on button "Confirm" at bounding box center [122, 210] width 93 height 22
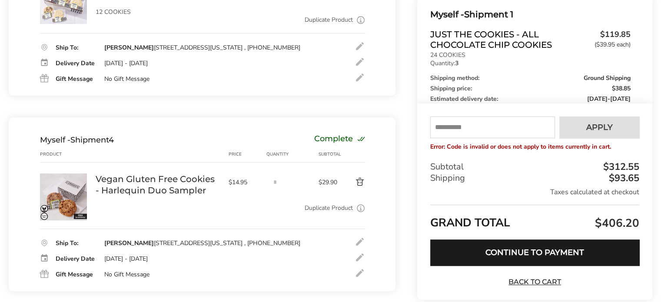
scroll to position [578, 0]
click at [478, 132] on input "text" at bounding box center [492, 128] width 125 height 22
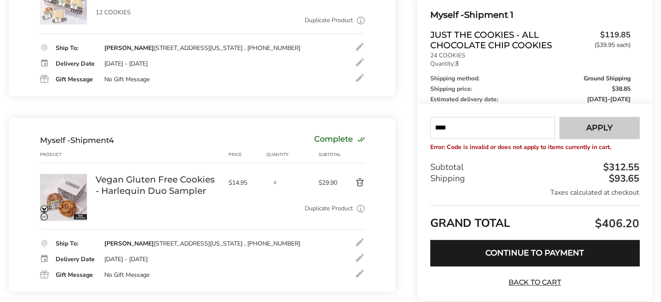
type input "****"
click at [578, 130] on button "Apply" at bounding box center [599, 128] width 80 height 22
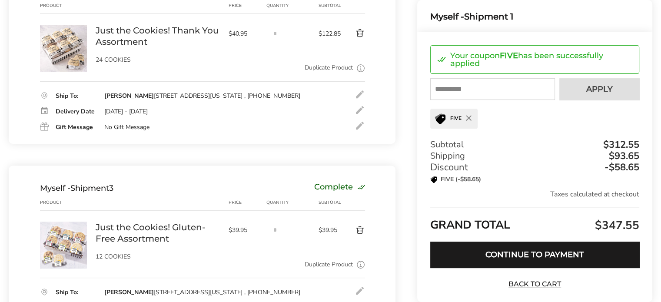
scroll to position [330, 0]
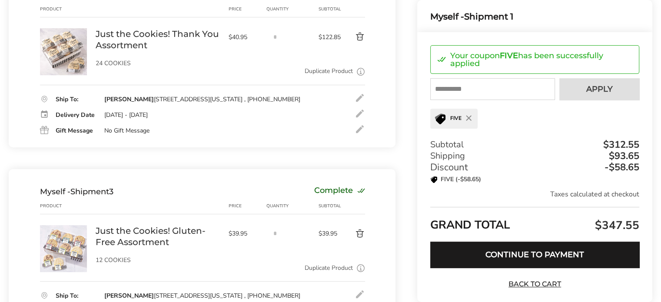
click at [479, 93] on input "text" at bounding box center [492, 89] width 125 height 22
type input "******"
click at [577, 90] on button "Apply" at bounding box center [599, 89] width 80 height 22
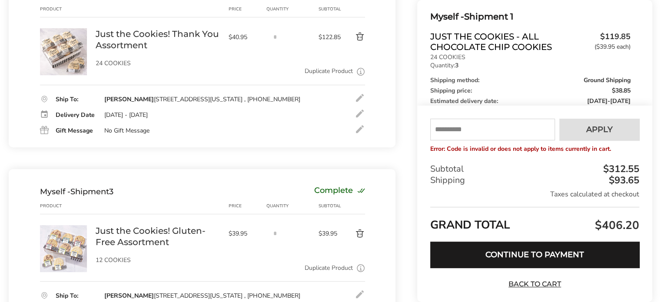
click at [507, 133] on input "text" at bounding box center [492, 130] width 125 height 22
type input "****"
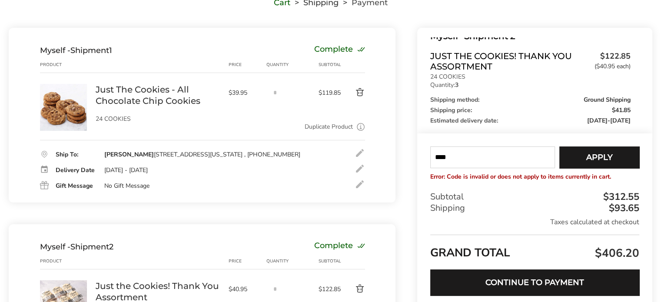
scroll to position [139, 0]
click at [247, 30] on div "Myself - Shipment 1 Complete Product Price Quantity Subtotal 3 Just The Cookies…" at bounding box center [202, 115] width 387 height 175
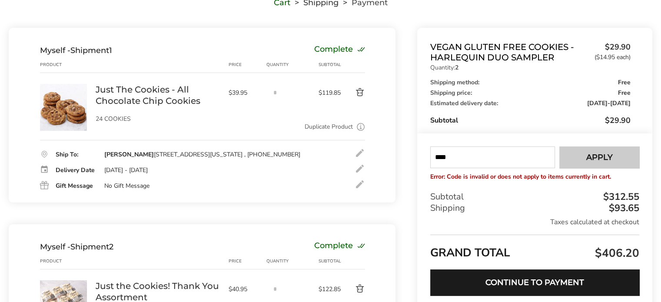
click at [585, 156] on button "Apply" at bounding box center [599, 157] width 80 height 22
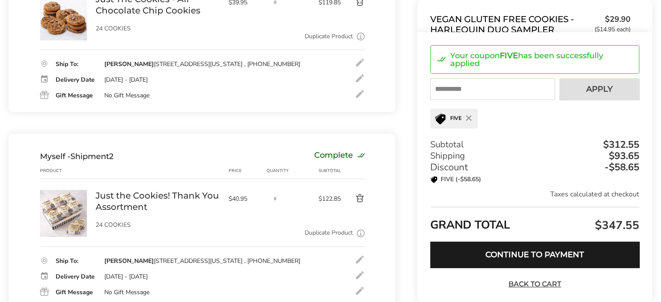
scroll to position [173, 0]
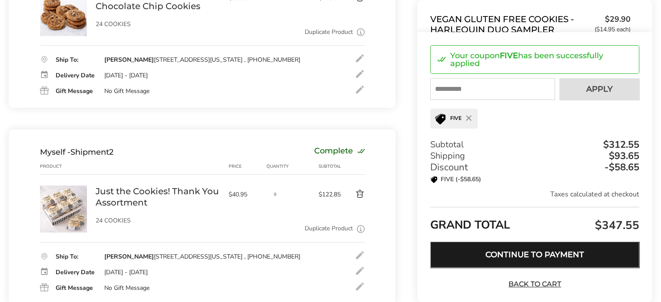
click at [526, 248] on button "Continue to Payment" at bounding box center [534, 254] width 209 height 26
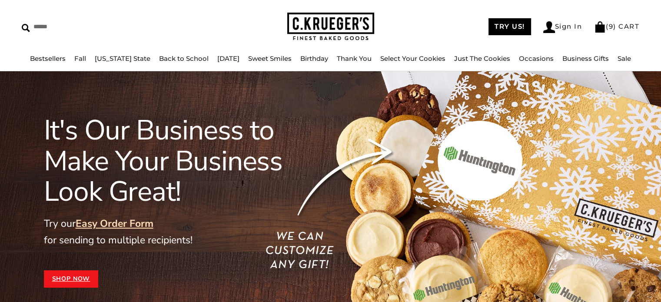
click at [142, 221] on link "Easy Order Form" at bounding box center [115, 223] width 78 height 13
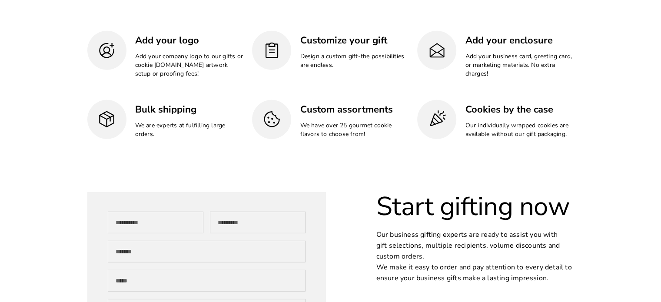
scroll to position [2517, 0]
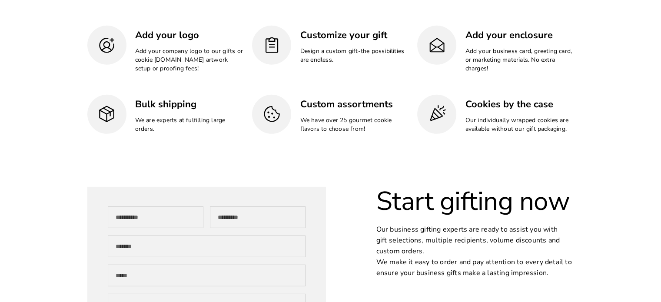
click at [179, 105] on h3 "Bulk shipping" at bounding box center [189, 104] width 109 height 13
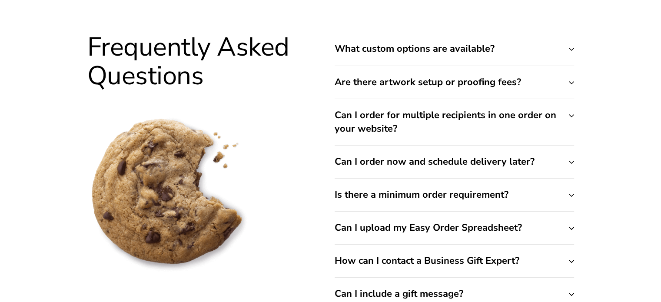
scroll to position [3400, 0]
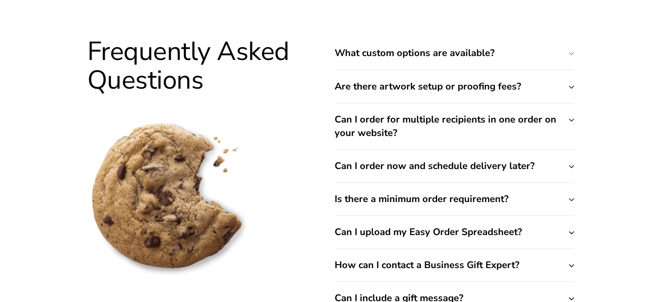
click at [436, 52] on button "What custom options are available?" at bounding box center [453, 53] width 239 height 33
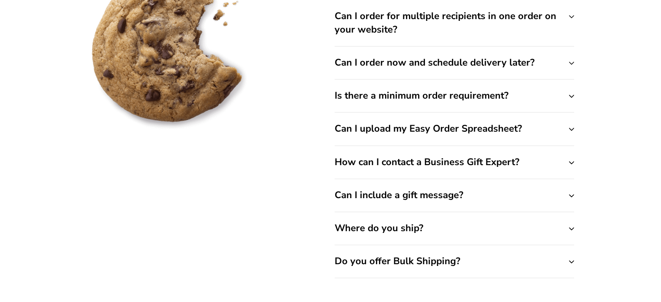
scroll to position [3555, 0]
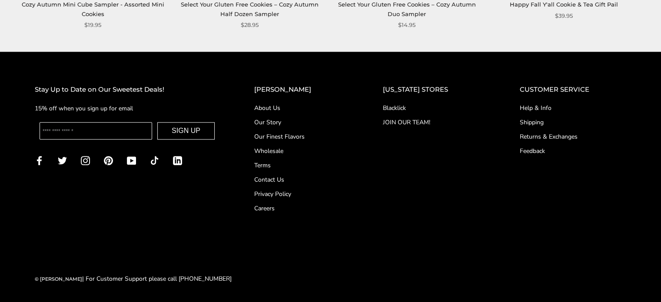
click at [536, 120] on link "Shipping" at bounding box center [572, 122] width 106 height 9
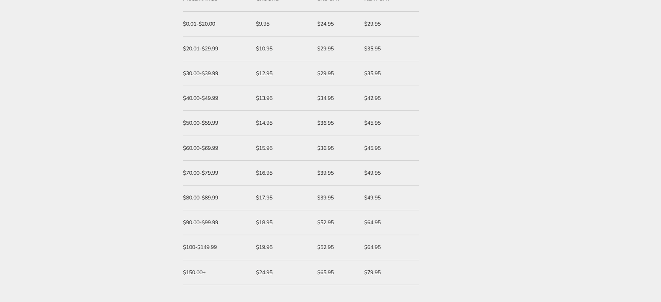
scroll to position [219, 0]
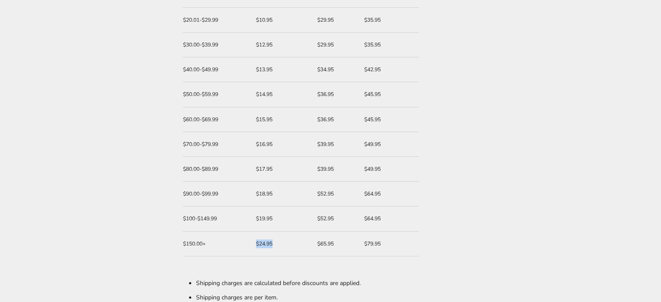
drag, startPoint x: 248, startPoint y: 242, endPoint x: 287, endPoint y: 241, distance: 39.1
click at [287, 241] on tr "$150.00+ $24.95 $65.95 $79.95" at bounding box center [301, 243] width 236 height 25
click at [287, 241] on div "$24.95" at bounding box center [282, 243] width 53 height 9
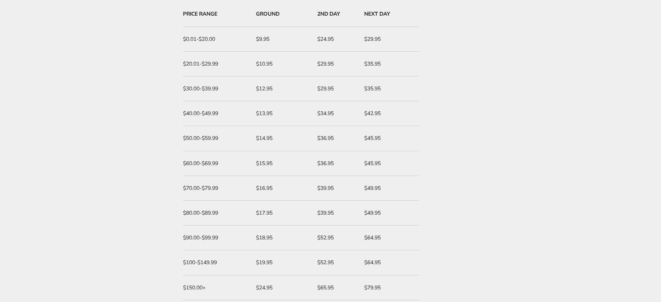
scroll to position [175, 0]
